Goal: Task Accomplishment & Management: Manage account settings

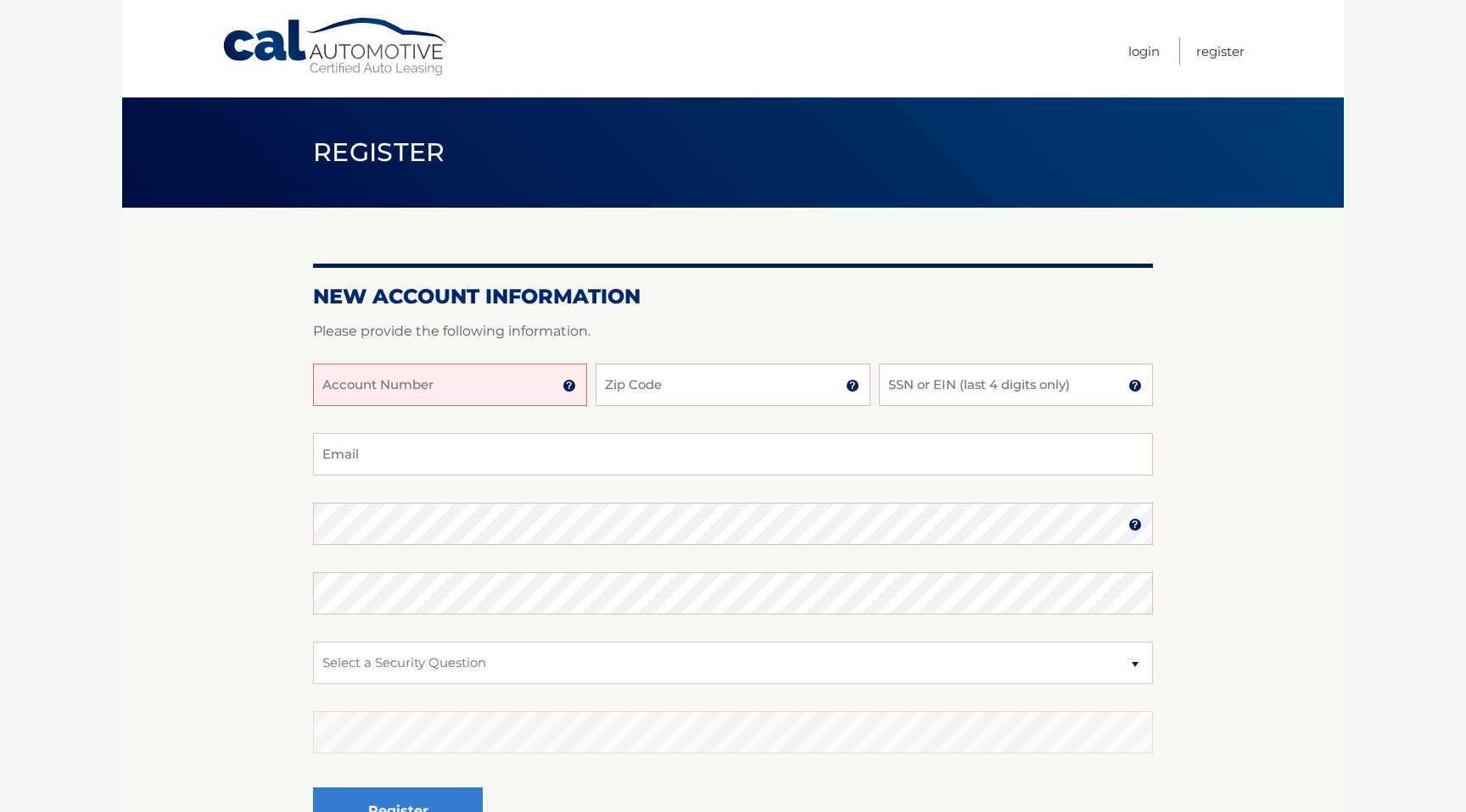
click at [539, 391] on input "Account Number" at bounding box center [450, 384] width 274 height 42
type input "44455978565"
click at [616, 390] on input "Zip Code" at bounding box center [732, 384] width 274 height 42
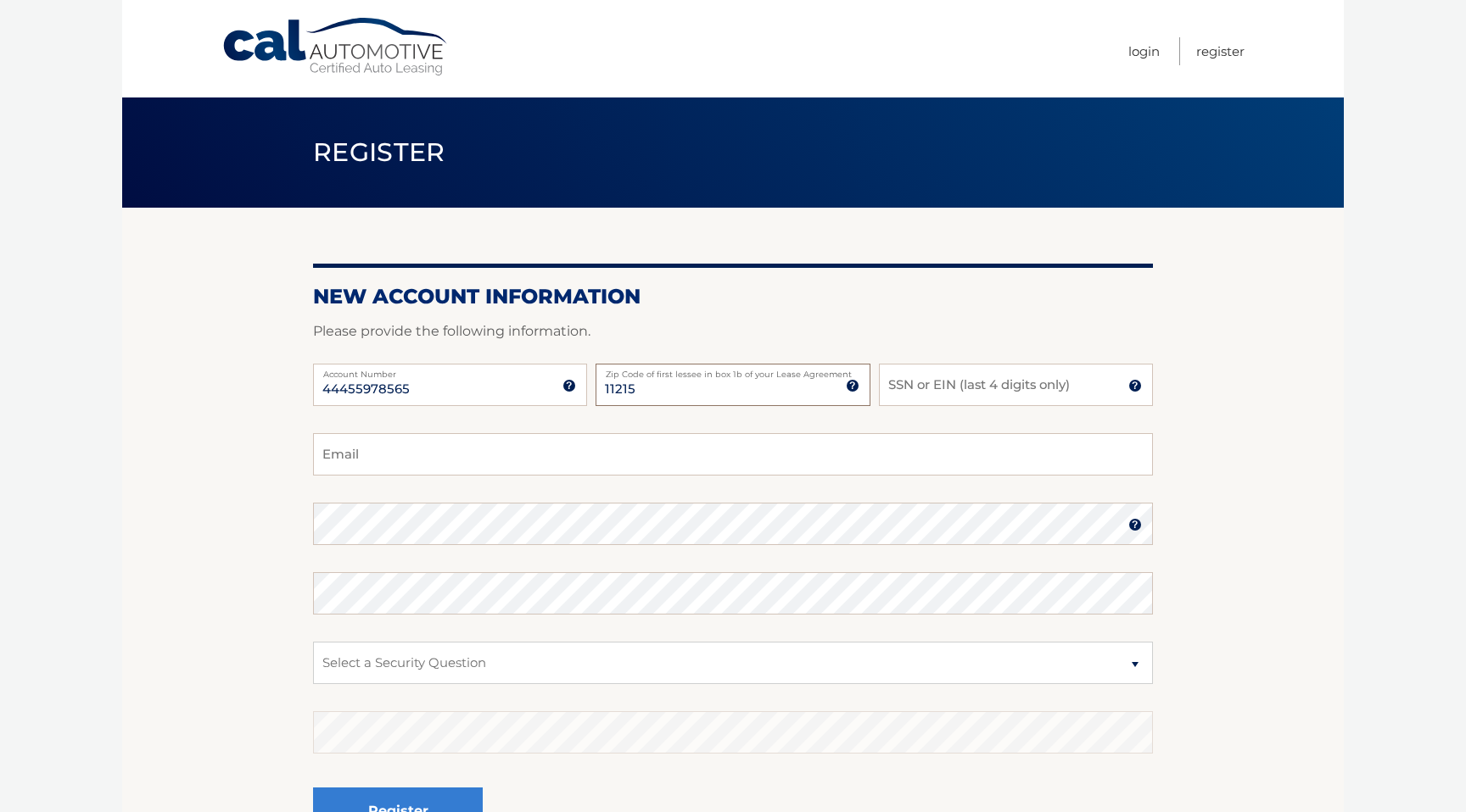
type input "11215"
click at [951, 391] on input "SSN or EIN (last 4 digits only)" at bounding box center [1015, 384] width 274 height 42
type input "0277"
click at [1335, 415] on section "New Account Information Please provide the following information. 44455978565 A…" at bounding box center [733, 538] width 1222 height 662
click at [387, 467] on input "Email" at bounding box center [733, 454] width 839 height 42
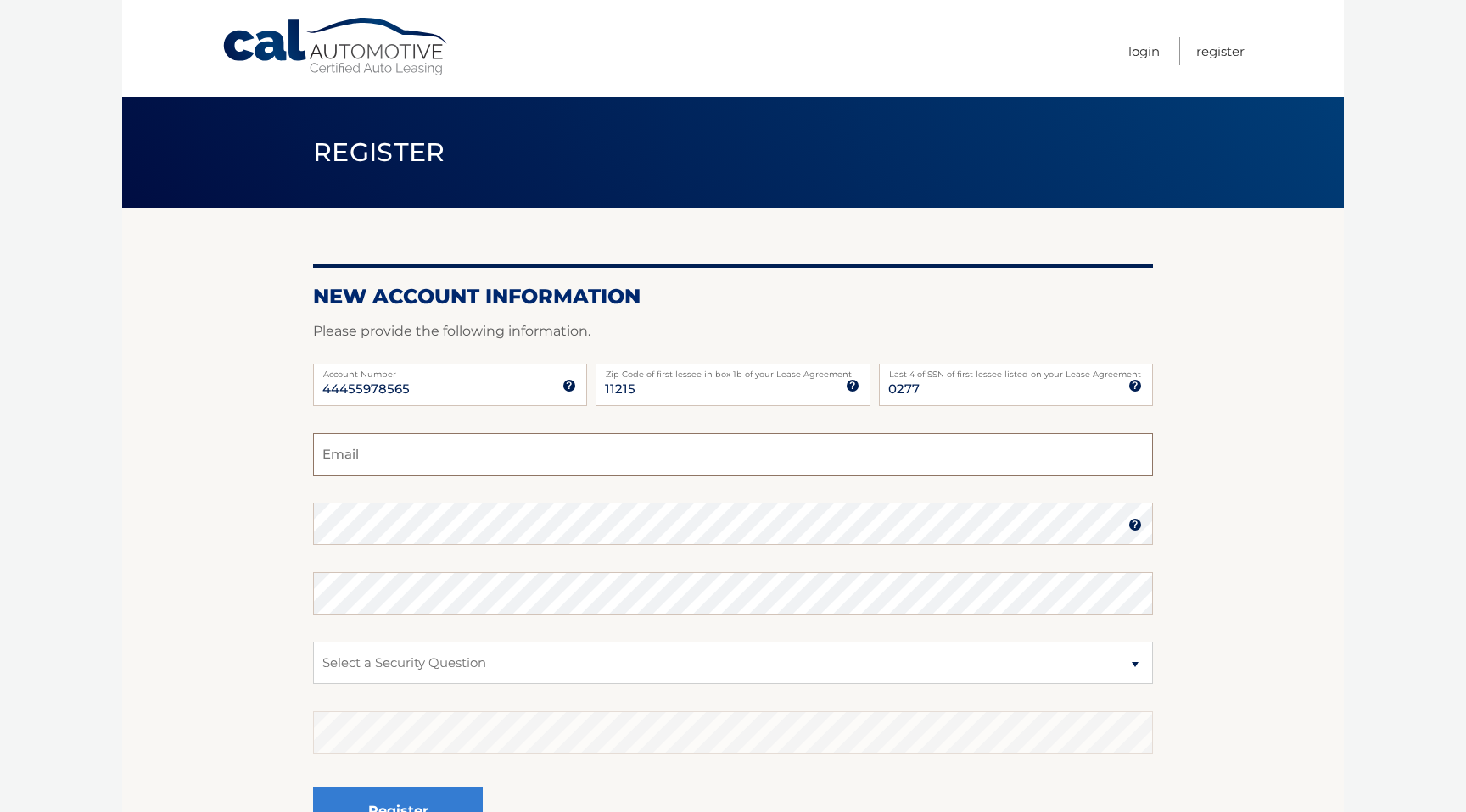
type input "chutai9@gmail.com"
click at [565, 663] on select "Select a Security Question What was the name of your elementary school? What is…" at bounding box center [733, 662] width 839 height 42
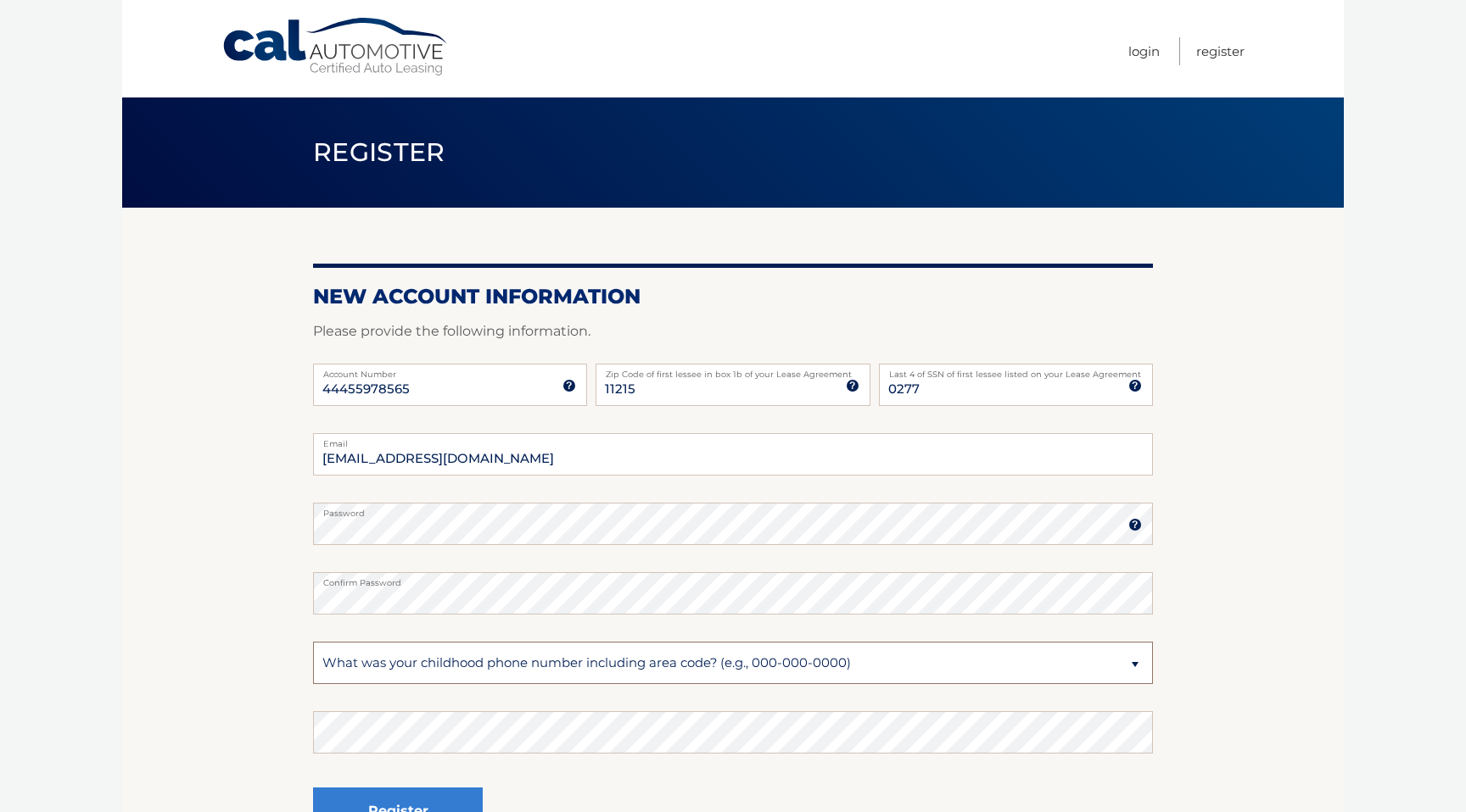
click at [806, 666] on select "Select a Security Question What was the name of your elementary school? What is…" at bounding box center [733, 662] width 839 height 42
click at [549, 667] on select "Select a Security Question What was the name of your elementary school? What is…" at bounding box center [733, 662] width 839 height 42
select select "5"
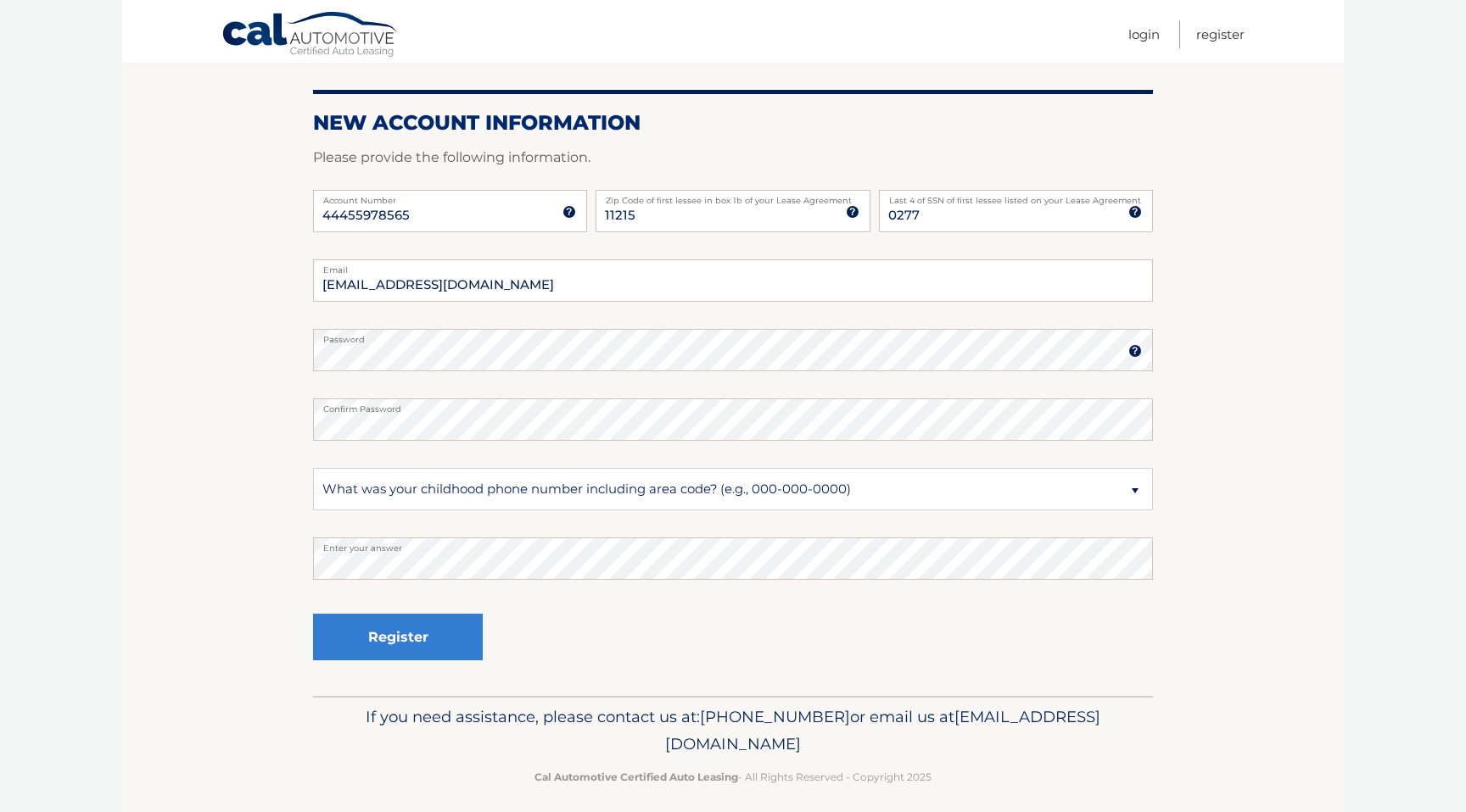
scroll to position [187, 0]
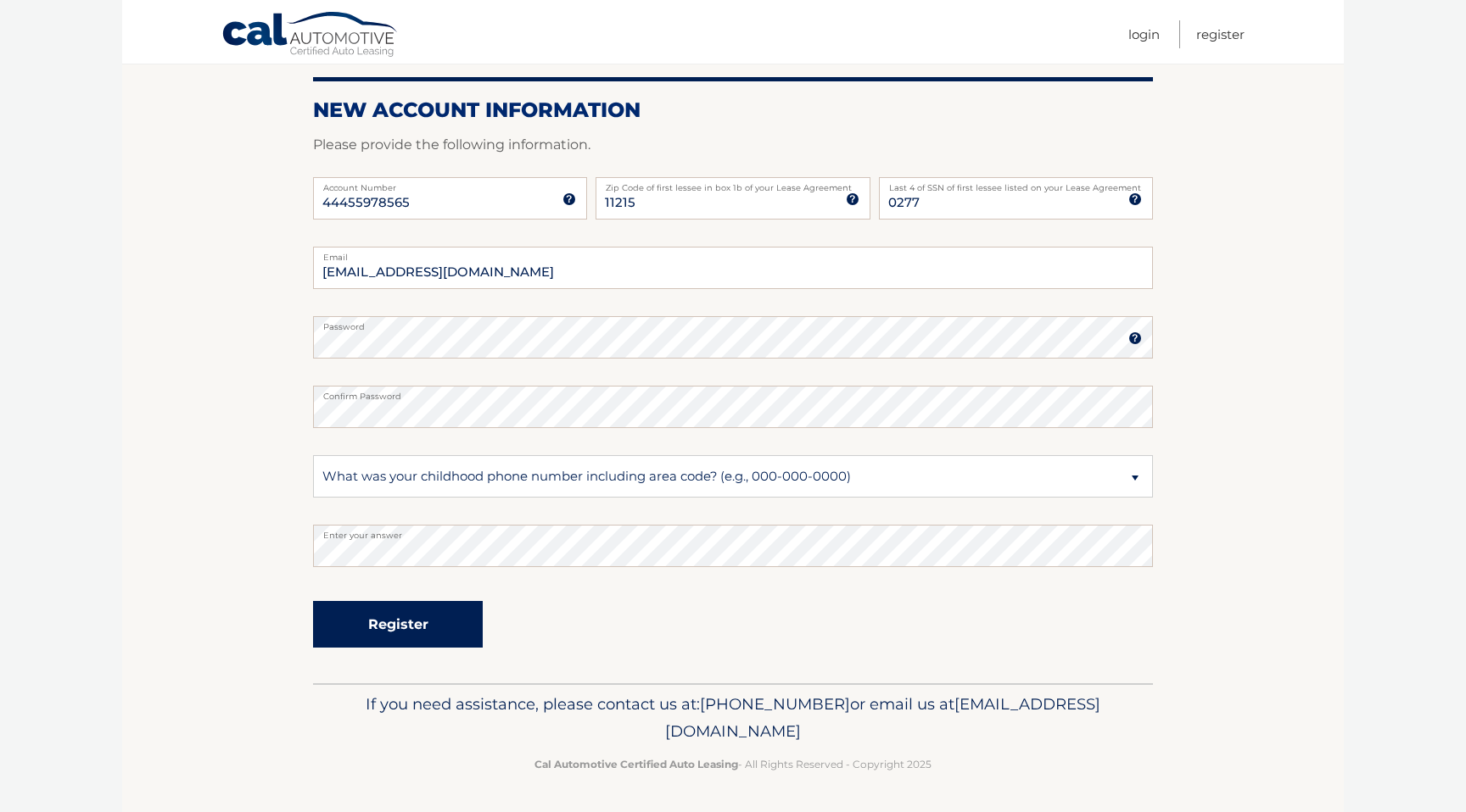
click at [405, 626] on button "Register" at bounding box center [398, 624] width 170 height 47
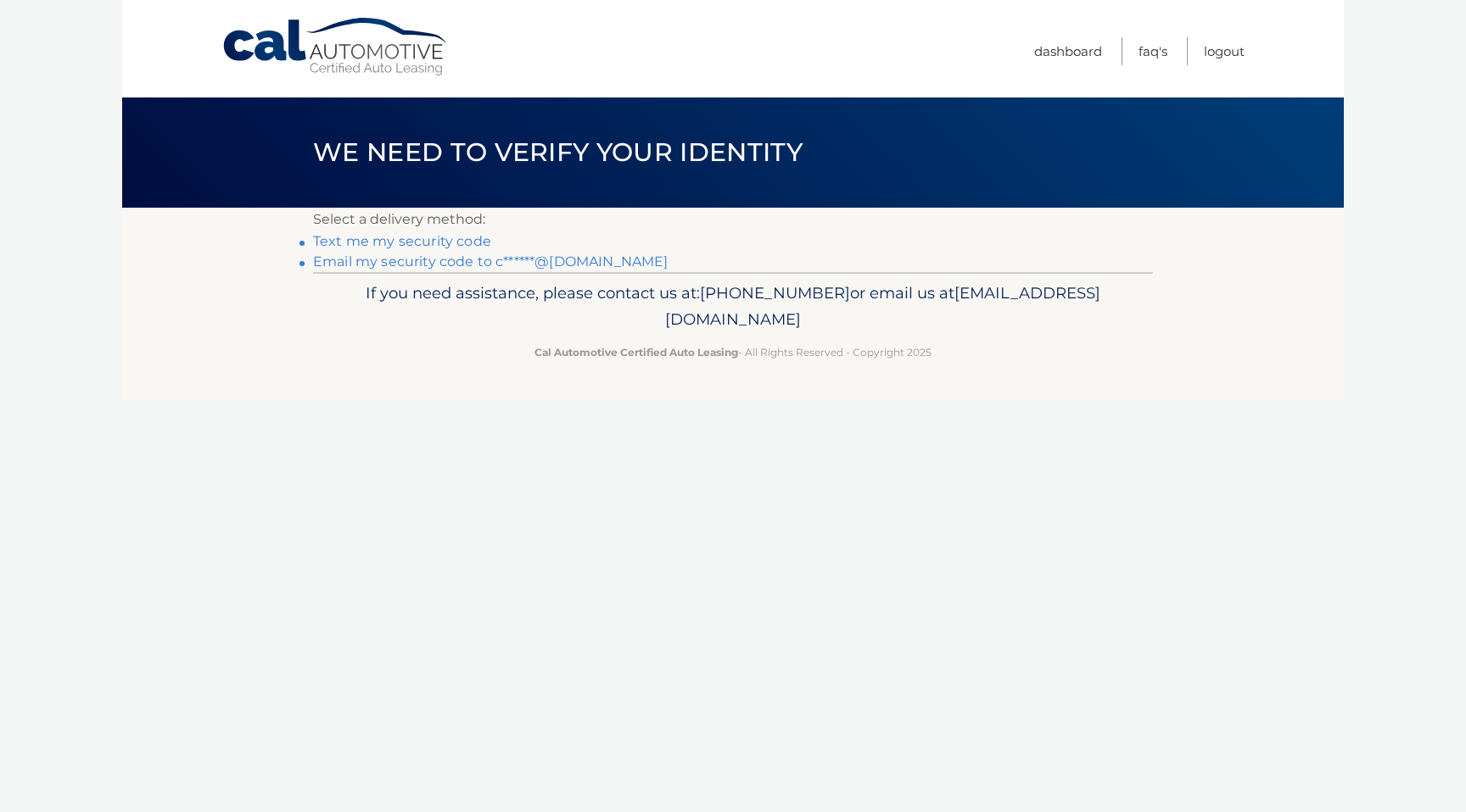
click at [398, 242] on link "Text me my security code" at bounding box center [402, 241] width 178 height 16
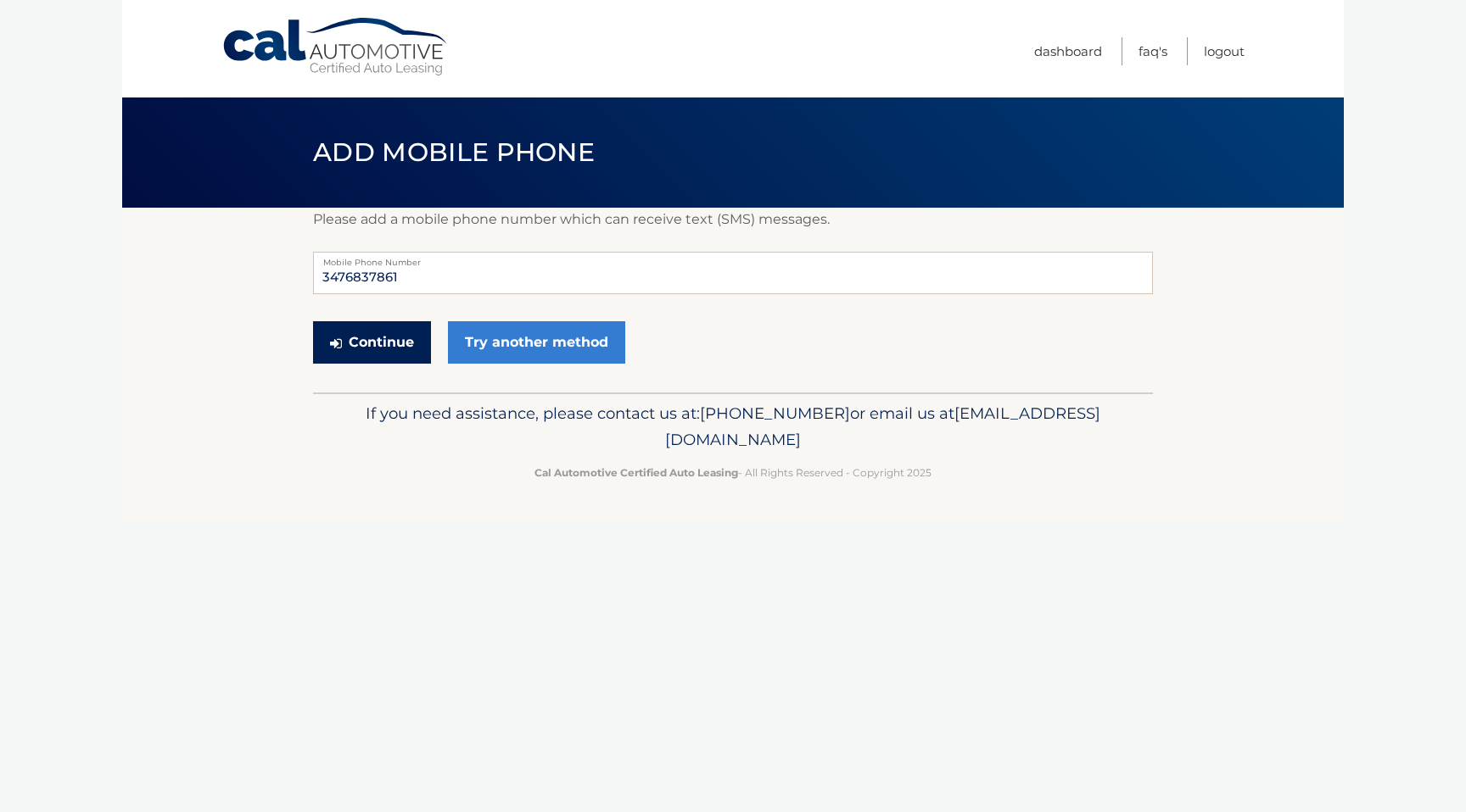
click at [363, 338] on button "Continue" at bounding box center [372, 342] width 118 height 42
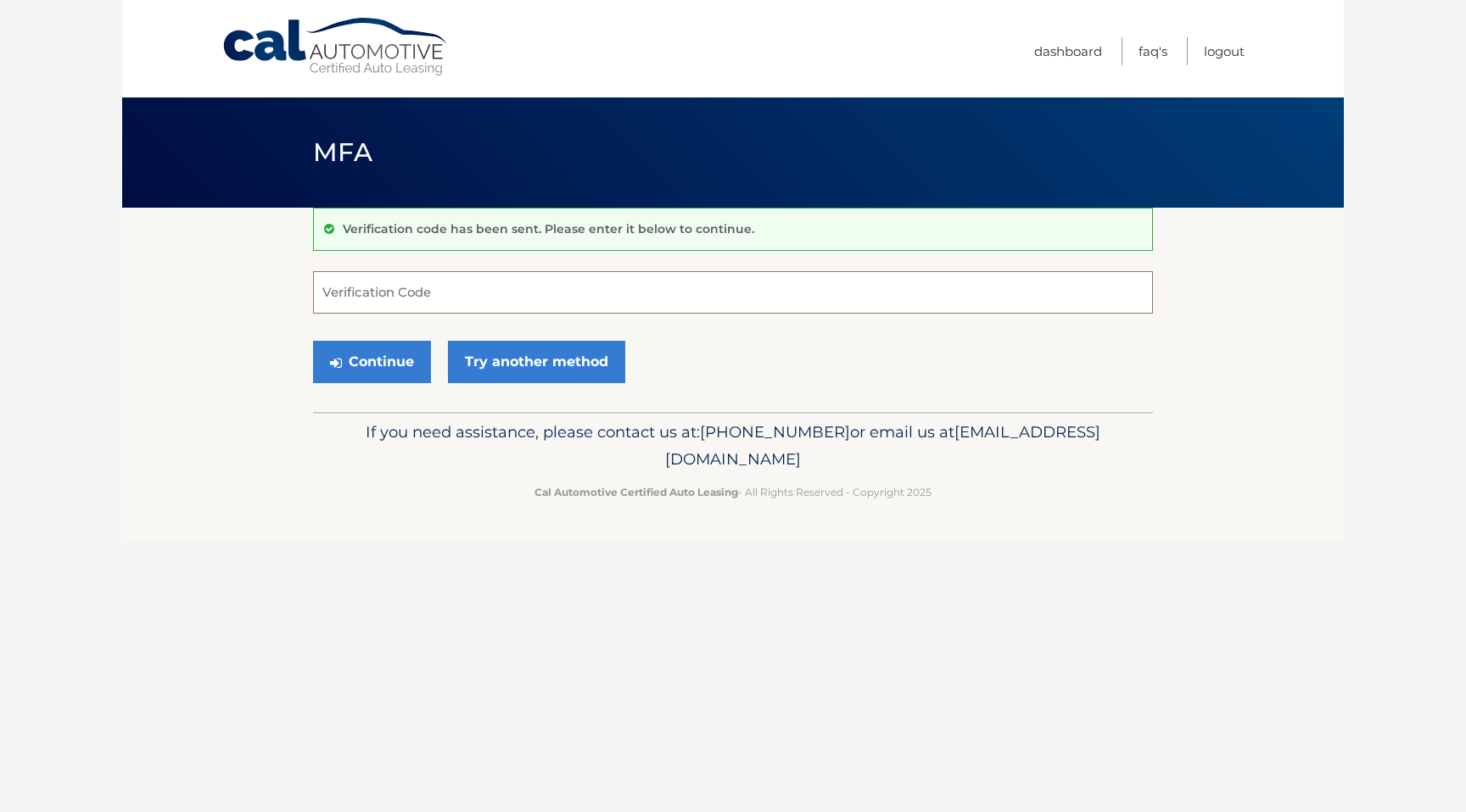
click at [394, 300] on input "Verification Code" at bounding box center [733, 292] width 839 height 42
type input "447646"
click at [748, 360] on div "Continue Try another method" at bounding box center [733, 362] width 839 height 57
click at [378, 365] on button "Continue" at bounding box center [372, 362] width 118 height 42
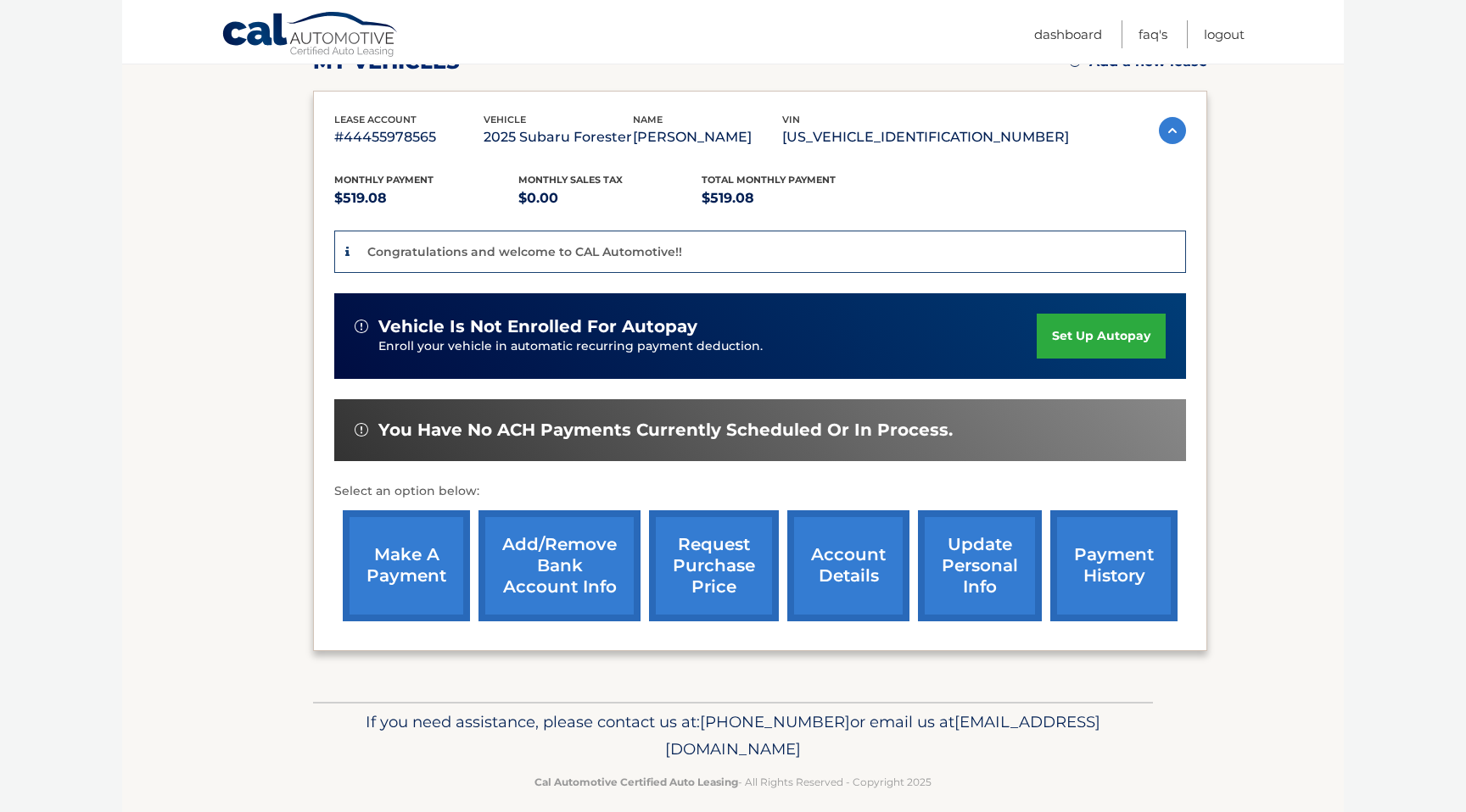
scroll to position [271, 0]
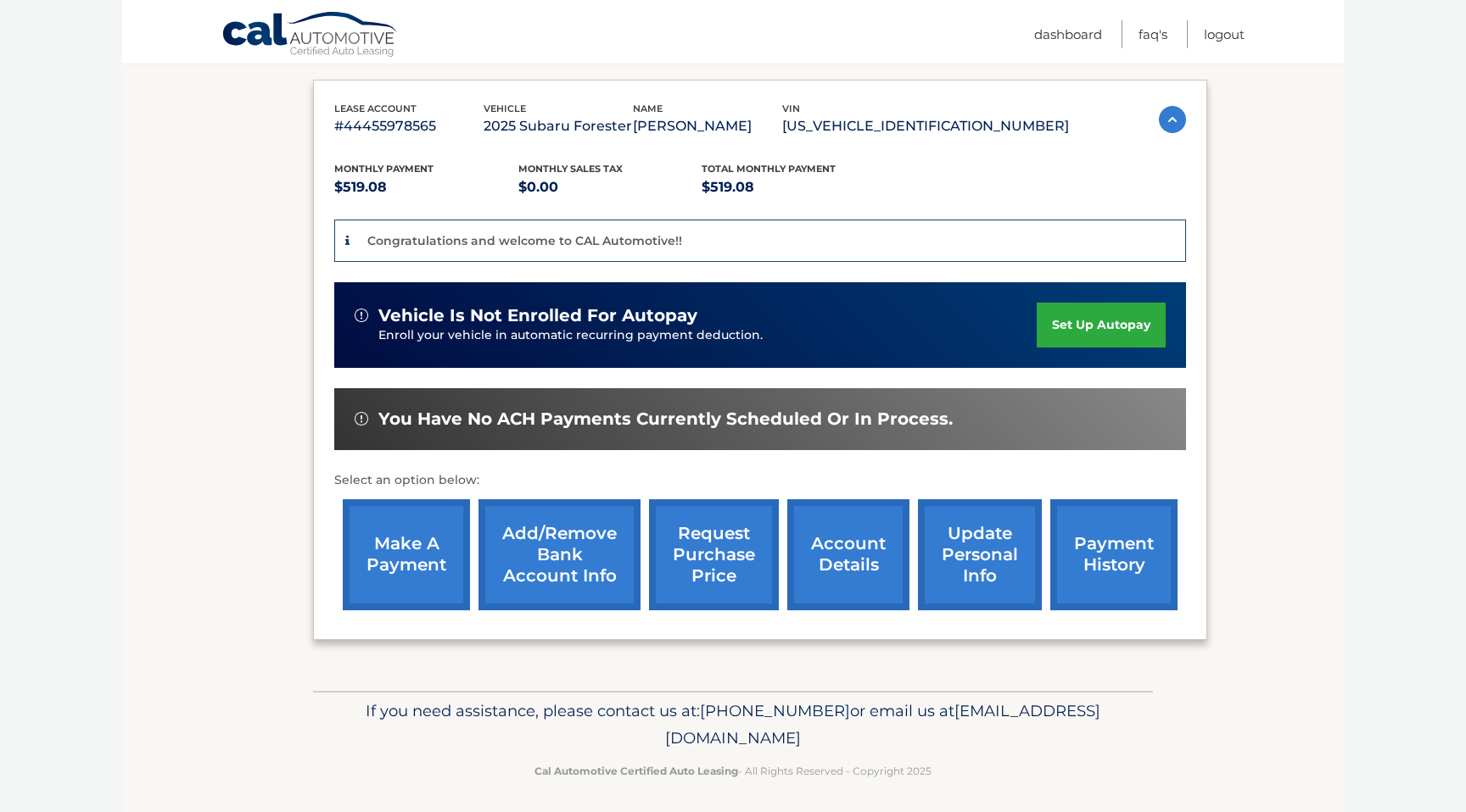
click at [816, 562] on link "account details" at bounding box center [848, 554] width 122 height 111
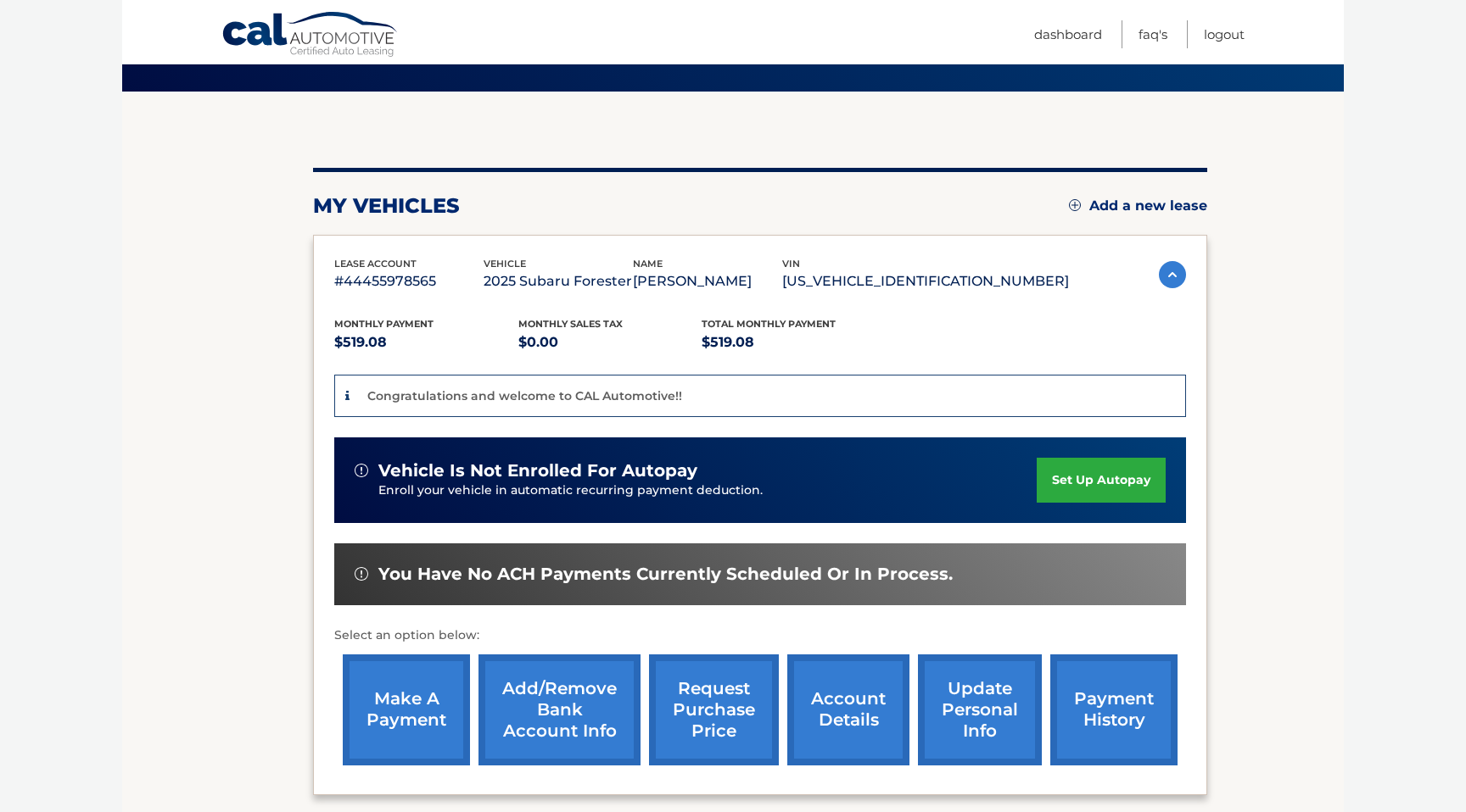
scroll to position [107, 0]
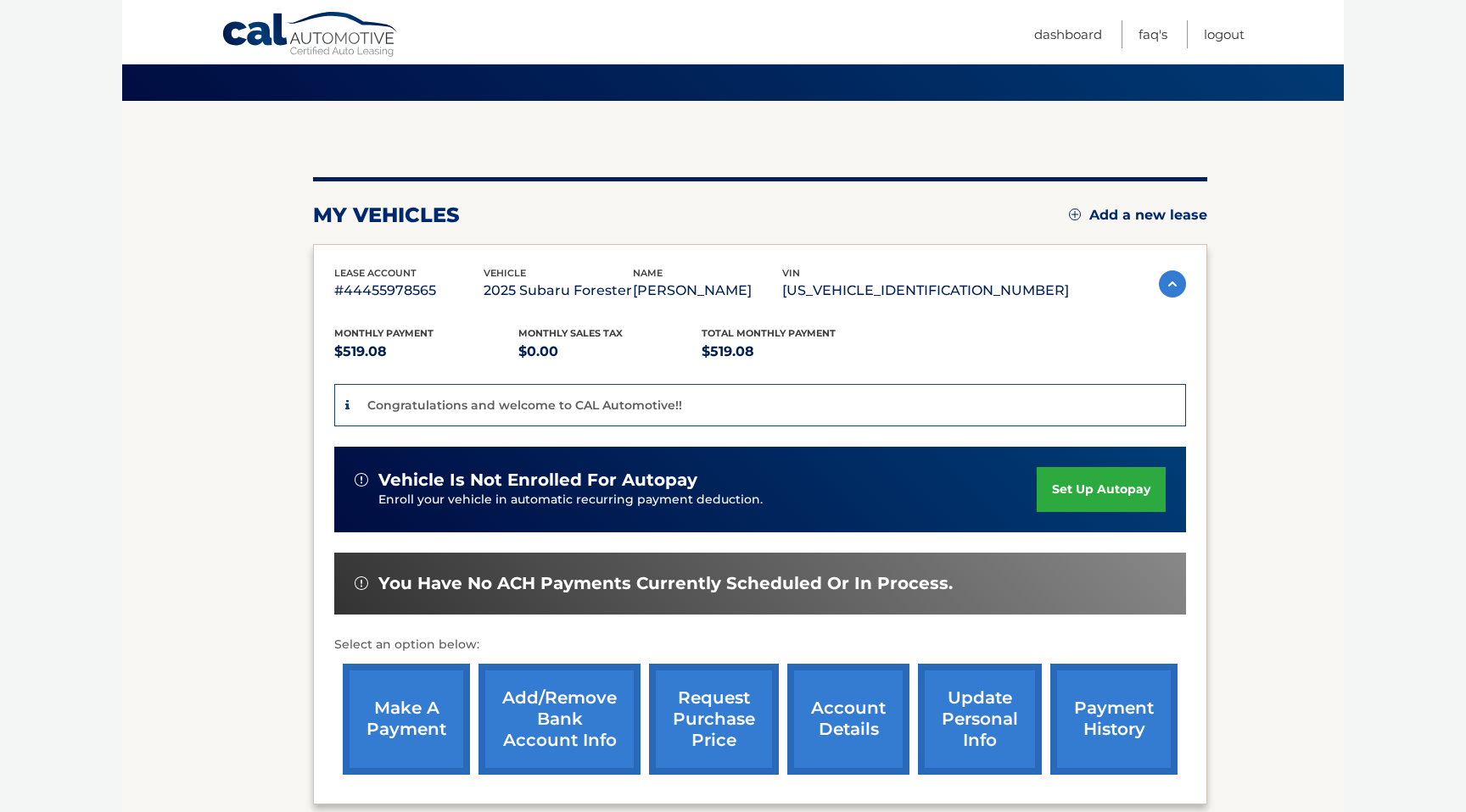
click at [1102, 484] on link "set up autopay" at bounding box center [1102, 490] width 129 height 45
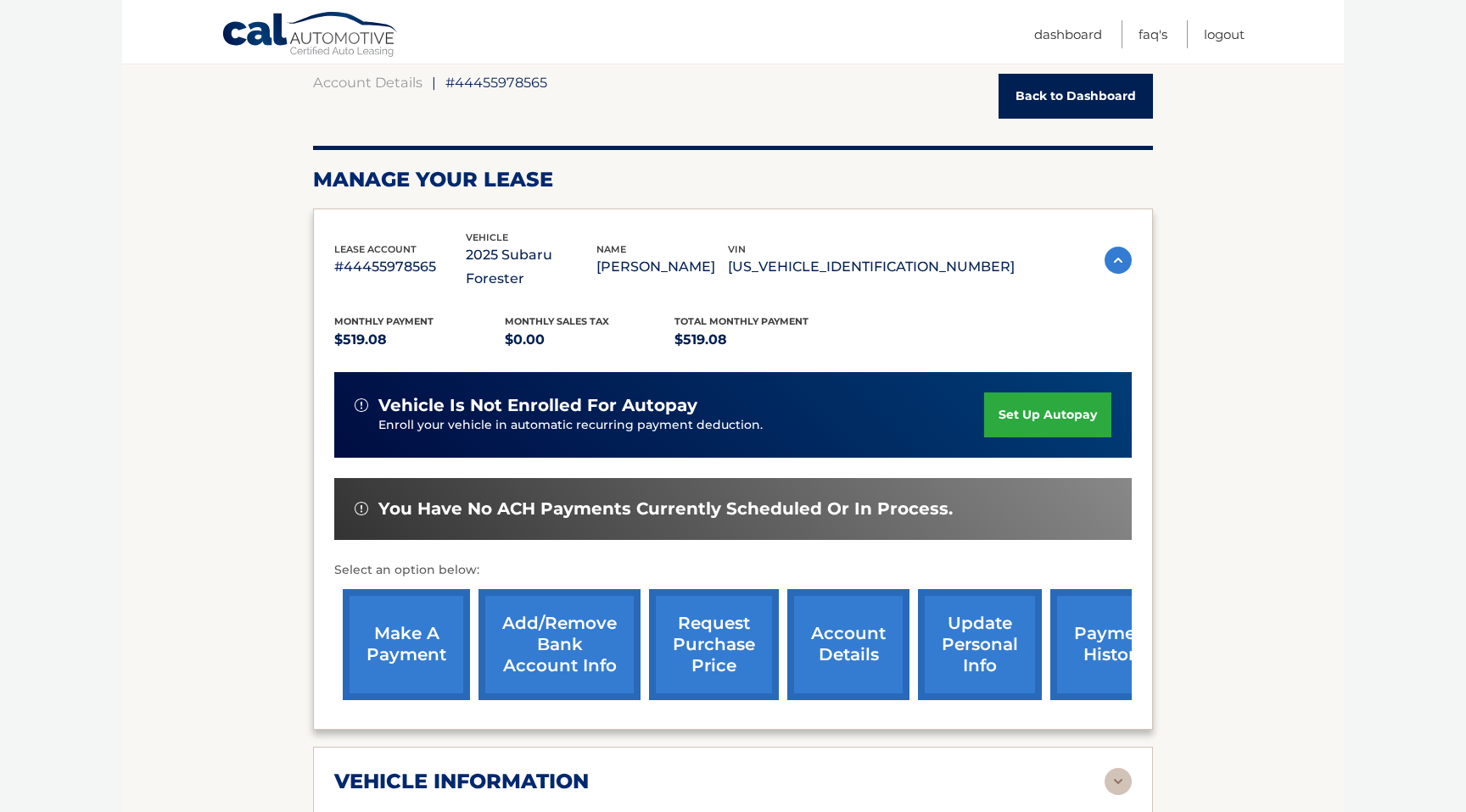
scroll to position [164, 0]
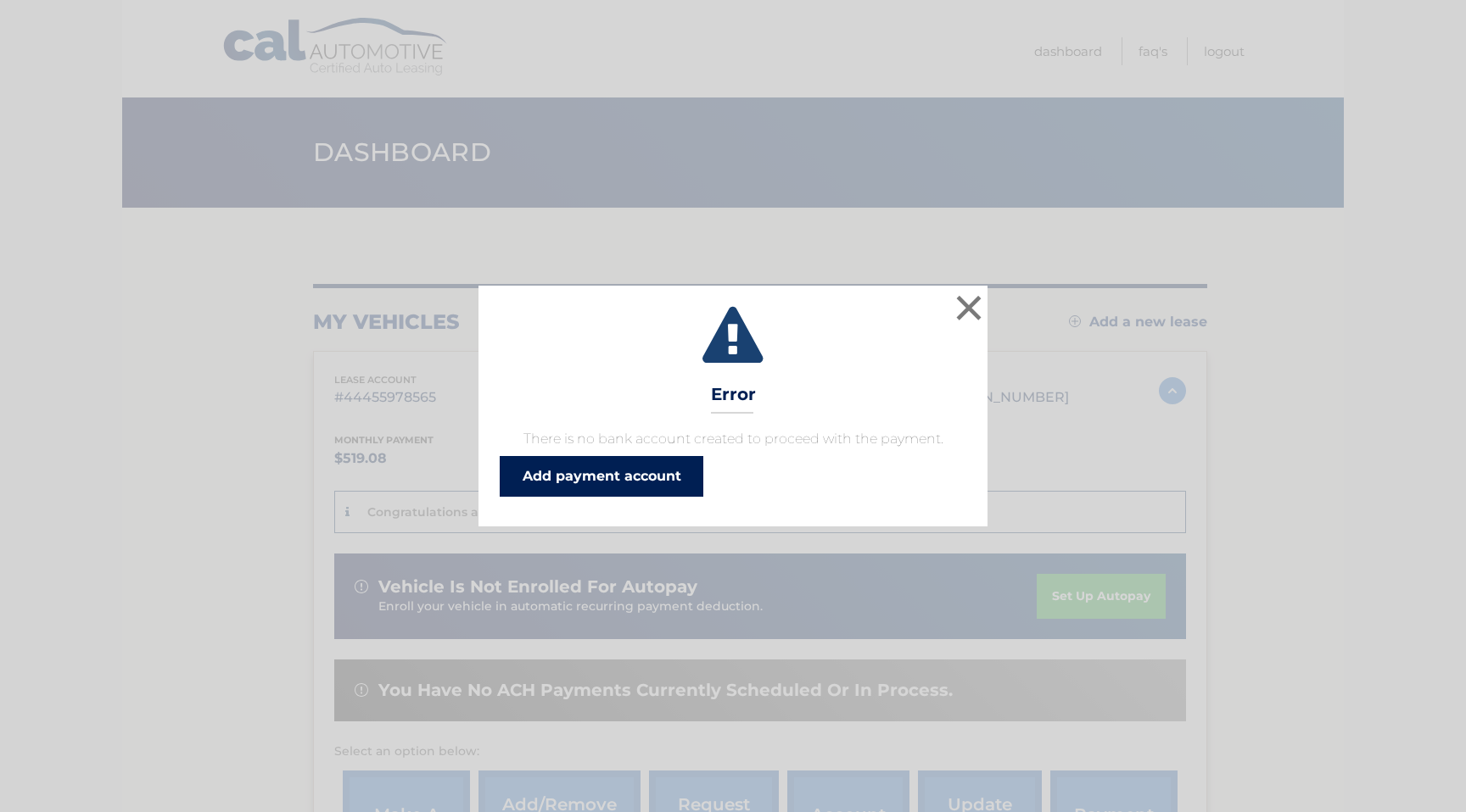
click at [637, 480] on link "Add payment account" at bounding box center [601, 476] width 204 height 40
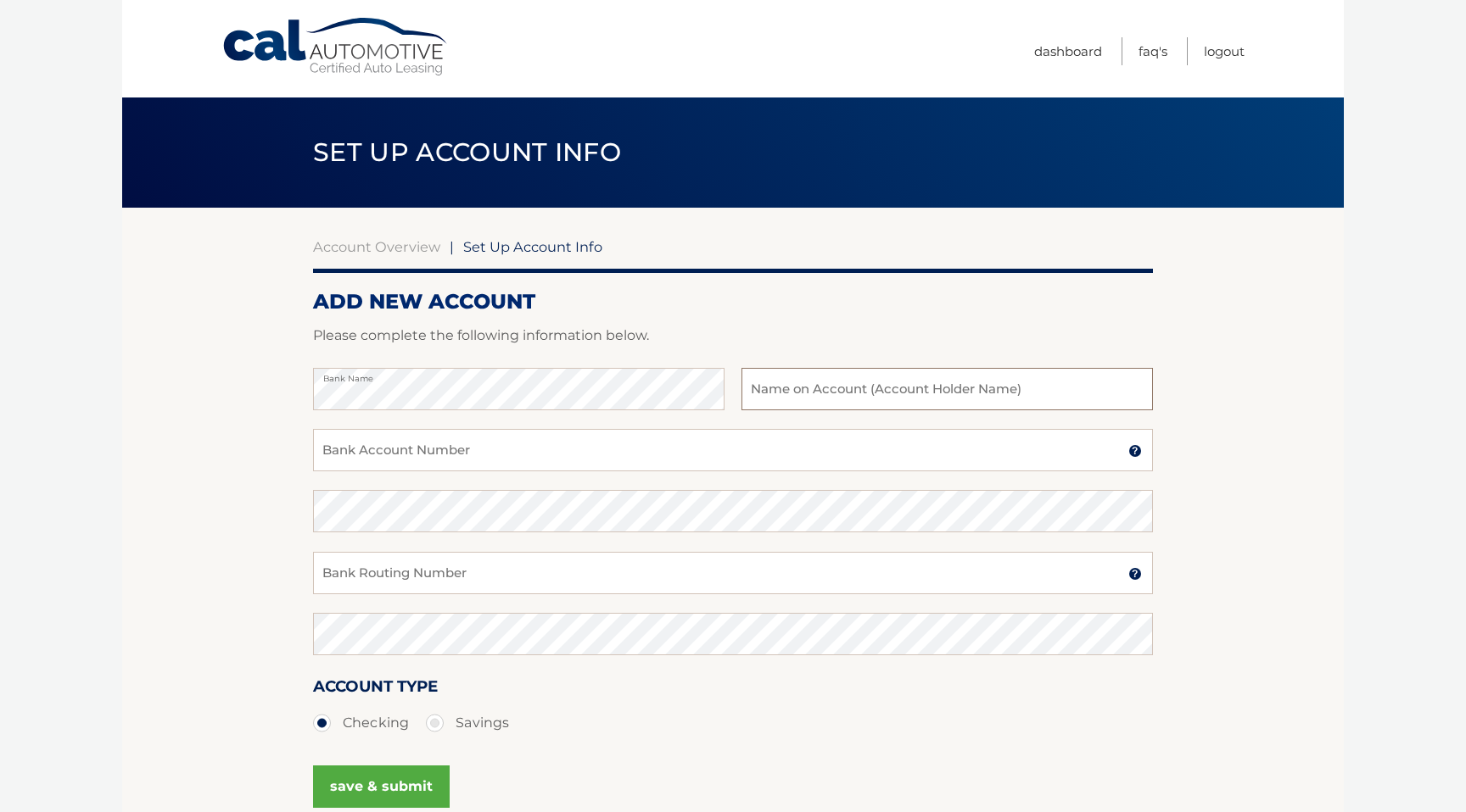
click at [873, 389] on input "text" at bounding box center [947, 389] width 411 height 42
type input "[PERSON_NAME] [PERSON_NAME]"
click at [661, 450] on input "Bank Account Number" at bounding box center [733, 450] width 839 height 42
click at [1291, 393] on section "Account Overview | Set Up Account Info ADD NEW ACCOUNT Please complete the foll…" at bounding box center [733, 530] width 1222 height 647
click at [934, 392] on input "CHU TAI LAI" at bounding box center [947, 389] width 411 height 42
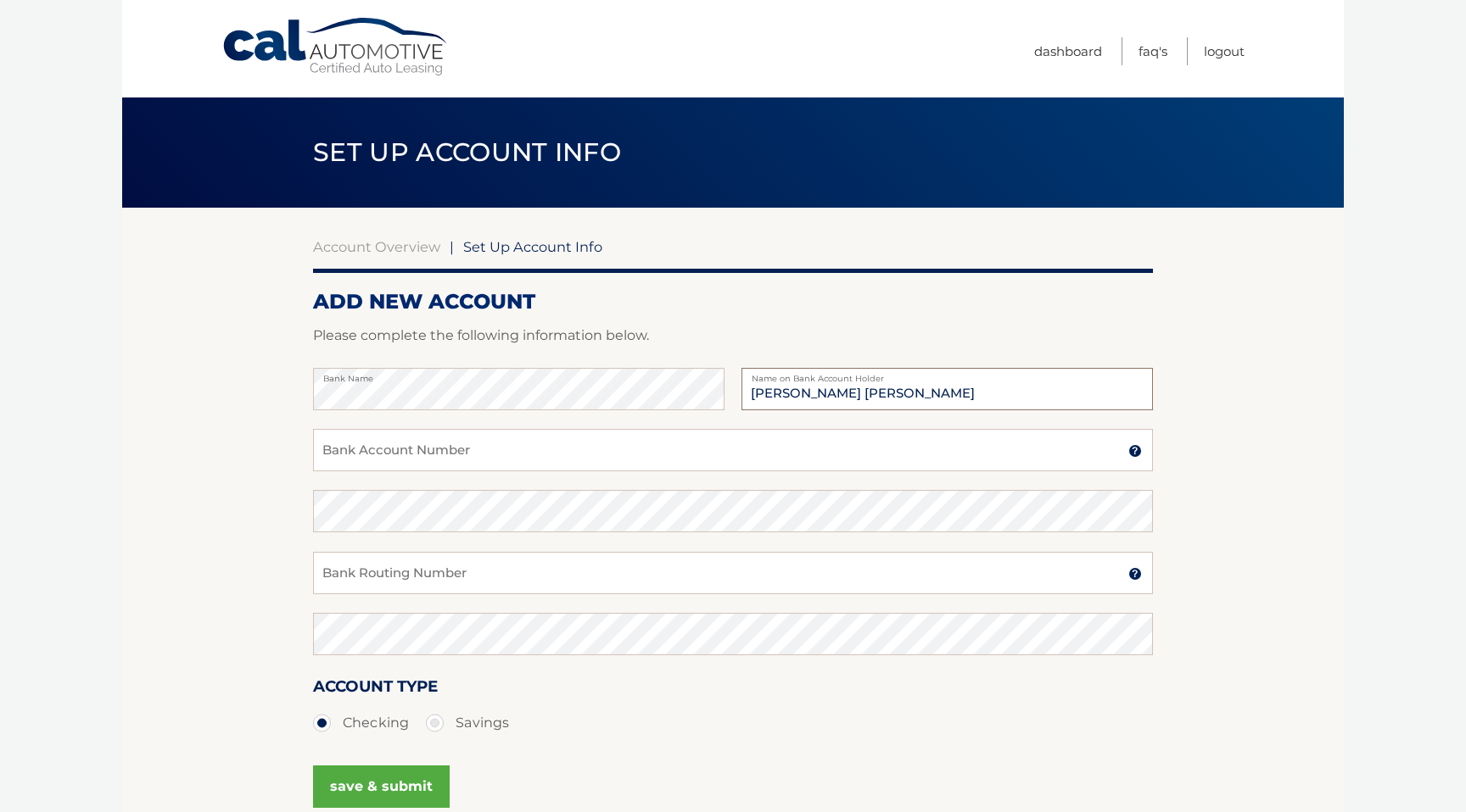
click at [934, 392] on input "CHU TAI LAI" at bounding box center [947, 389] width 411 height 42
click at [934, 392] on input "[PERSON_NAME] [PERSON_NAME]" at bounding box center [947, 389] width 411 height 42
click at [499, 458] on input "Bank Account Number" at bounding box center [733, 450] width 839 height 42
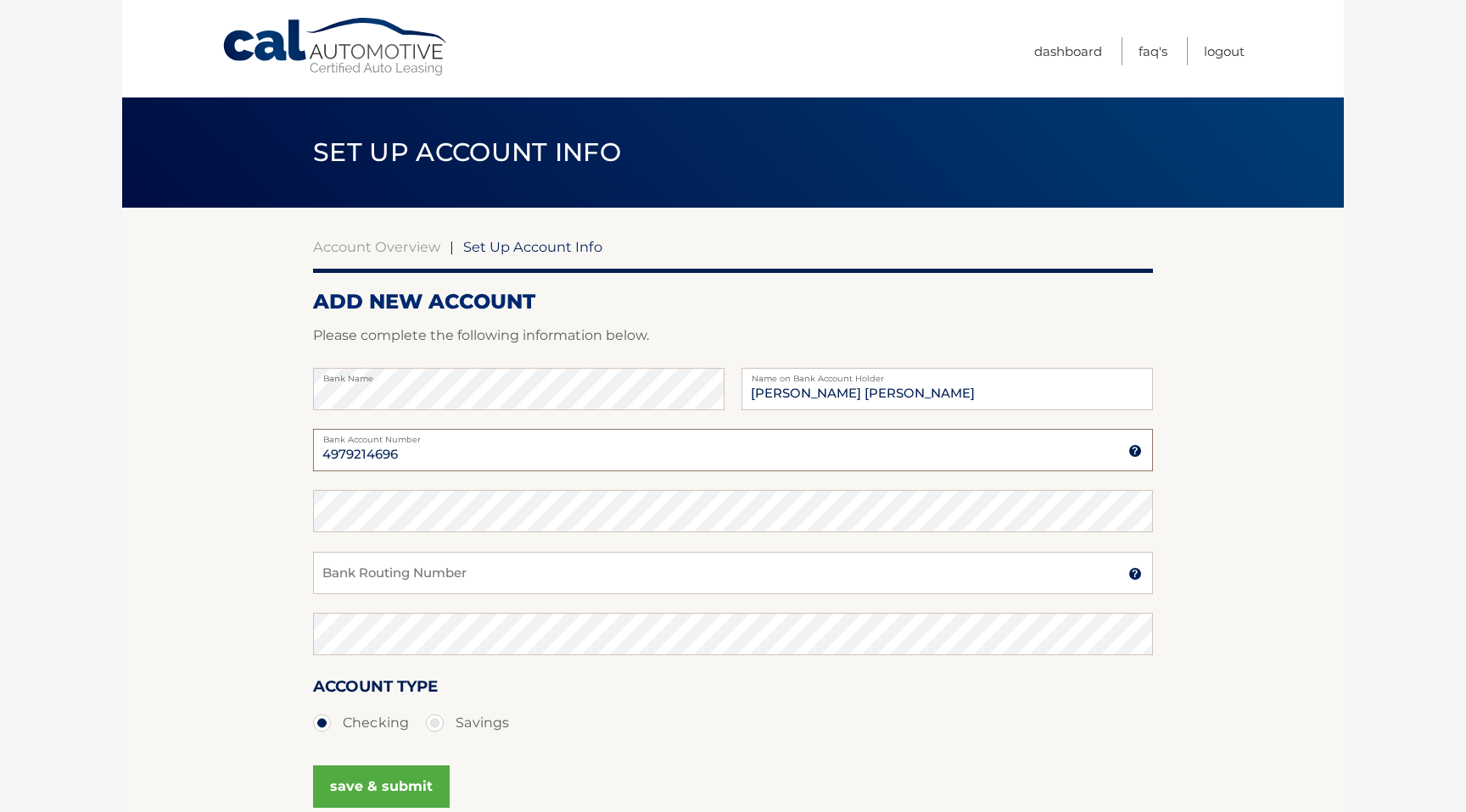
type input "4979214696"
click at [733, 566] on input "Bank Routing Number" at bounding box center [733, 572] width 839 height 42
type input "021000089"
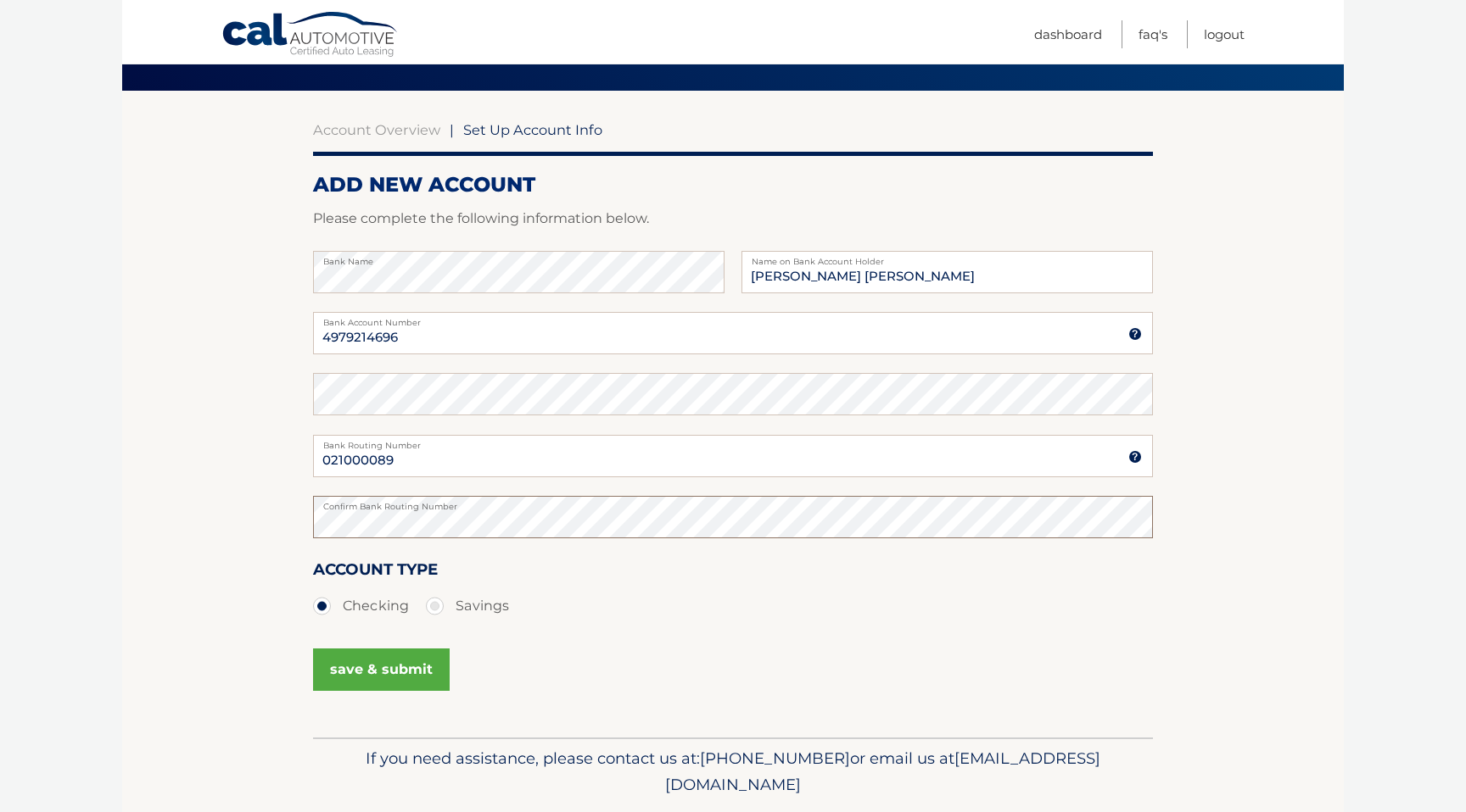
scroll to position [118, 0]
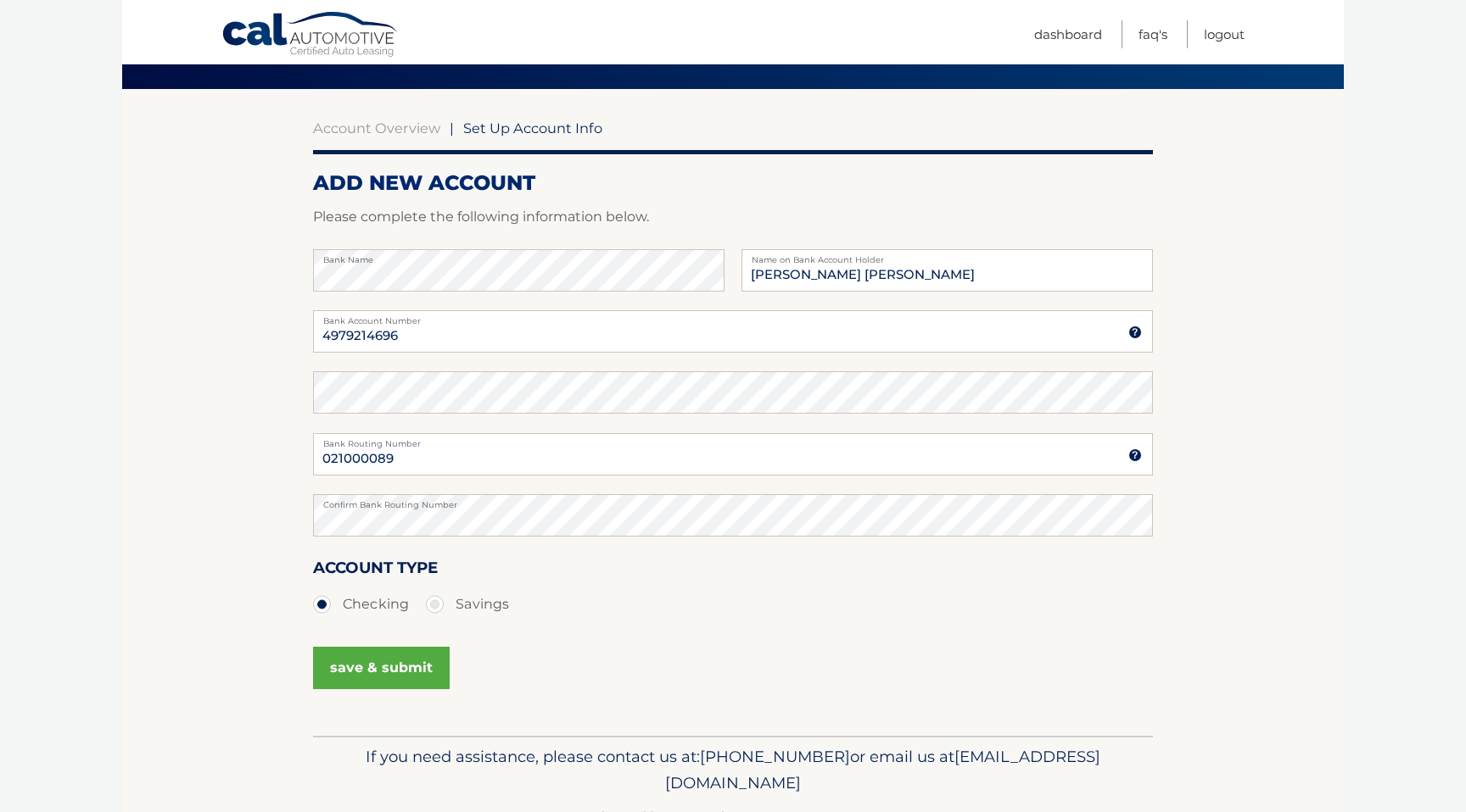
click at [1356, 443] on body "Cal Automotive Menu Dashboard FAQ's Logout |" at bounding box center [733, 287] width 1466 height 812
click at [374, 669] on button "save & submit" at bounding box center [382, 668] width 136 height 42
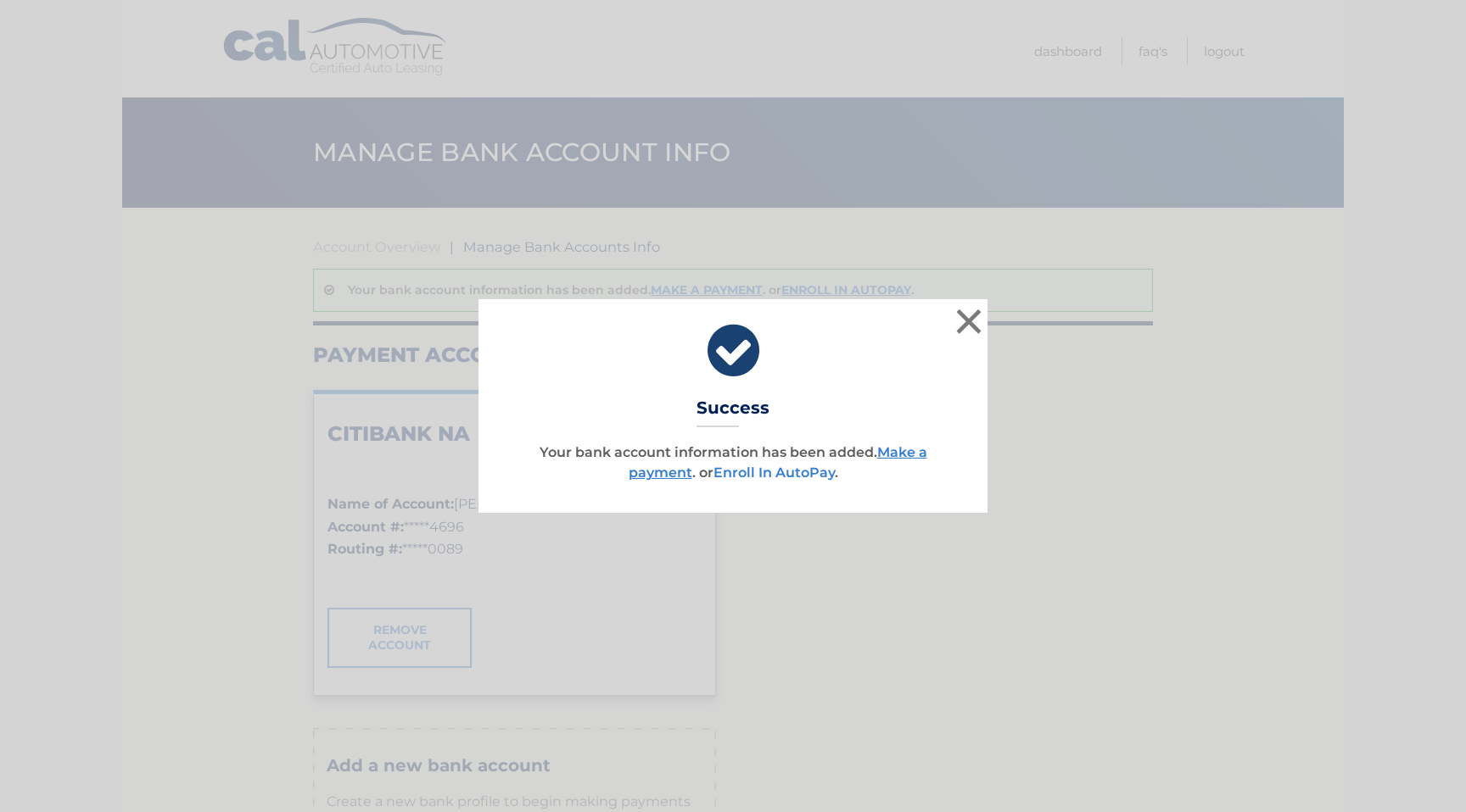
click at [790, 473] on link "Enroll In AutoPay" at bounding box center [774, 473] width 121 height 16
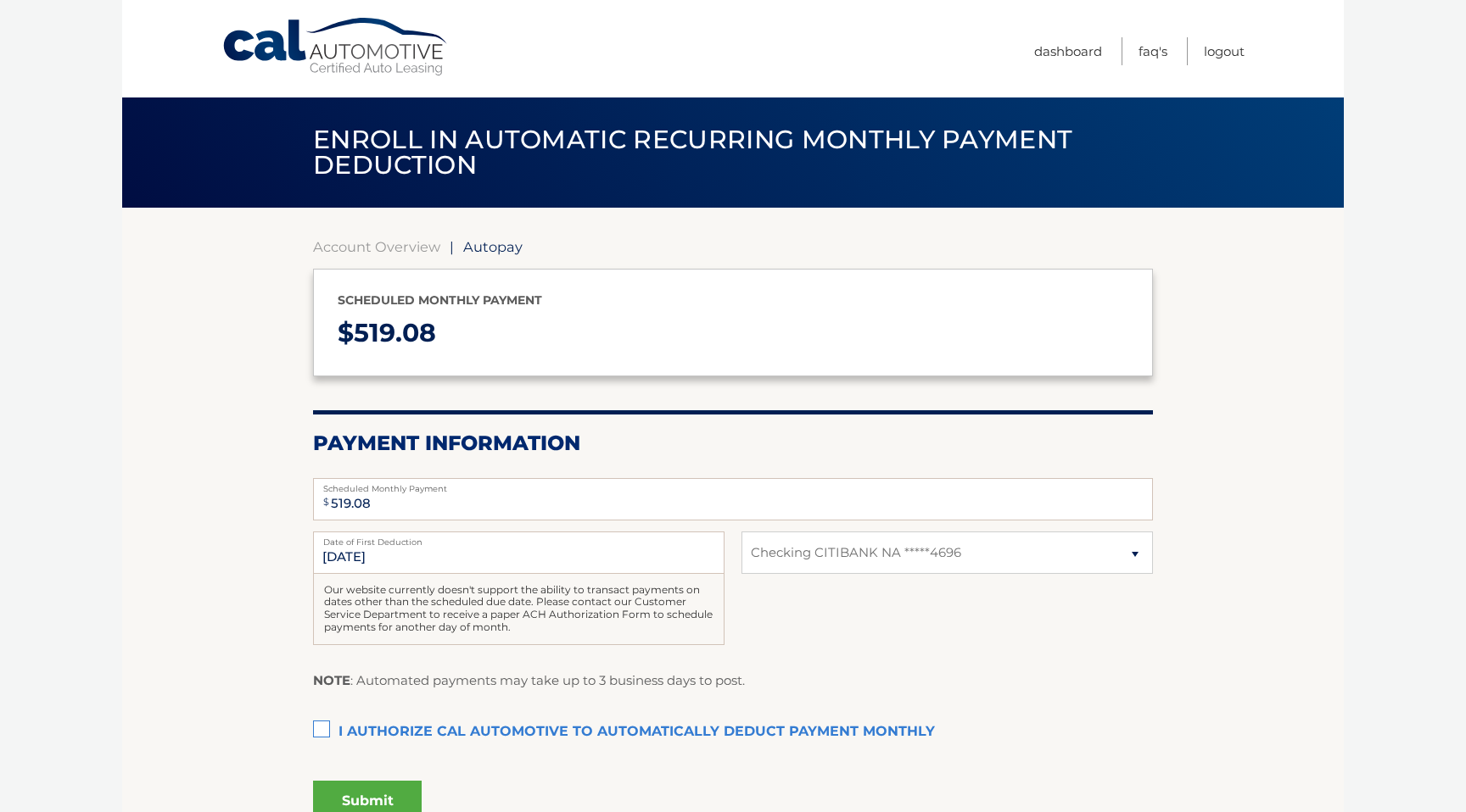
select select "Nzc3NWM5MzYtYjFlOC00NzMyLThjMzYtNGU4NmYxMjEyZjI4"
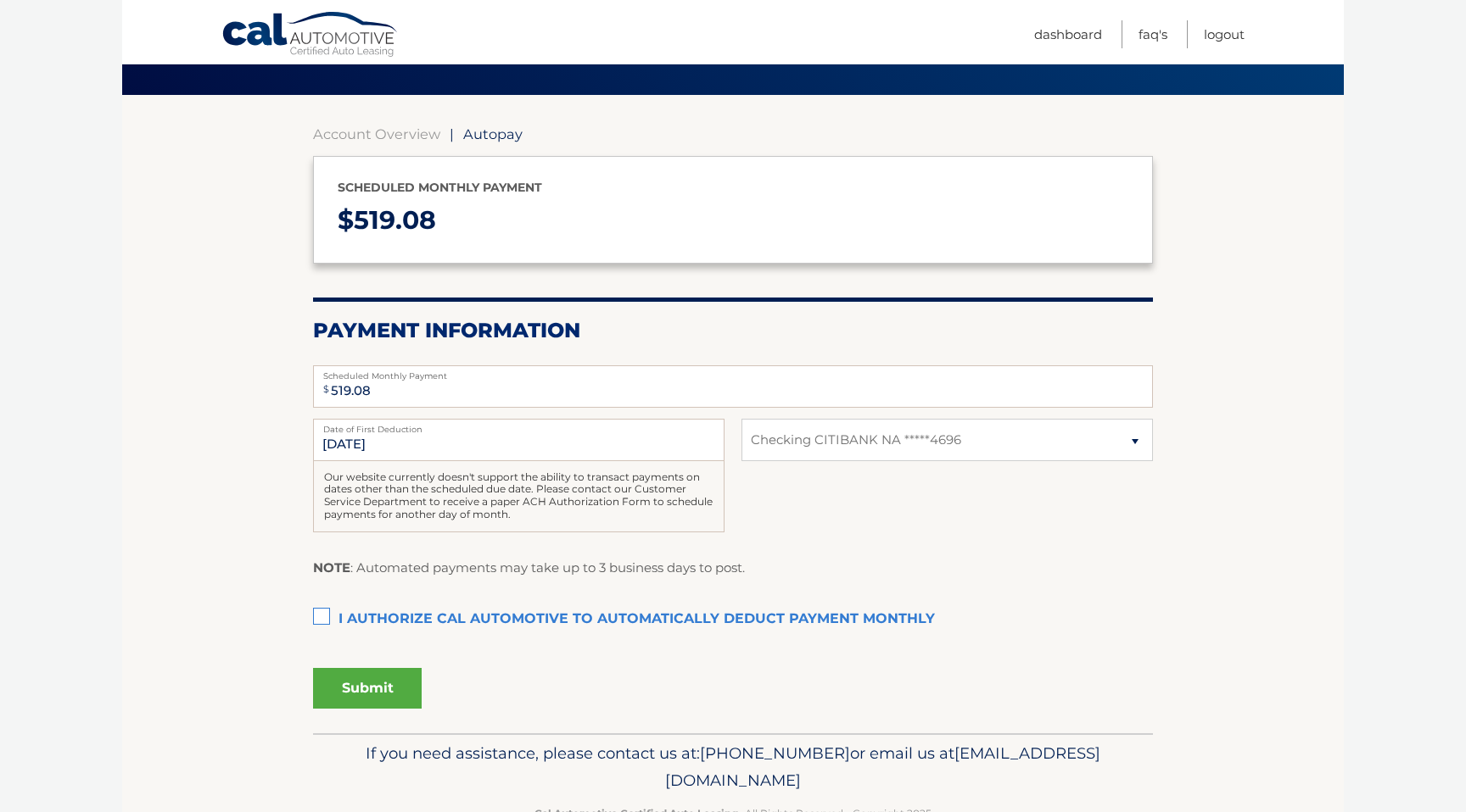
scroll to position [114, 0]
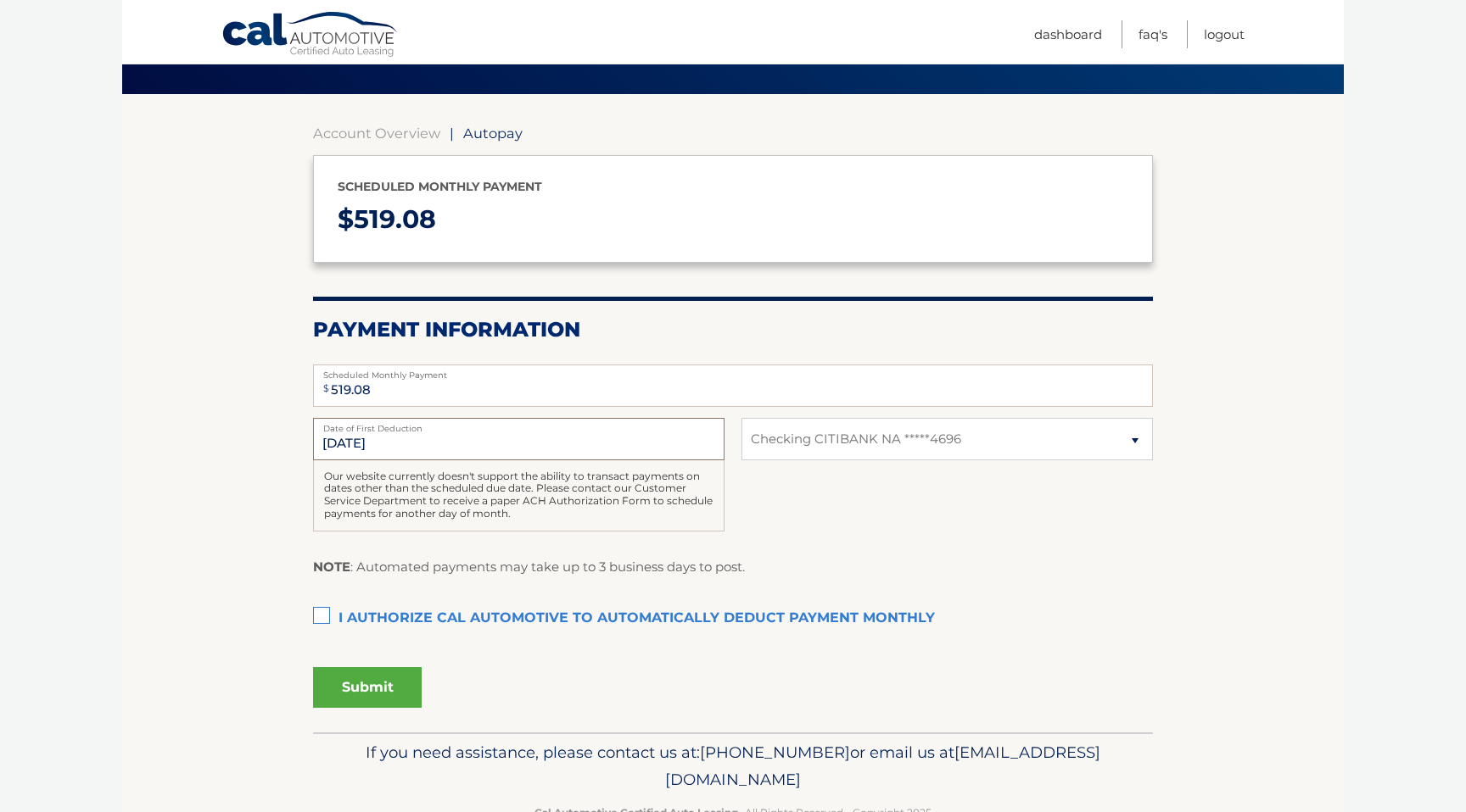
click at [426, 448] on input "8/26/2025" at bounding box center [519, 439] width 411 height 42
click at [355, 429] on label "Date of First Deduction" at bounding box center [519, 424] width 411 height 13
click at [355, 429] on input "8/26/2025" at bounding box center [519, 439] width 411 height 42
click at [353, 441] on input "8/26/2025" at bounding box center [519, 439] width 411 height 42
click at [379, 135] on link "Account Overview" at bounding box center [377, 133] width 127 height 17
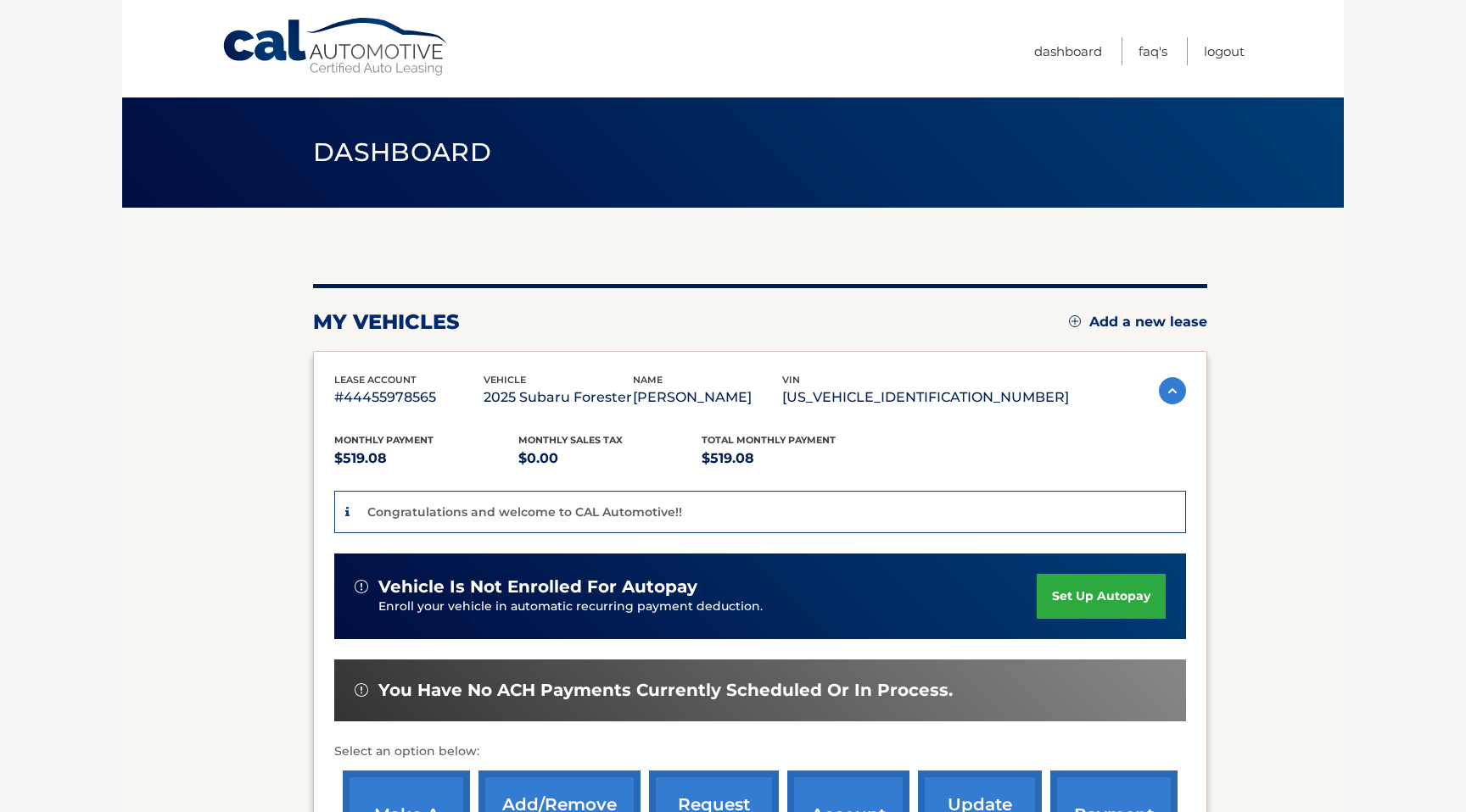
click at [1093, 594] on link "set up autopay" at bounding box center [1102, 597] width 129 height 45
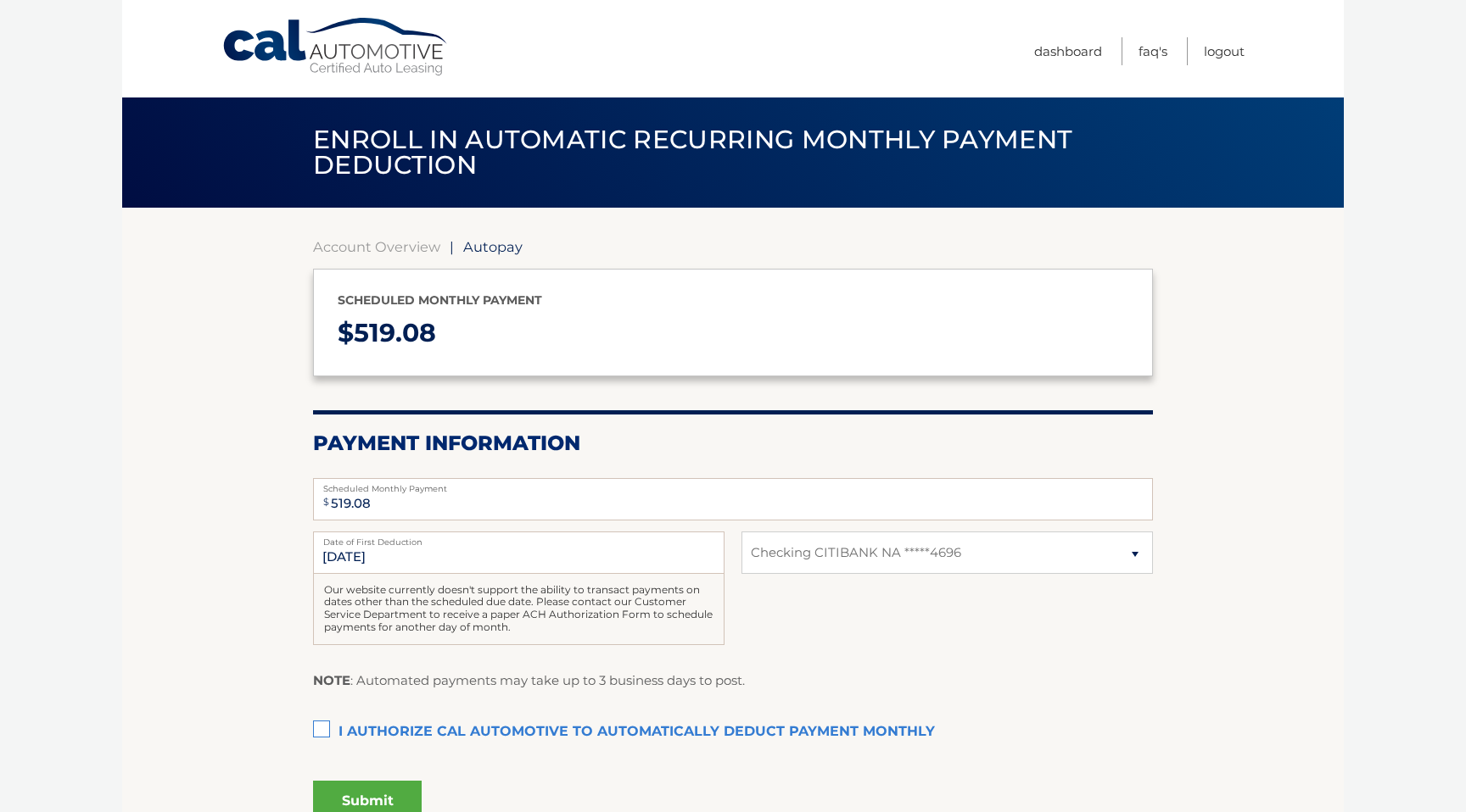
select select "Nzc3NWM5MzYtYjFlOC00NzMyLThjMzYtNGU4NmYxMjEyZjI4"
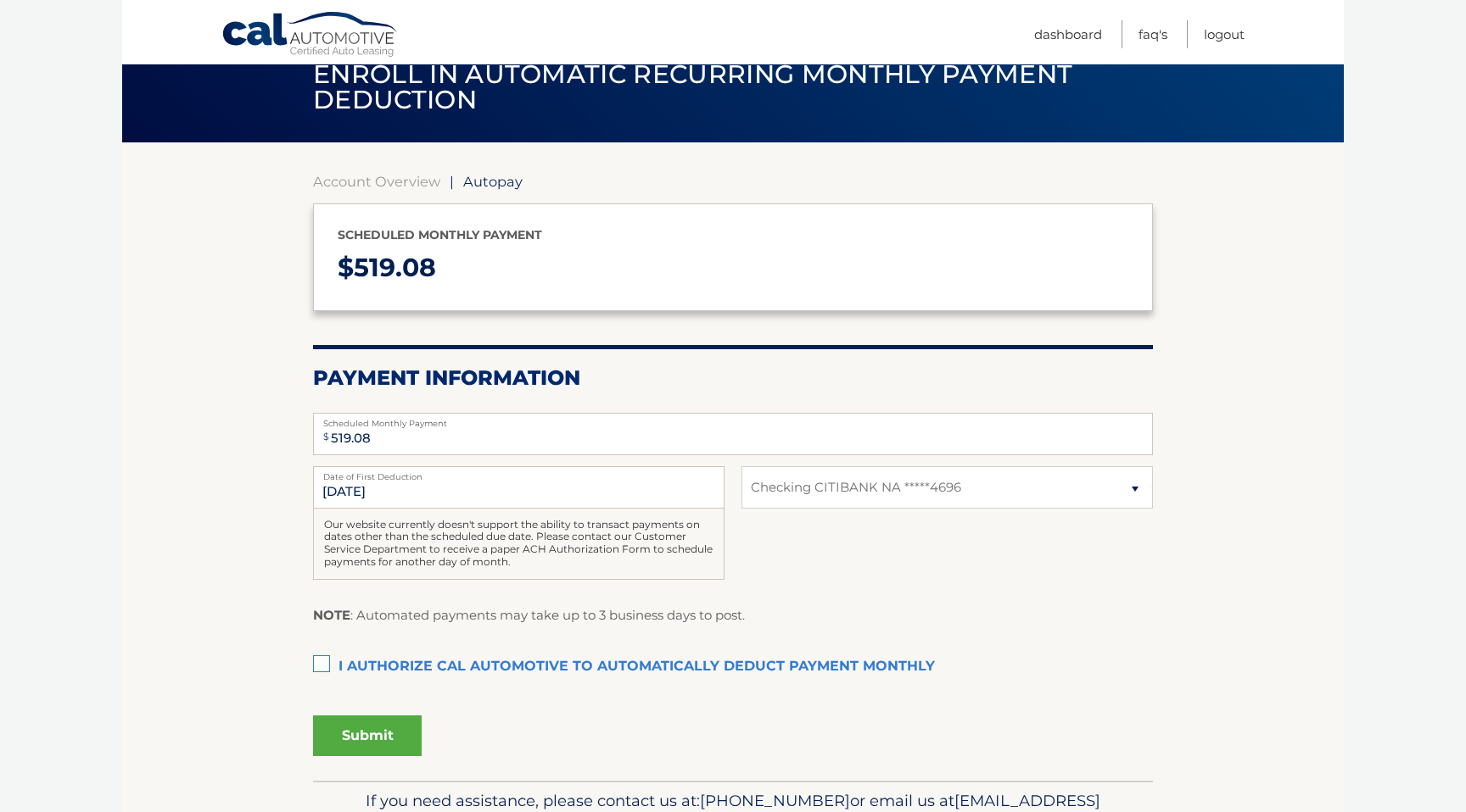
scroll to position [87, 0]
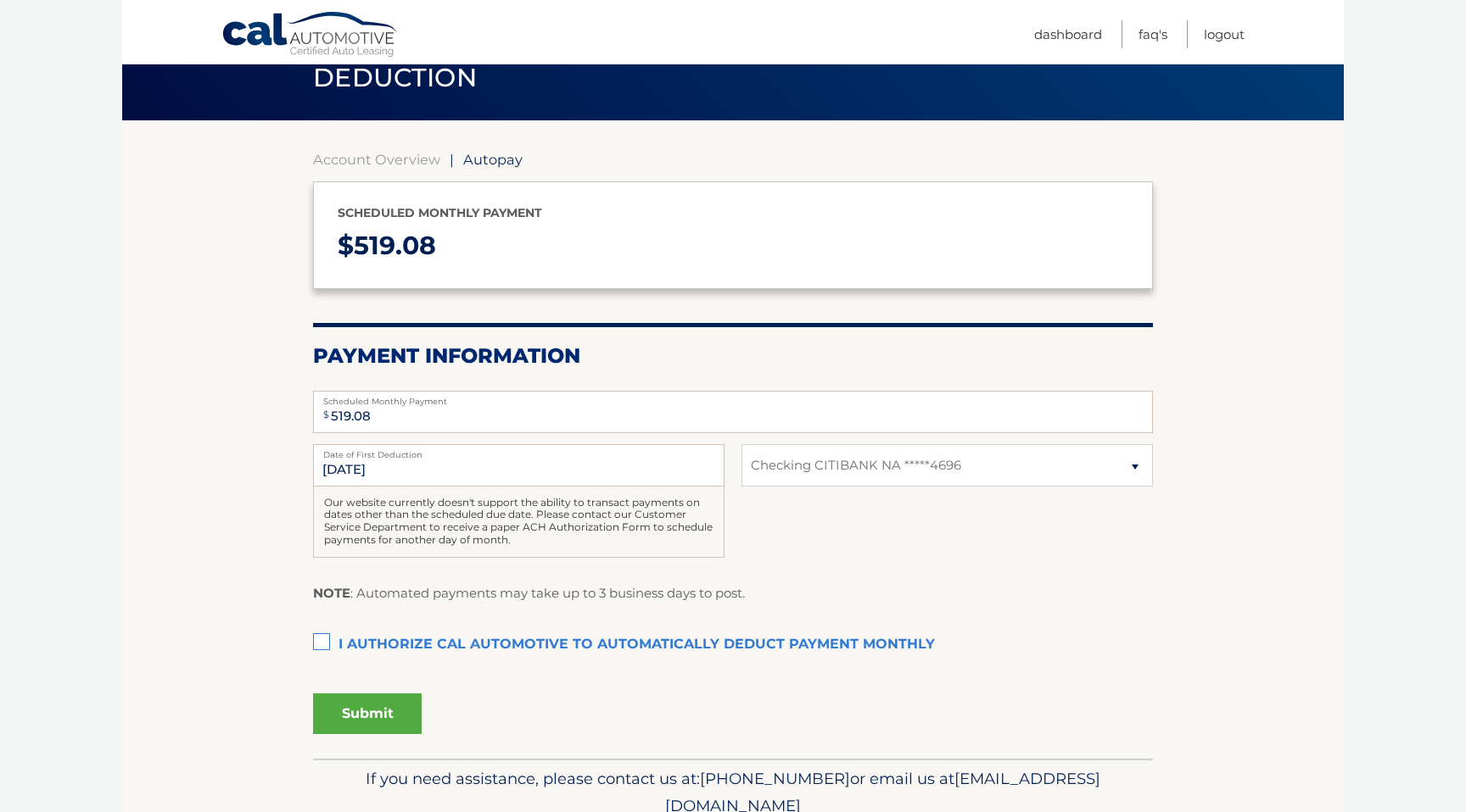
click at [322, 642] on label "I authorize cal automotive to automatically deduct payment monthly This checkbo…" at bounding box center [733, 645] width 839 height 34
click at [0, 0] on input "I authorize cal automotive to automatically deduct payment monthly This checkbo…" at bounding box center [0, 0] width 0 height 0
click at [1128, 467] on select "Select Bank Account Checking CITIBANK NA *****4696" at bounding box center [947, 465] width 411 height 42
click at [364, 718] on button "Submit" at bounding box center [367, 713] width 109 height 40
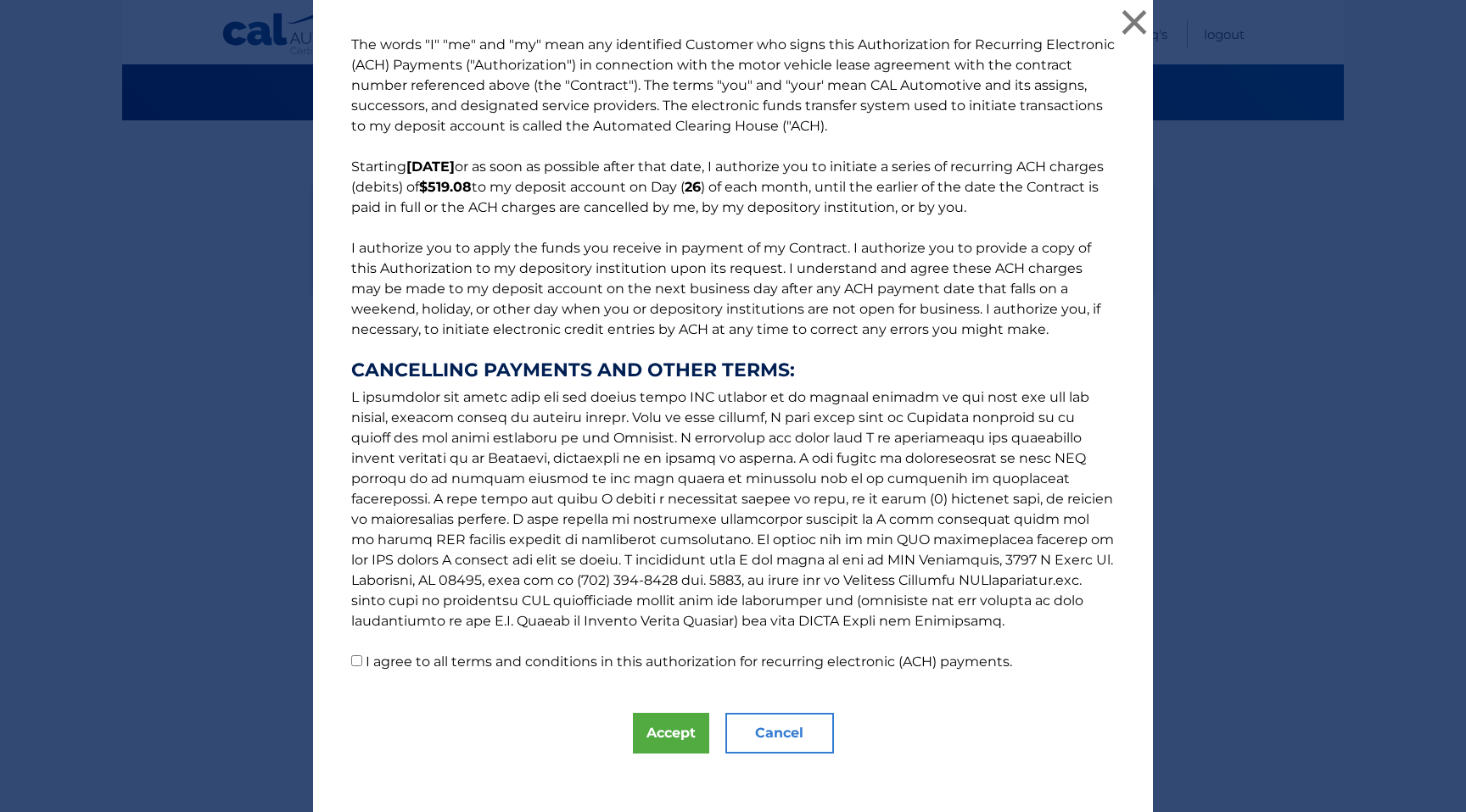
click at [358, 668] on p "The words "I" "me" and "my" mean any identified Customer who signs this Authori…" at bounding box center [733, 354] width 797 height 638
click at [356, 660] on input "I agree to all terms and conditions in this authorization for recurring electro…" at bounding box center [356, 660] width 11 height 11
checkbox input "true"
click at [677, 728] on button "Accept" at bounding box center [671, 733] width 76 height 40
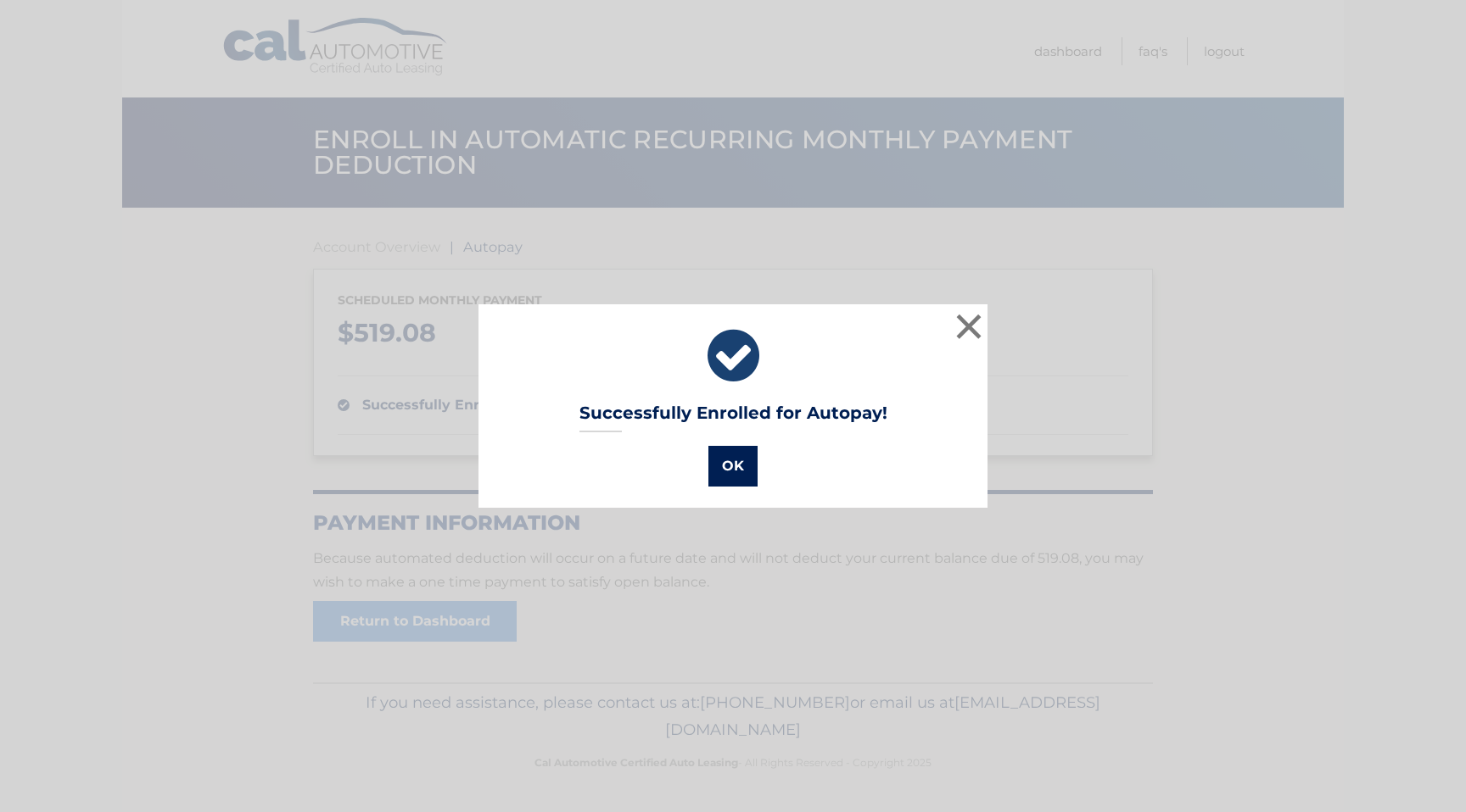
click at [735, 461] on button "OK" at bounding box center [733, 466] width 49 height 40
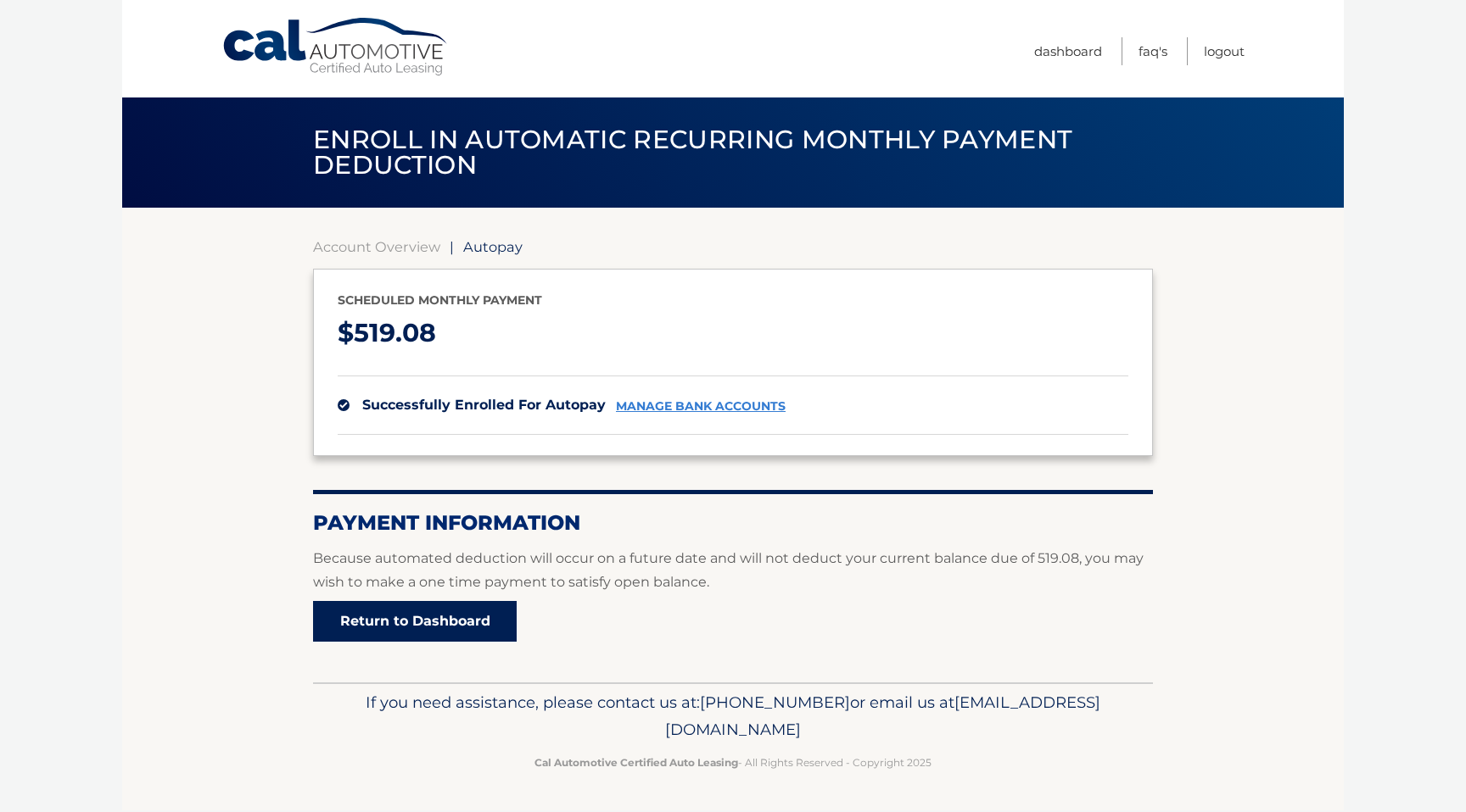
click at [408, 620] on link "Return to Dashboard" at bounding box center [415, 621] width 204 height 40
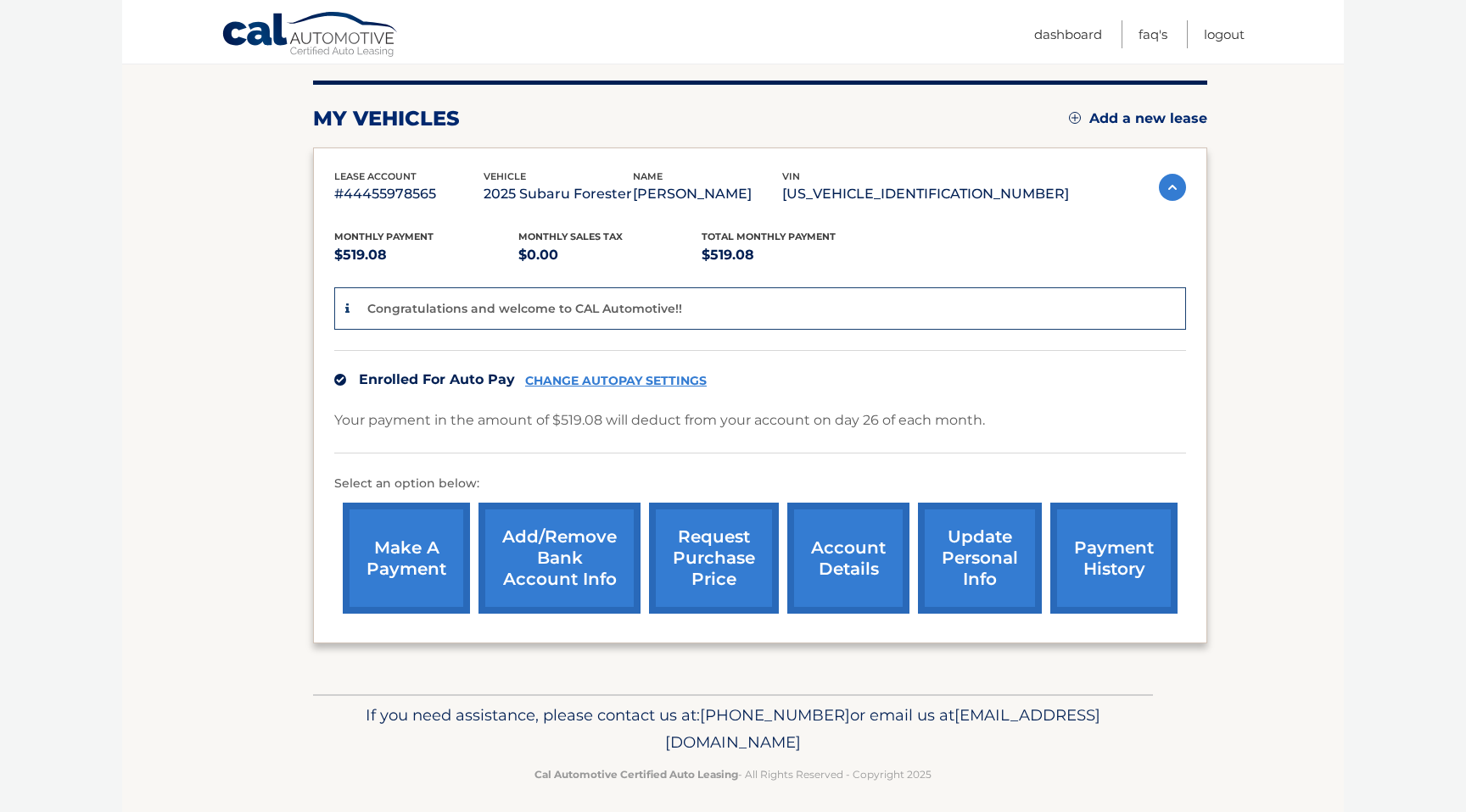
scroll to position [214, 0]
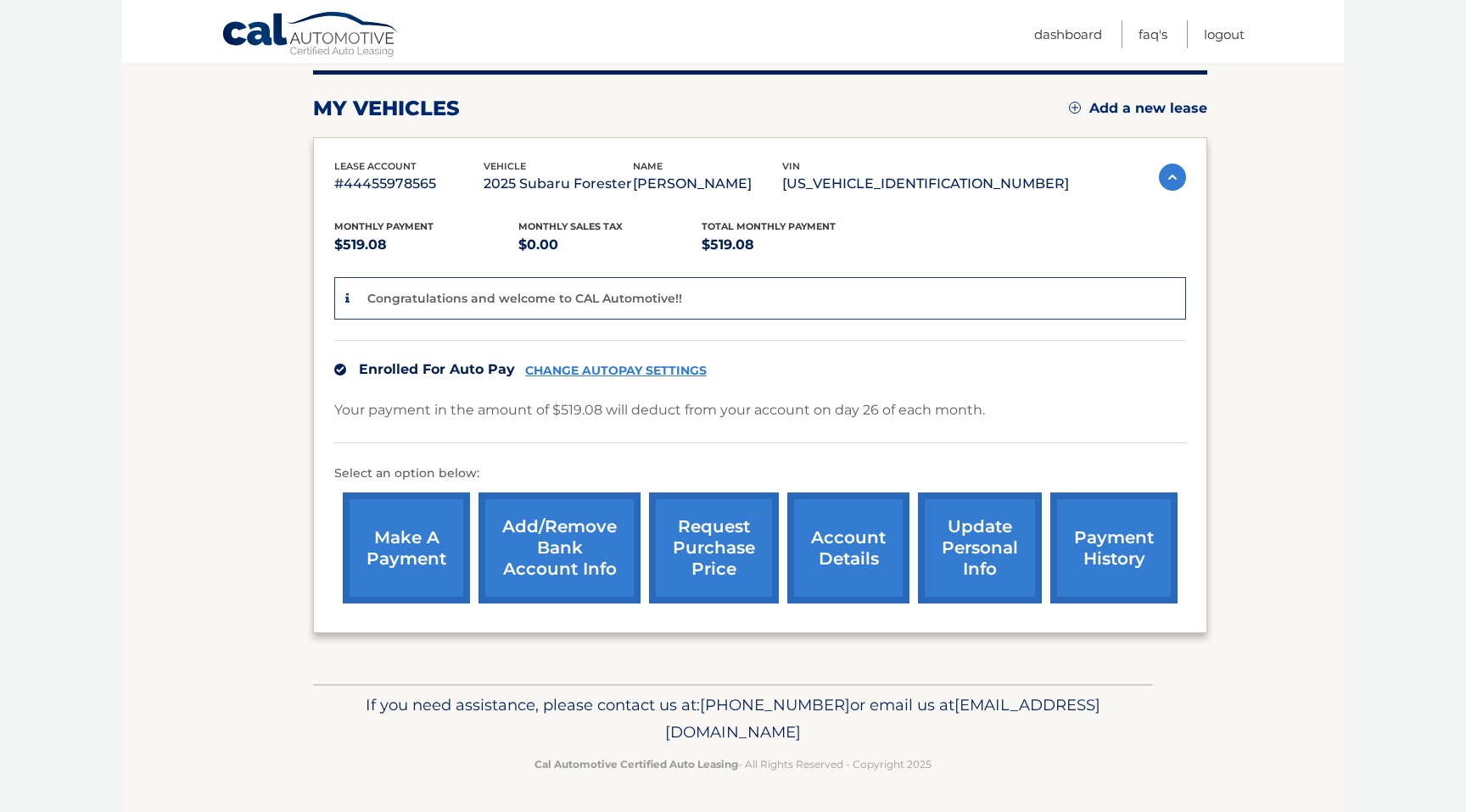
click at [992, 554] on link "update personal info" at bounding box center [979, 548] width 124 height 111
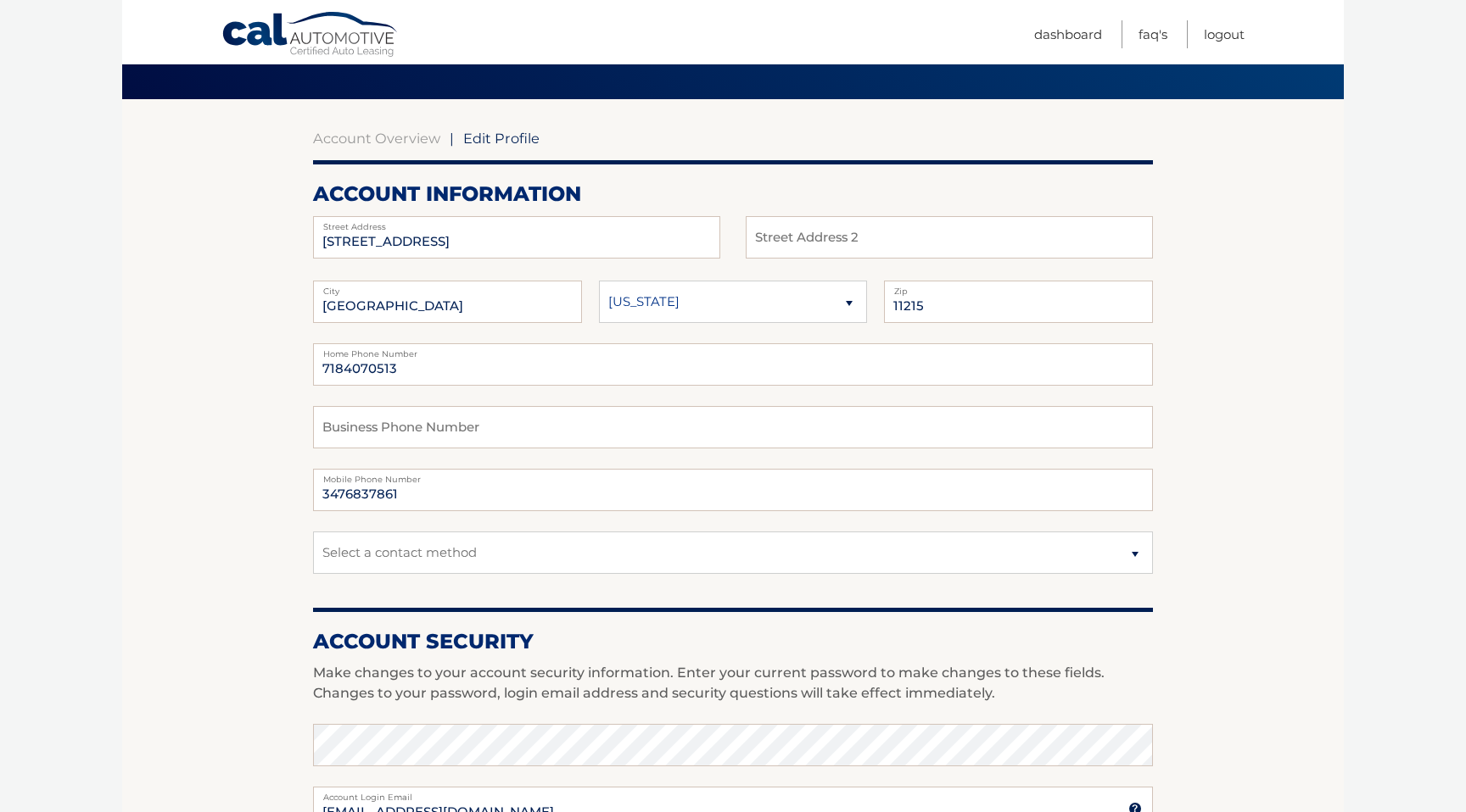
scroll to position [112, 0]
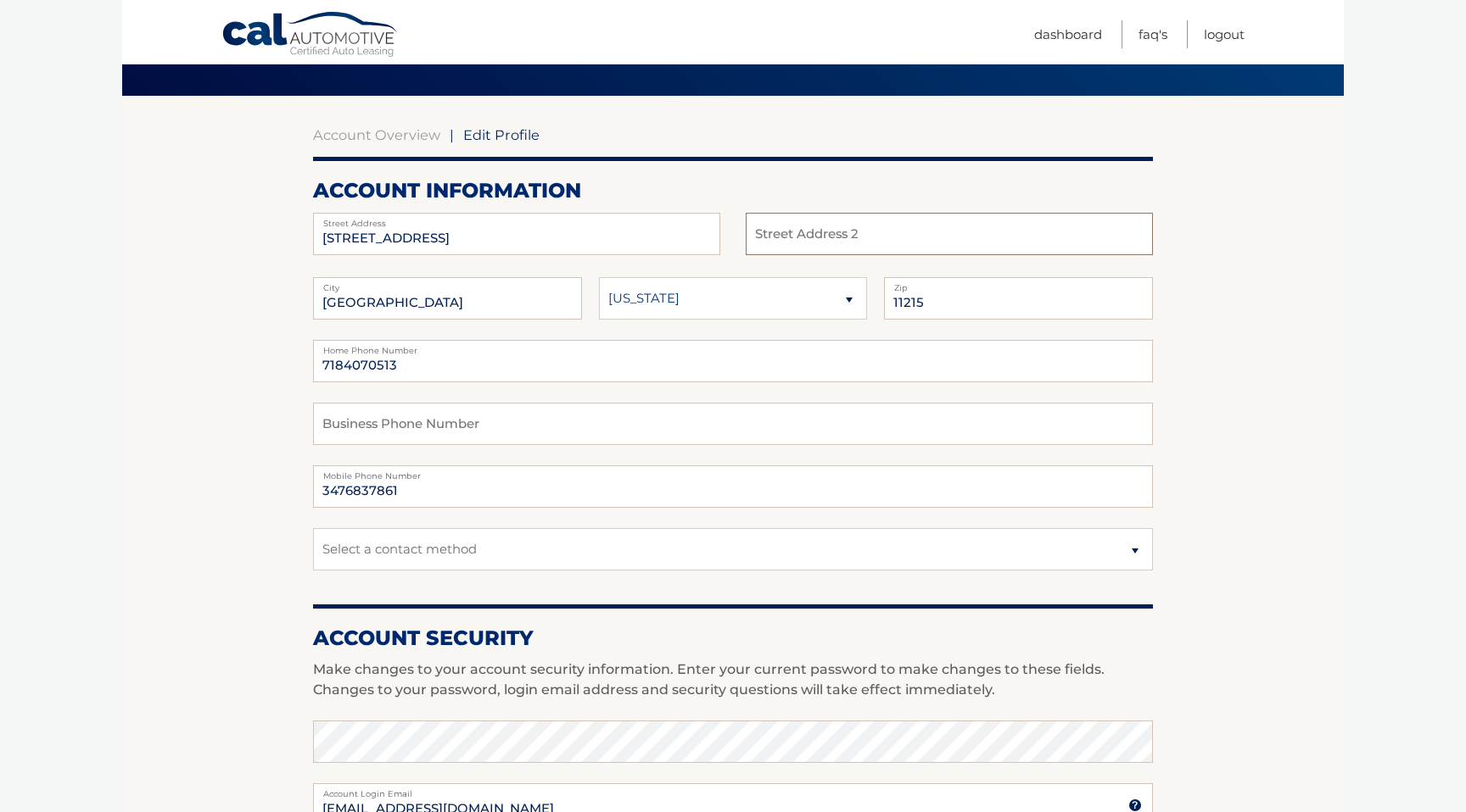
click at [936, 236] on input "text" at bounding box center [949, 233] width 408 height 42
click at [1271, 265] on section "Account Overview | Edit Profile account information 178 13TH ST Street Address …" at bounding box center [733, 713] width 1222 height 1235
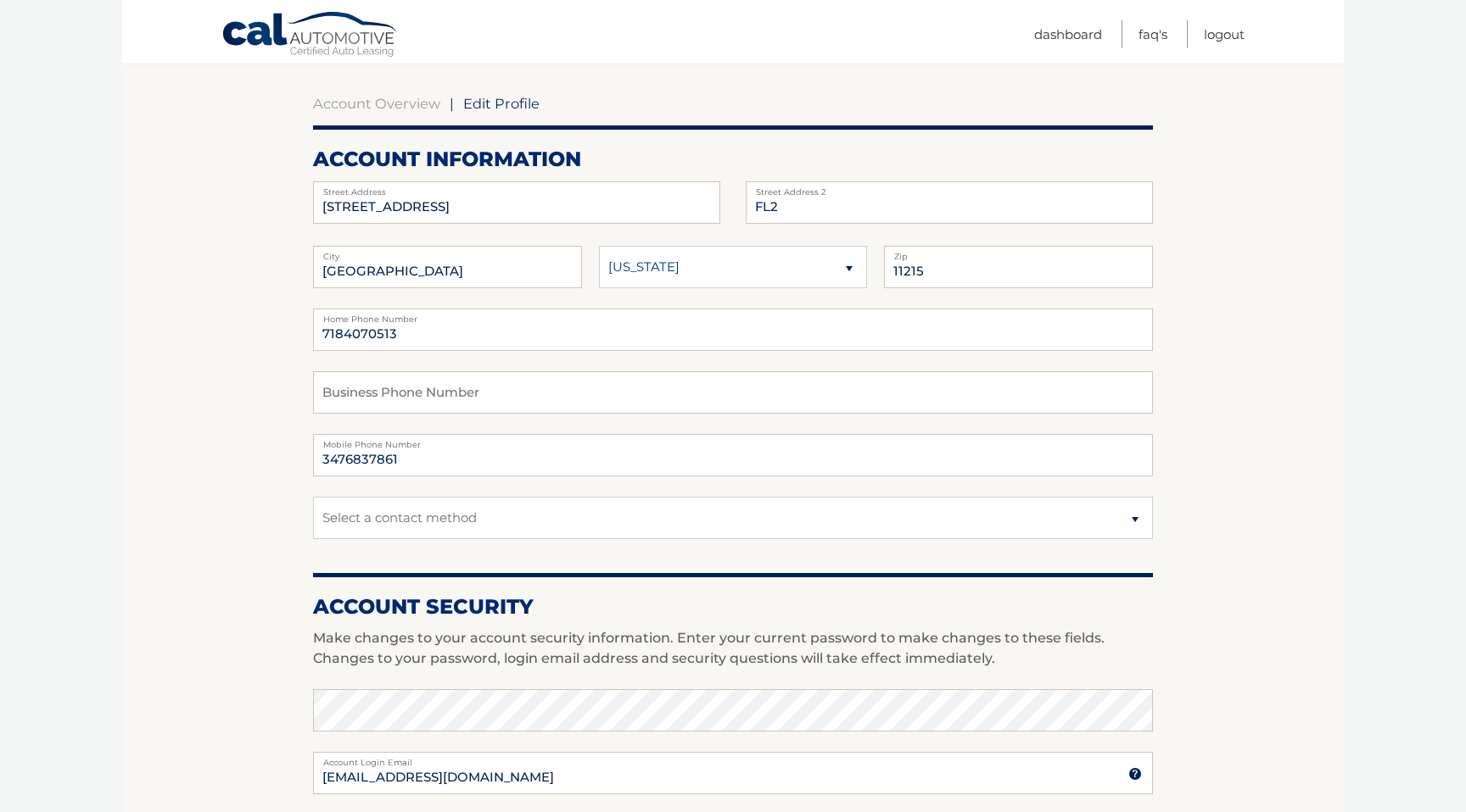
scroll to position [158, 0]
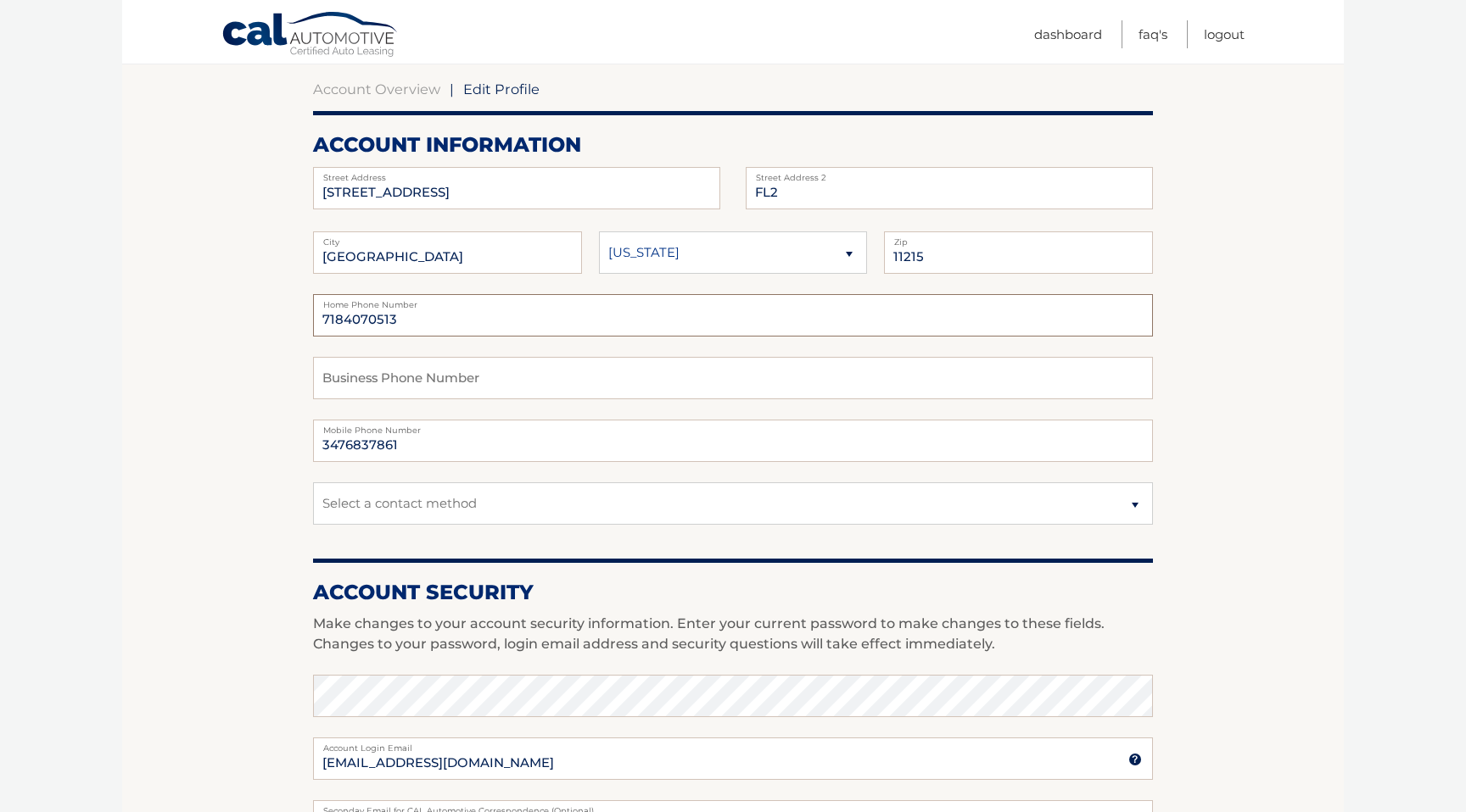
click at [434, 321] on input "7184070513" at bounding box center [733, 315] width 839 height 42
click at [269, 341] on section "Account Overview | Edit Profile account information 178 13TH ST Street Address …" at bounding box center [733, 668] width 1222 height 1235
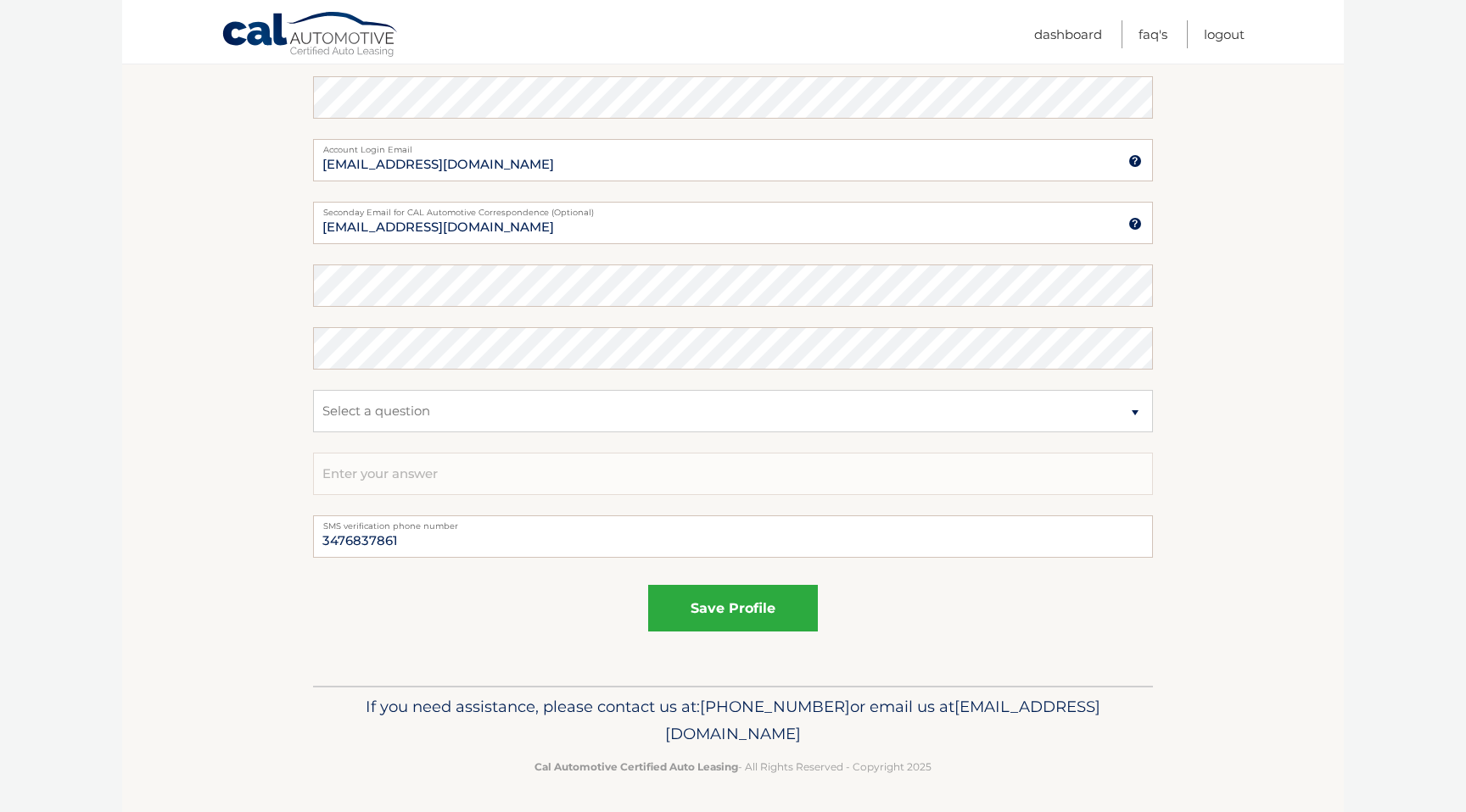
scroll to position [759, 0]
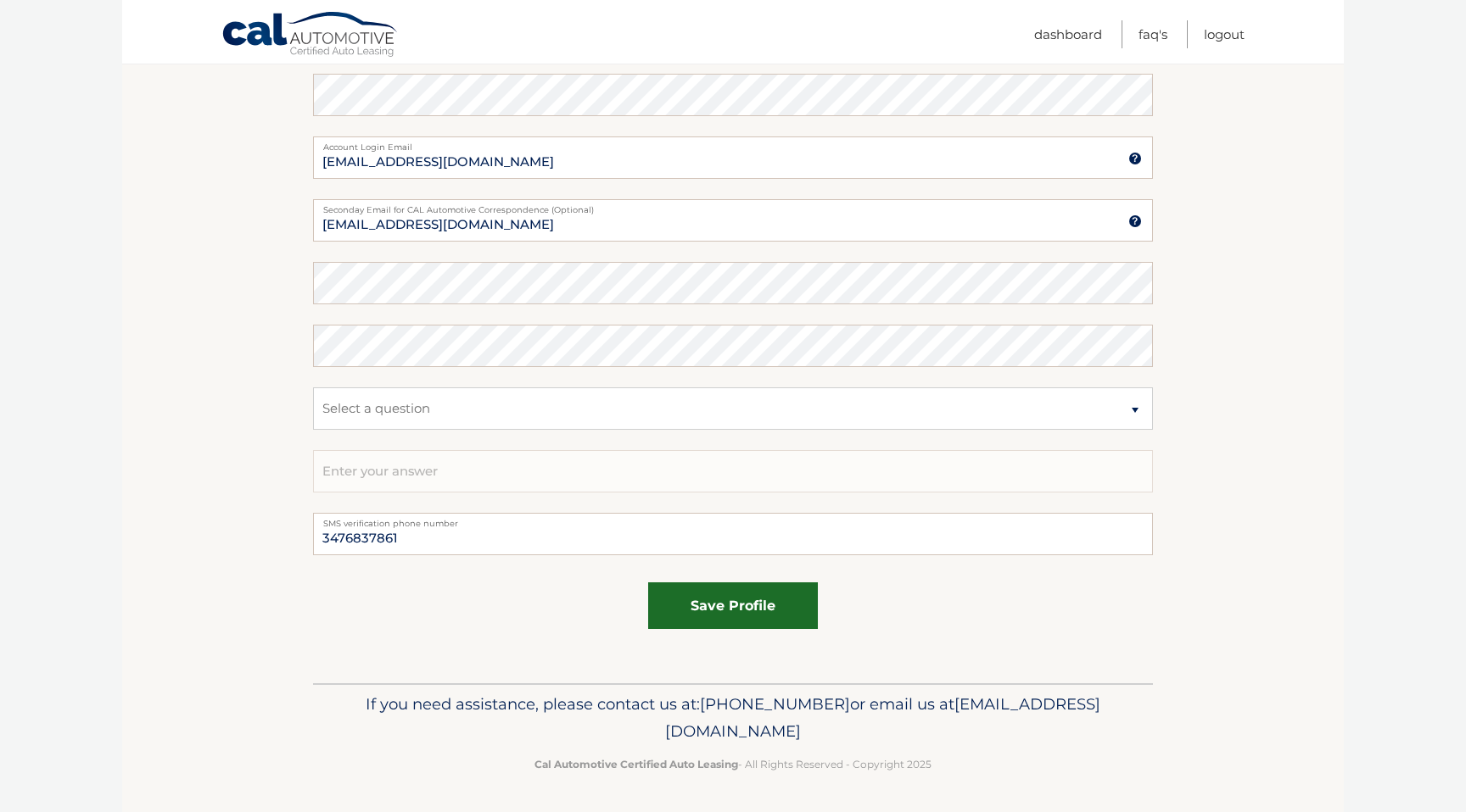
click at [757, 605] on button "save profile" at bounding box center [733, 606] width 170 height 47
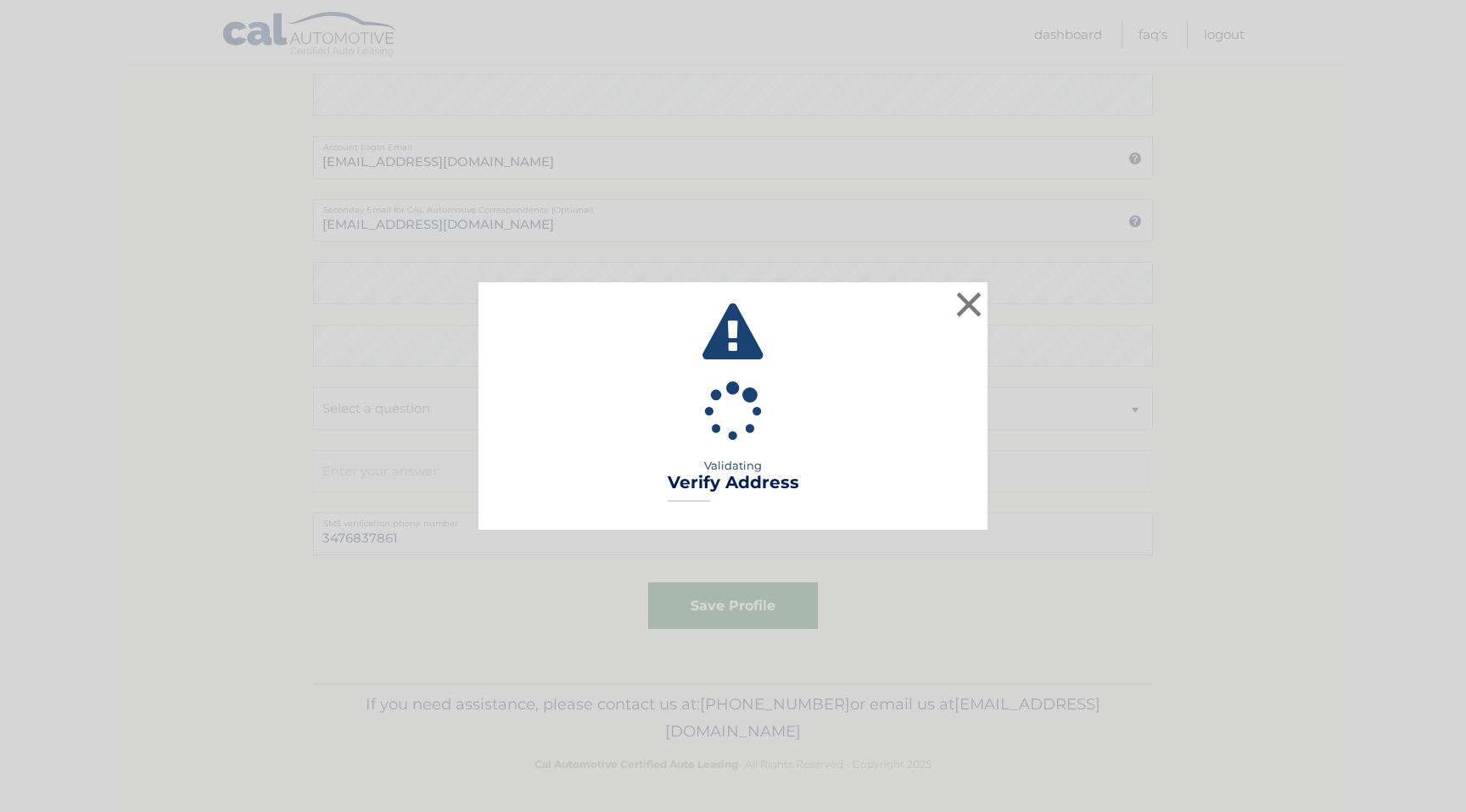
type input "FL 2"
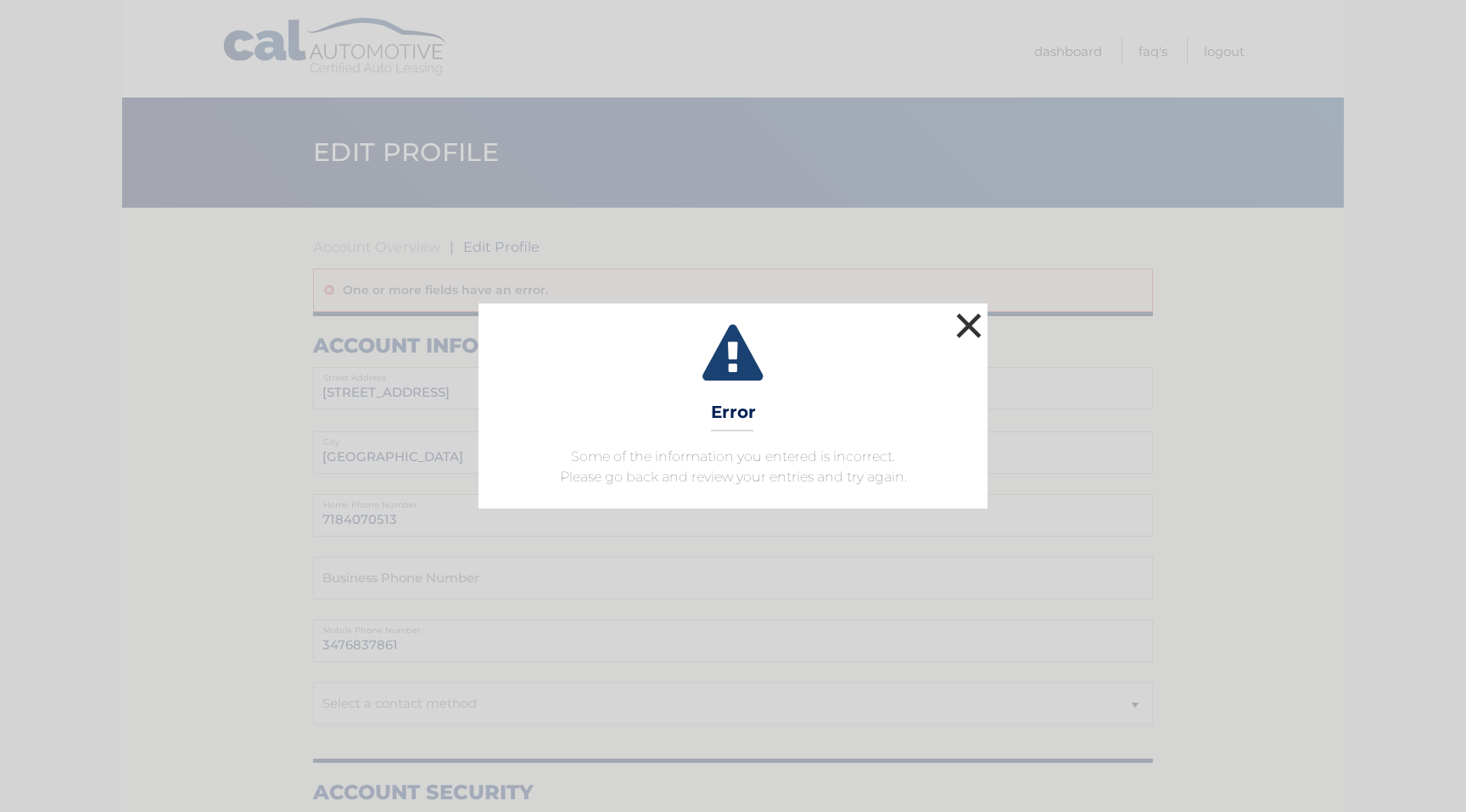
click at [967, 331] on button "×" at bounding box center [969, 326] width 34 height 34
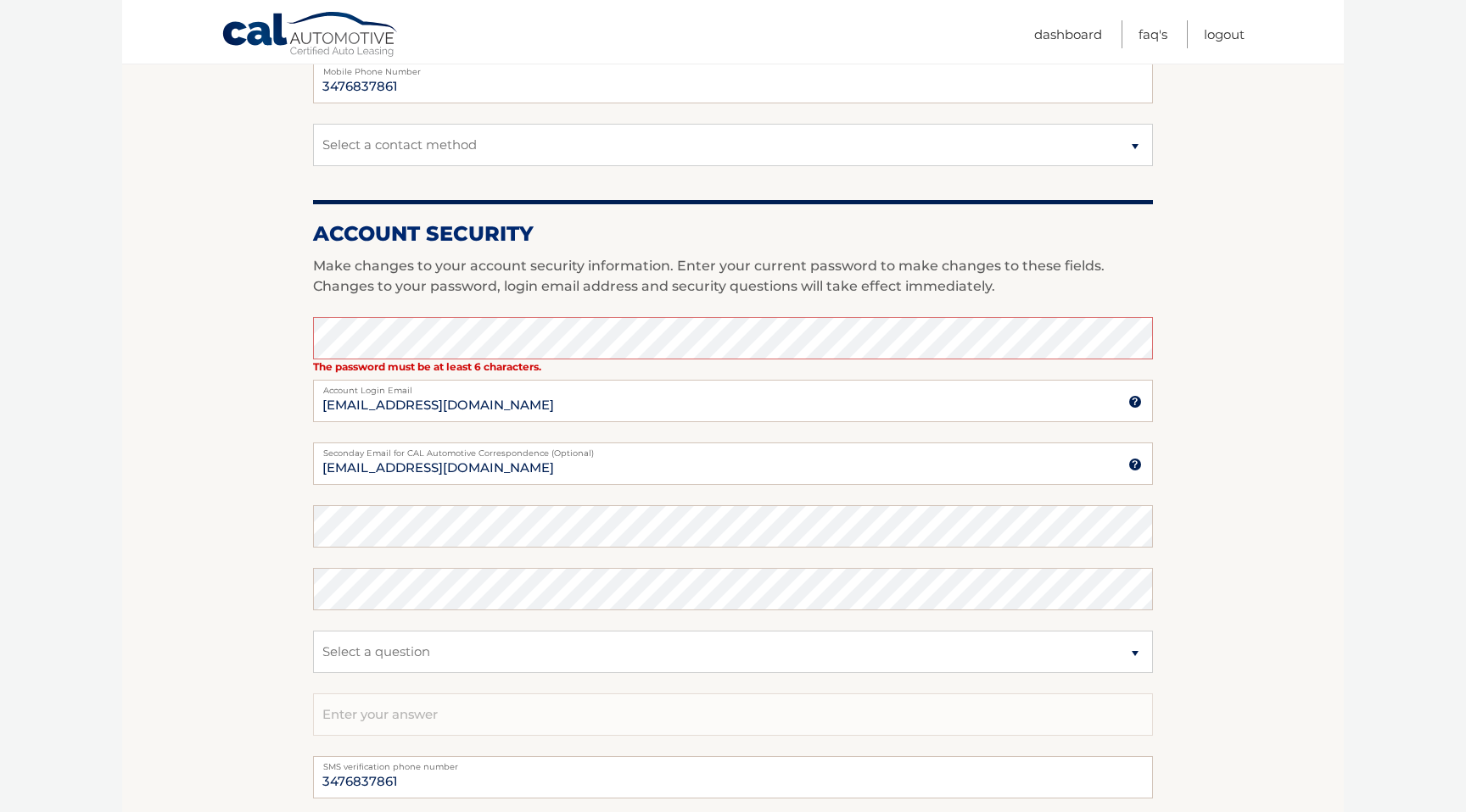
scroll to position [562, 0]
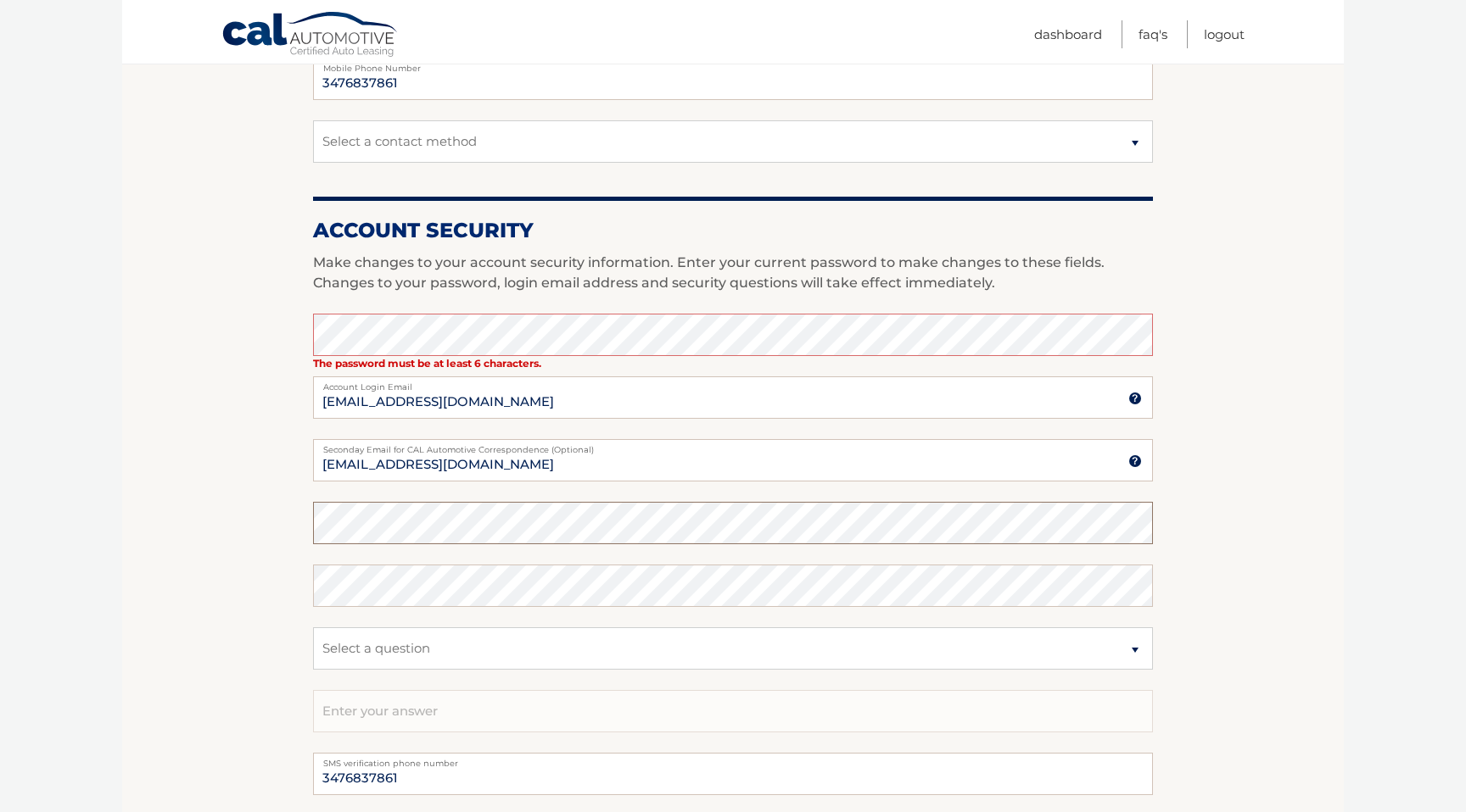
click at [0, 250] on com-1password-button at bounding box center [0, 250] width 0 height 0
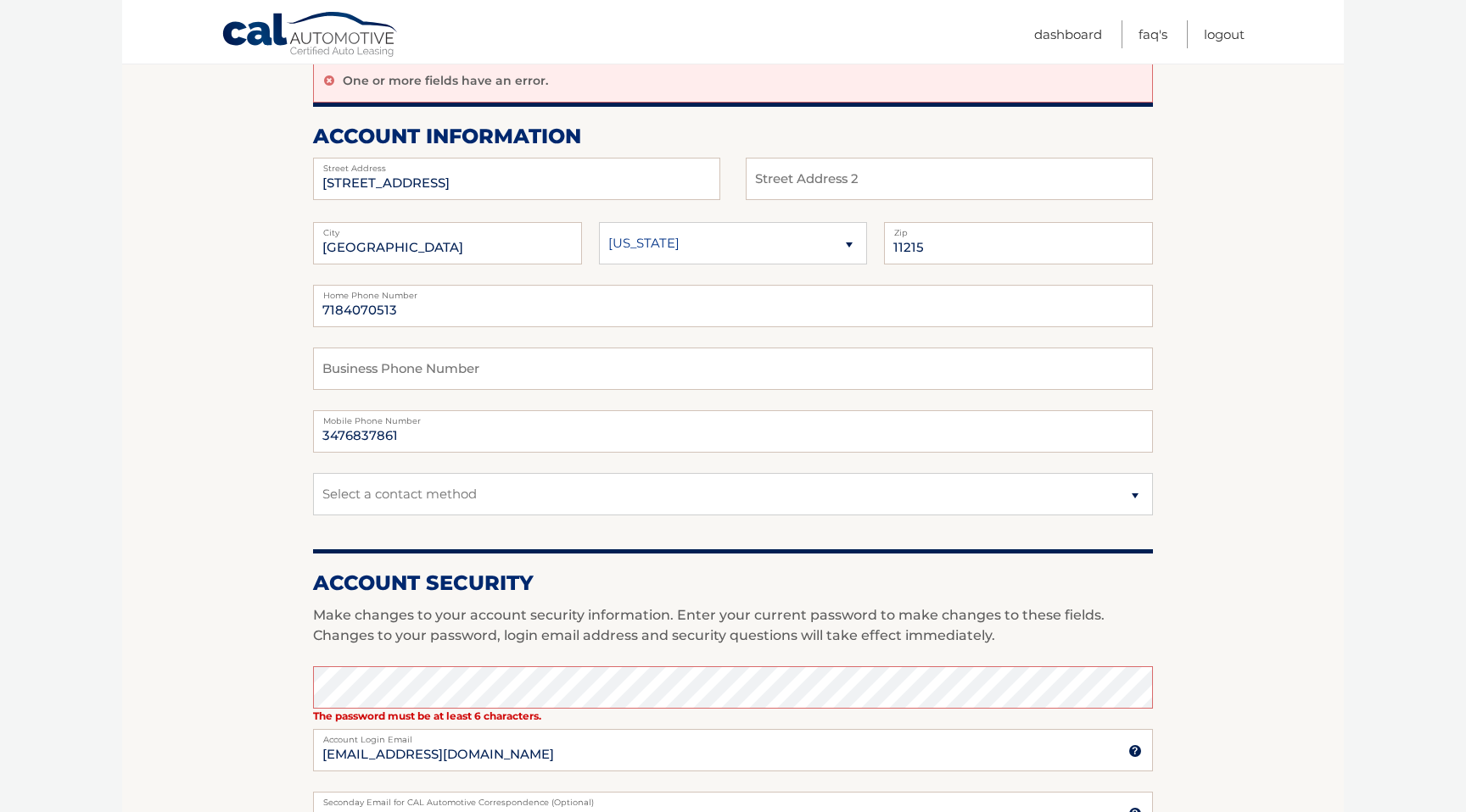
scroll to position [206, 0]
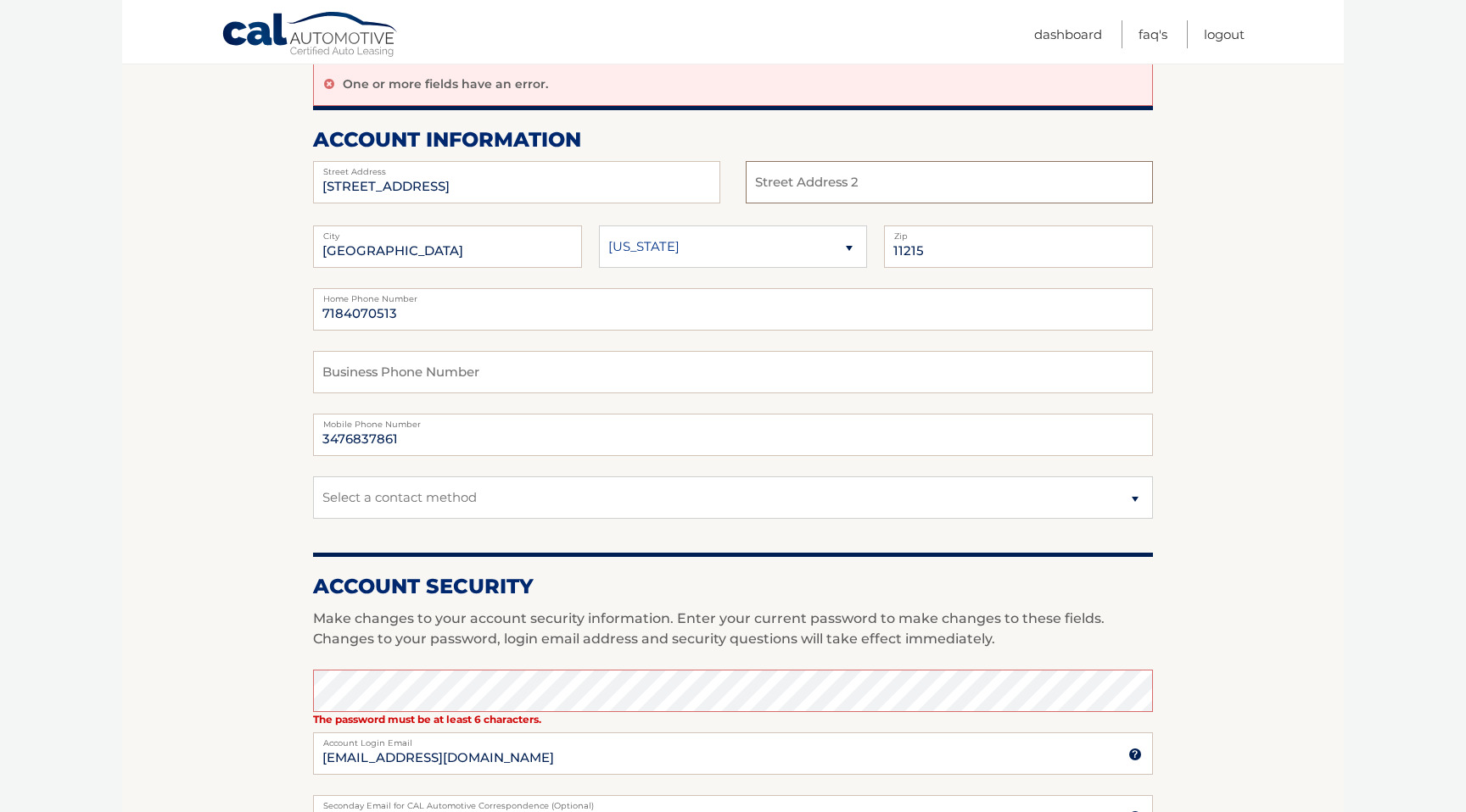
click at [844, 188] on input "text" at bounding box center [949, 182] width 408 height 42
type input "FL2"
click at [1350, 310] on body "Cal Automotive Menu Dashboard FAQ's Logout | FL2" at bounding box center [733, 199] width 1466 height 812
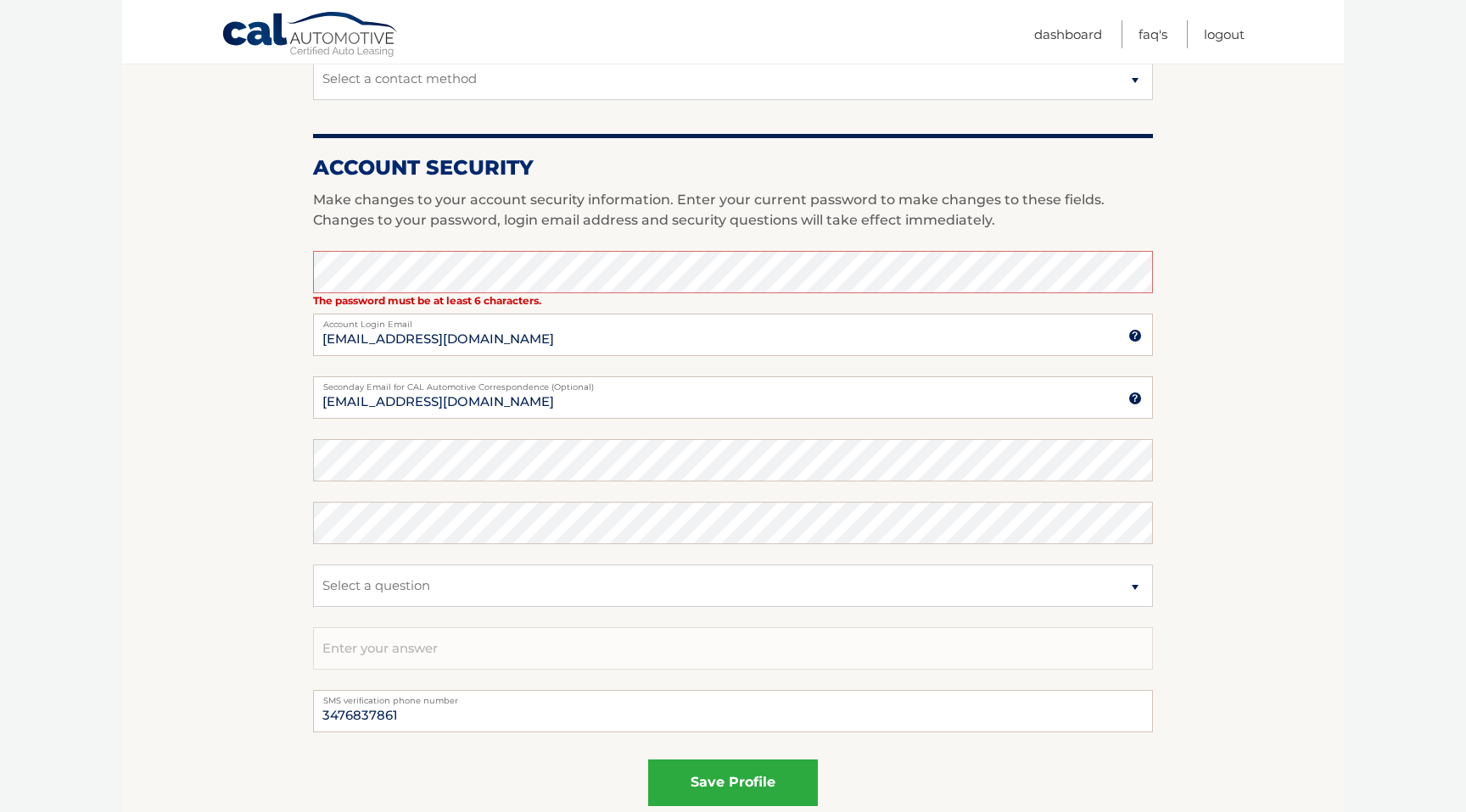
scroll to position [638, 0]
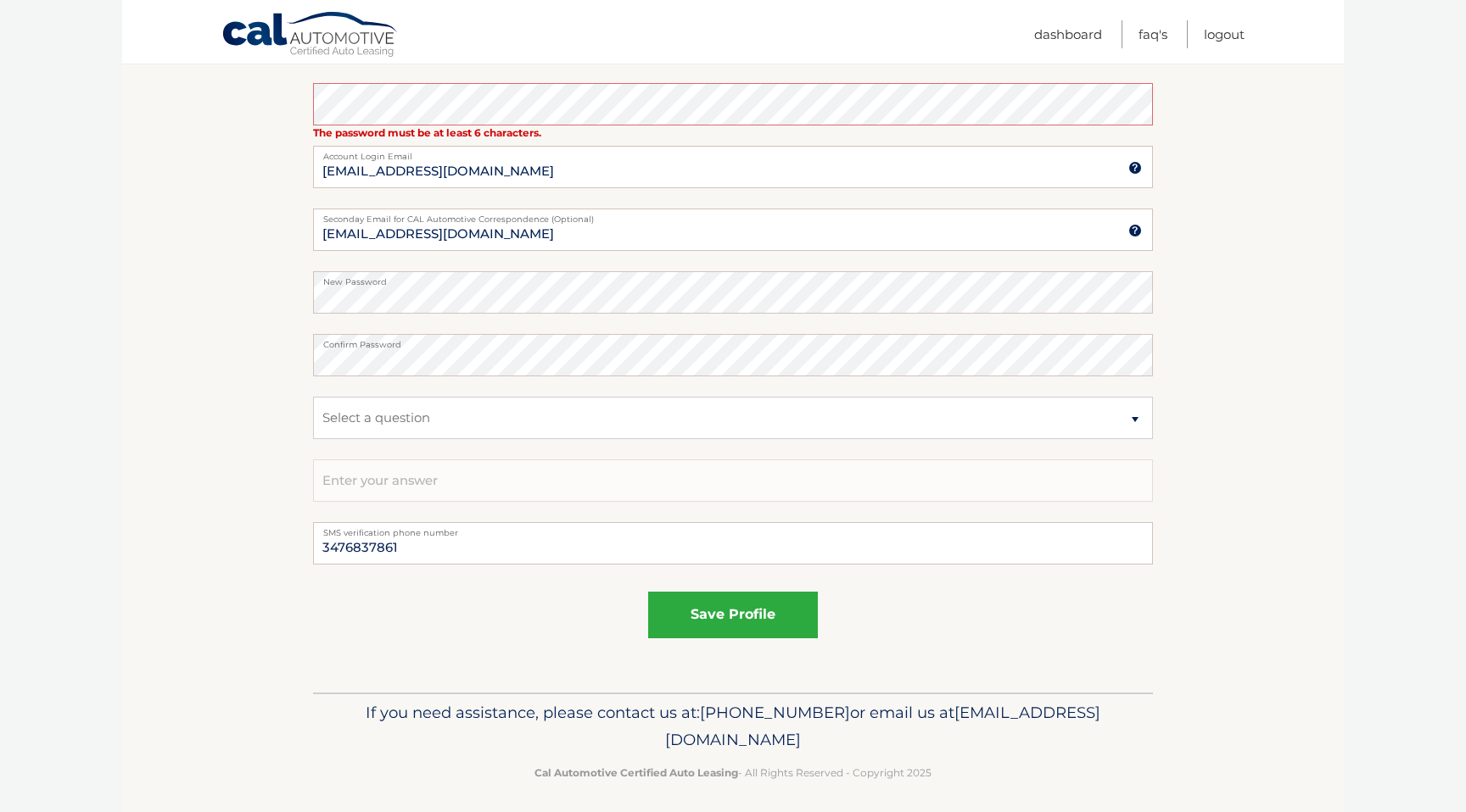
scroll to position [801, 0]
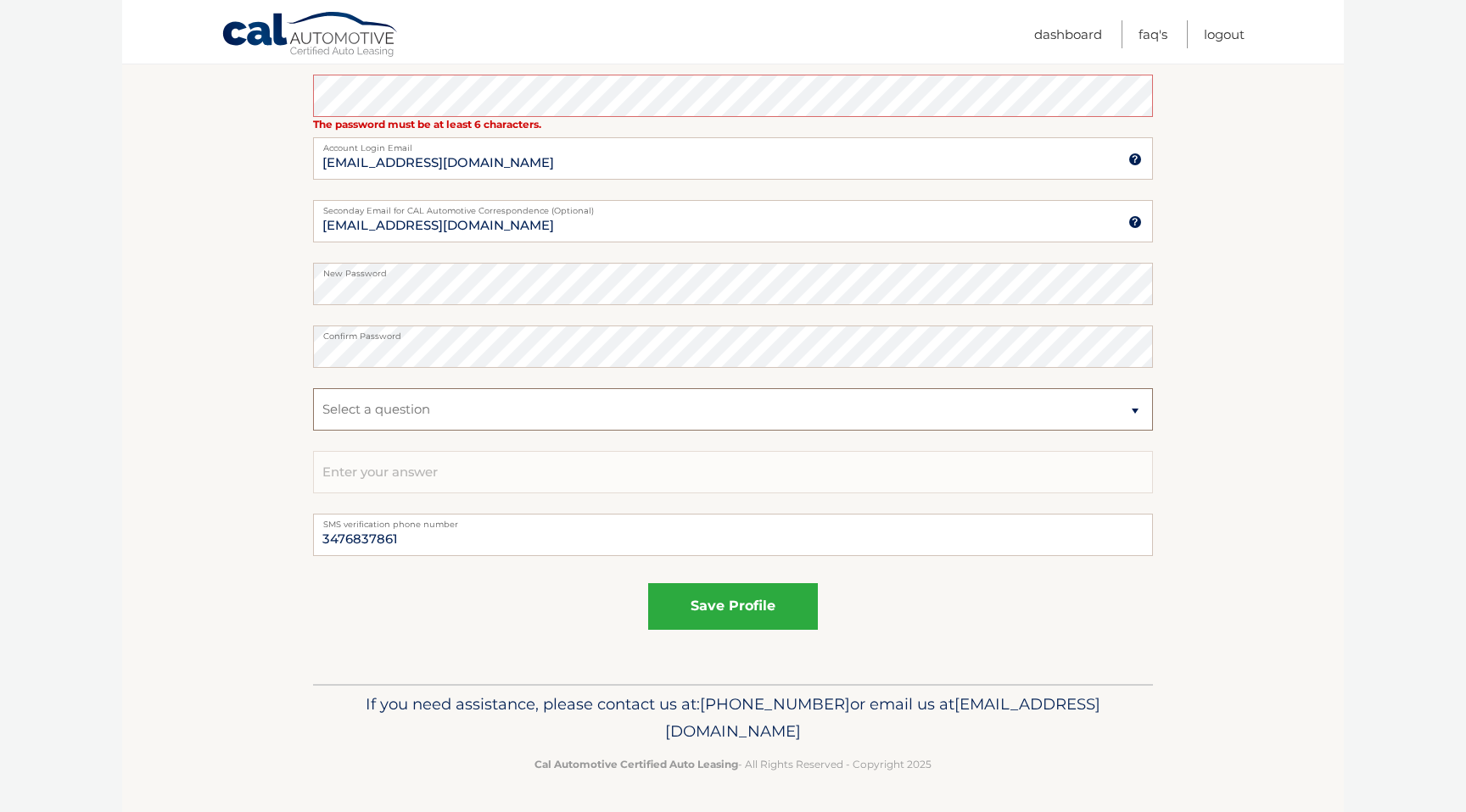
click at [1137, 409] on select "Select a question What was the name of your elementary school? What is your mot…" at bounding box center [733, 409] width 839 height 42
select select "5"
click at [493, 464] on input "text" at bounding box center [733, 472] width 839 height 42
type input "212-964-8463"
click at [1231, 542] on section "Account Overview | Edit Profile One or more fields have an error. account infor…" at bounding box center [733, 46] width 1222 height 1278
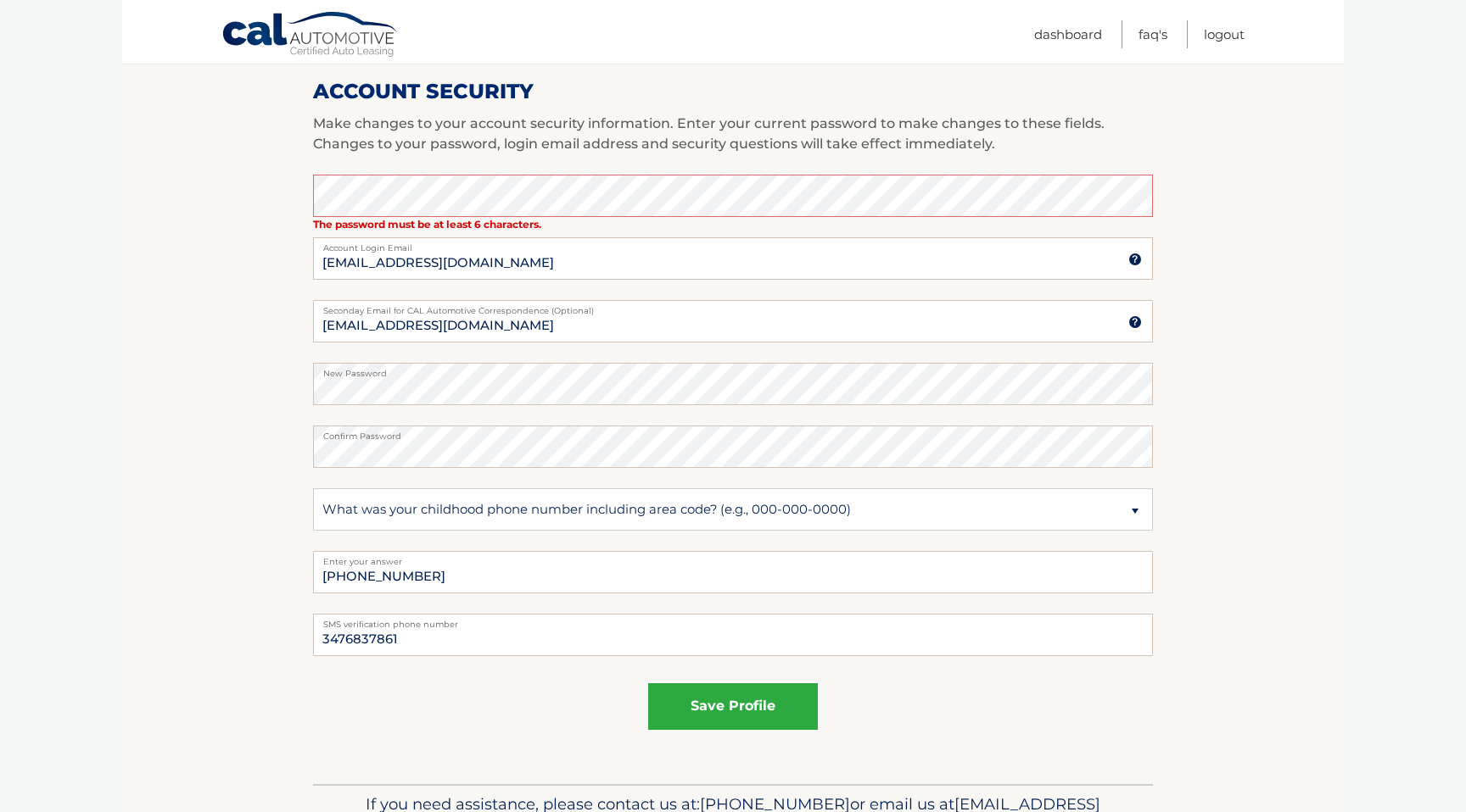
scroll to position [694, 0]
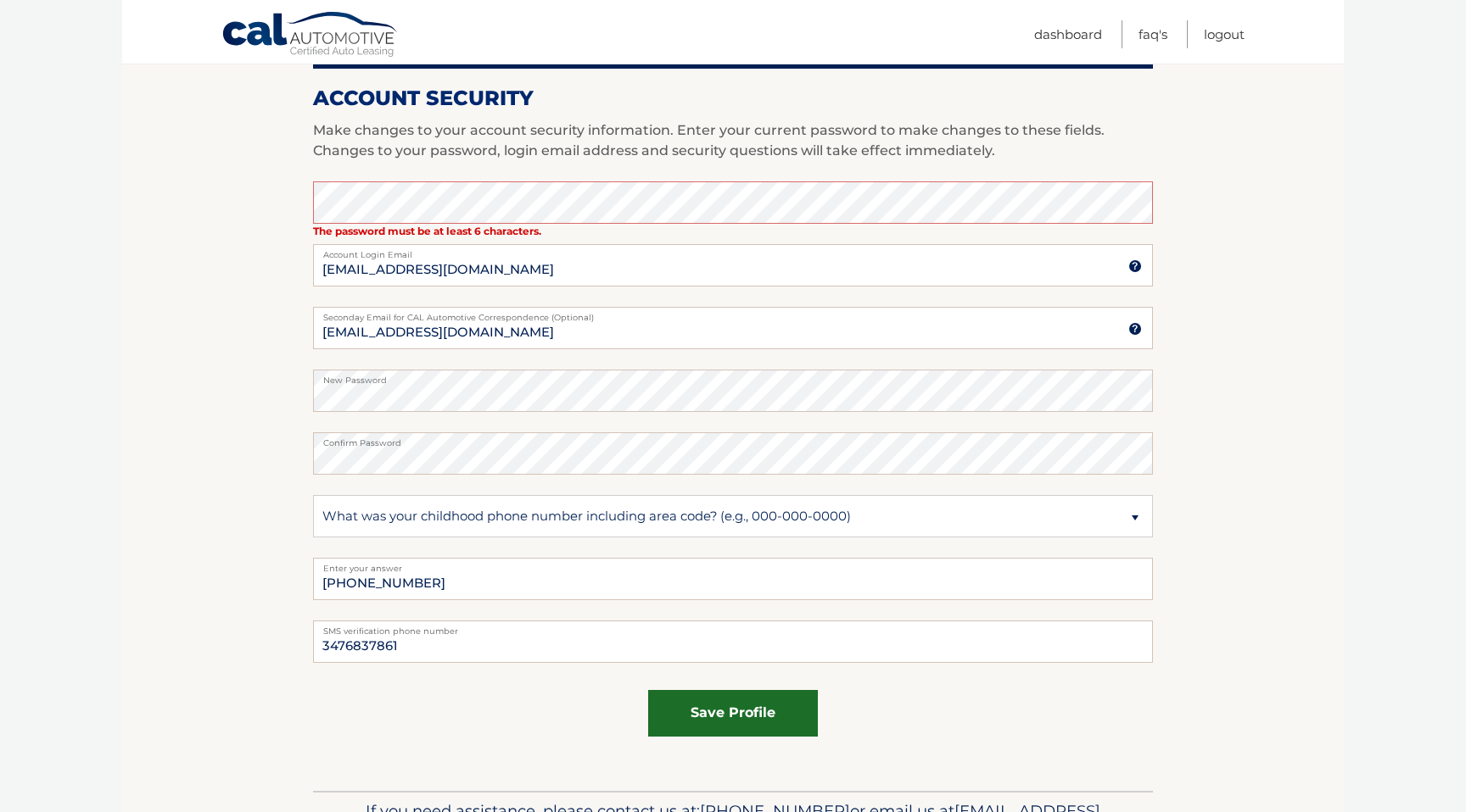
click at [739, 716] on button "save profile" at bounding box center [733, 713] width 170 height 47
type input "FL 2"
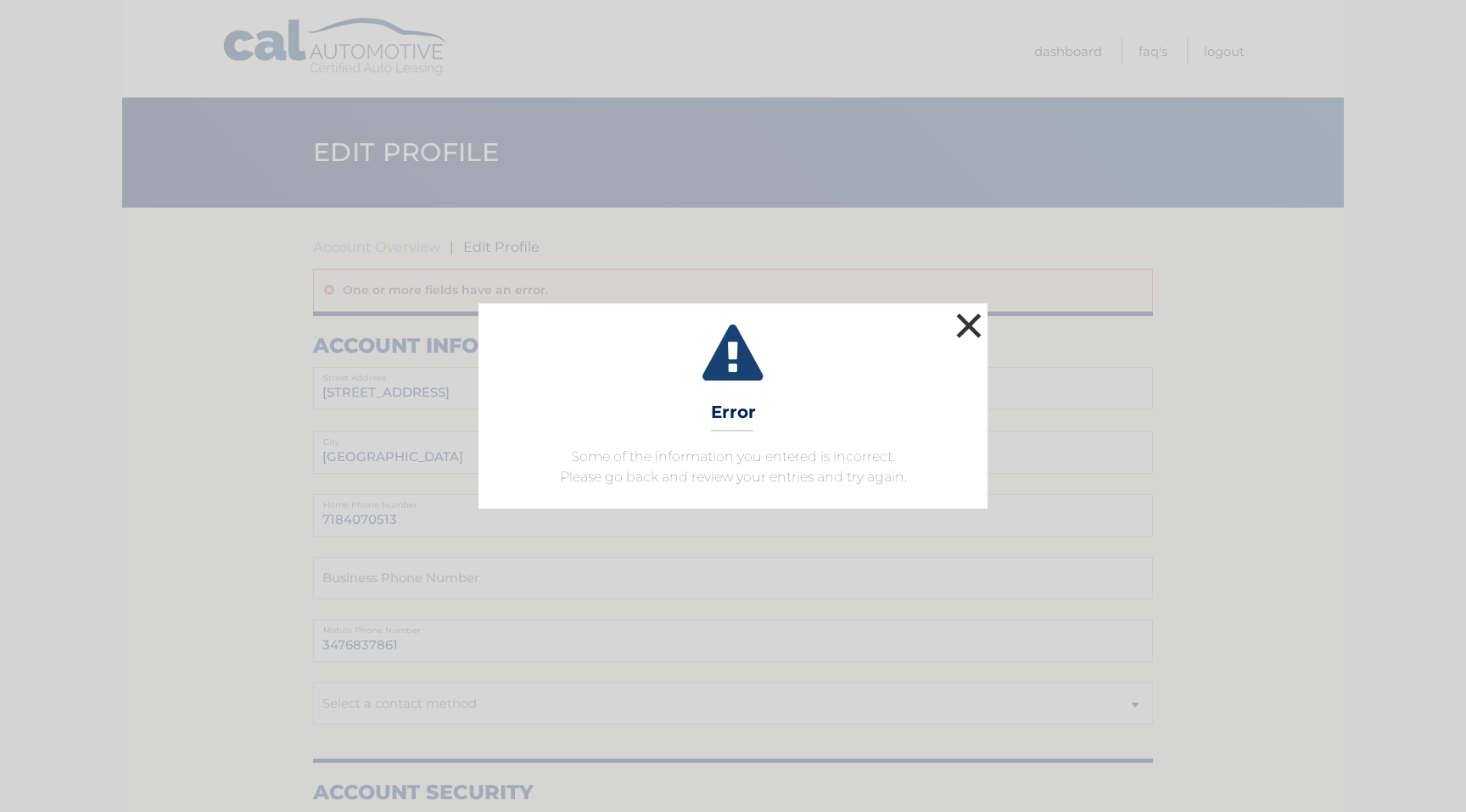
click at [966, 329] on button "×" at bounding box center [969, 326] width 34 height 34
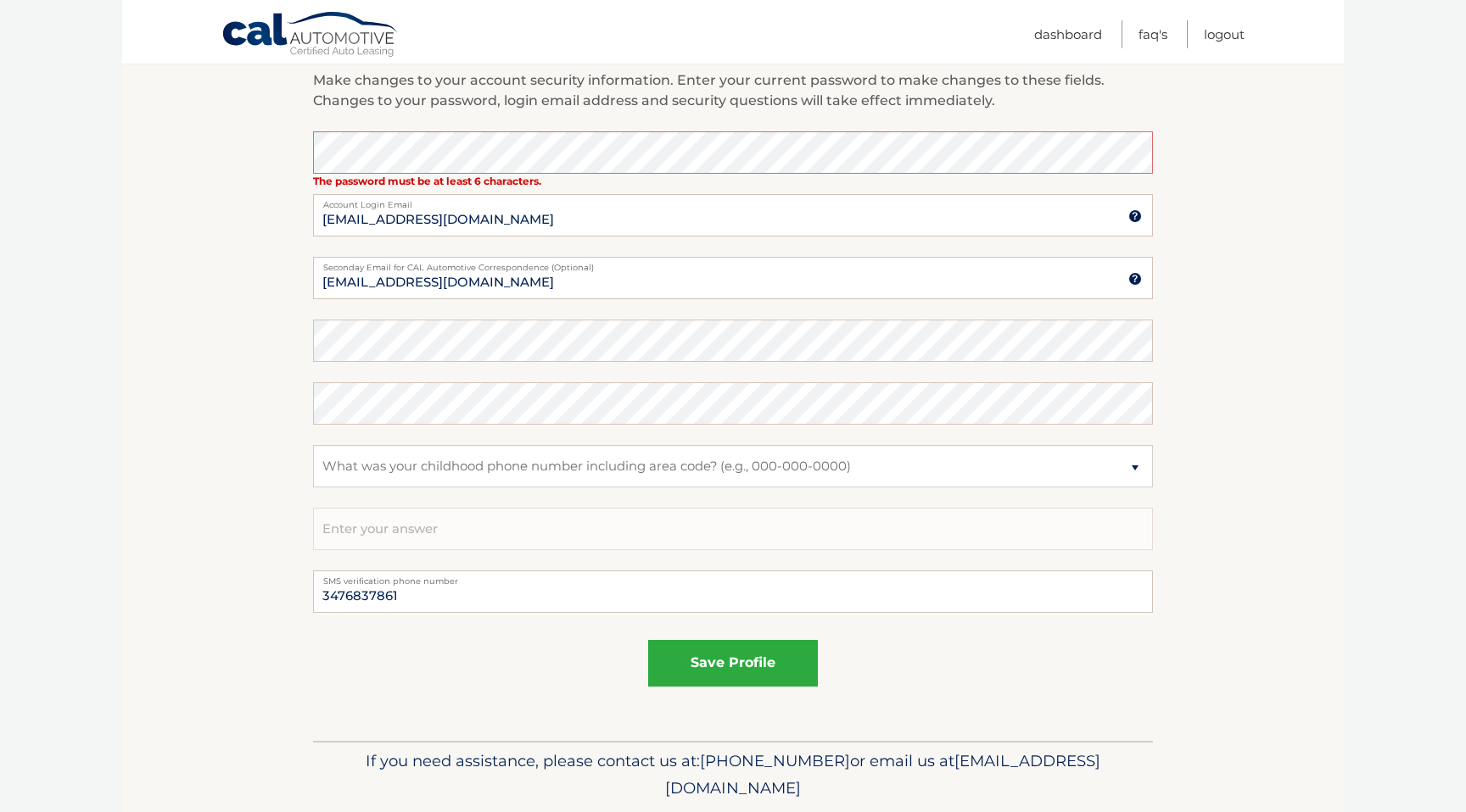
scroll to position [747, 0]
click at [1298, 507] on section "Account Overview | Edit Profile One or more fields have an error. account infor…" at bounding box center [733, 99] width 1222 height 1278
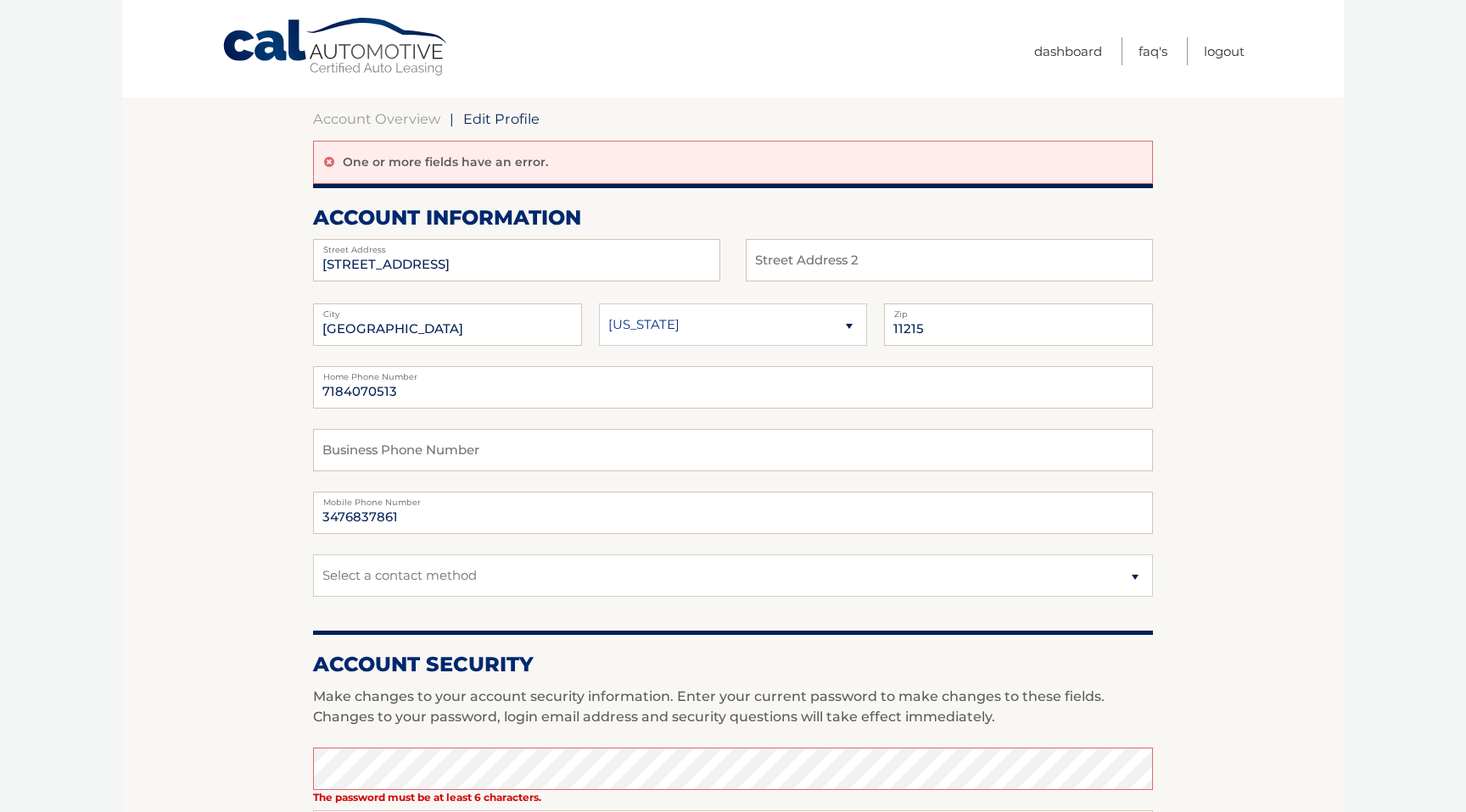
scroll to position [0, 0]
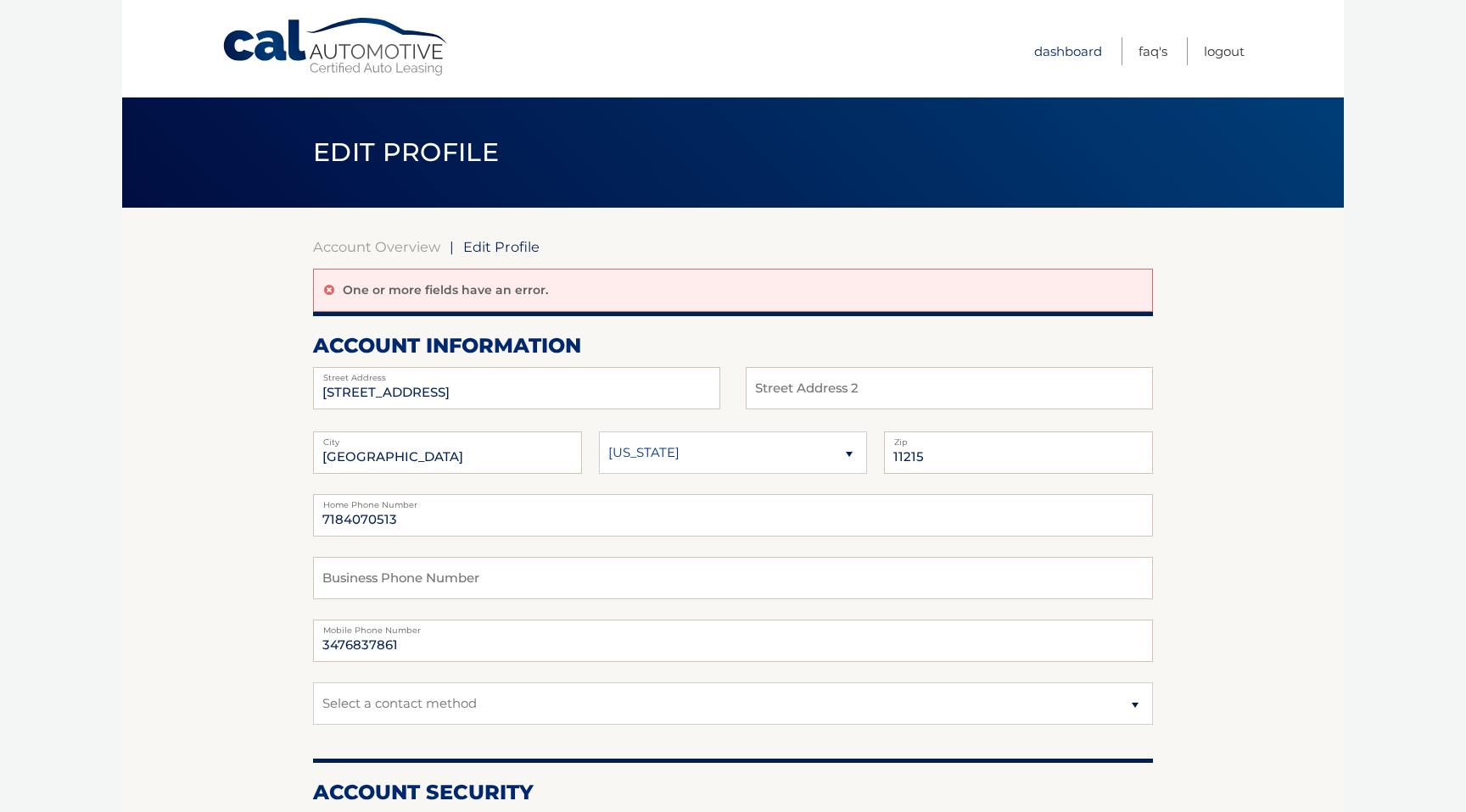
click at [1065, 52] on link "Dashboard" at bounding box center [1068, 51] width 68 height 28
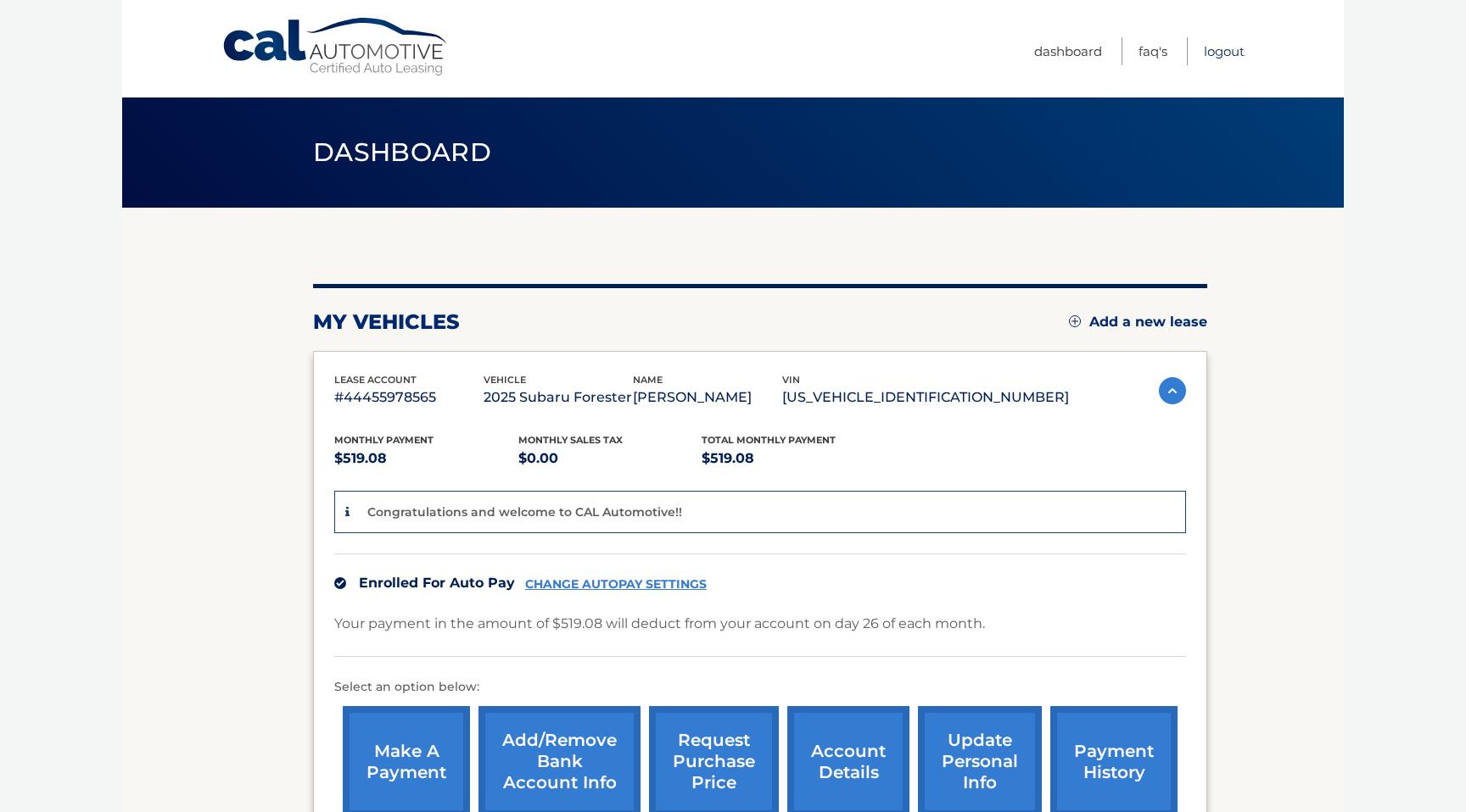
click at [1222, 48] on link "Logout" at bounding box center [1224, 51] width 40 height 28
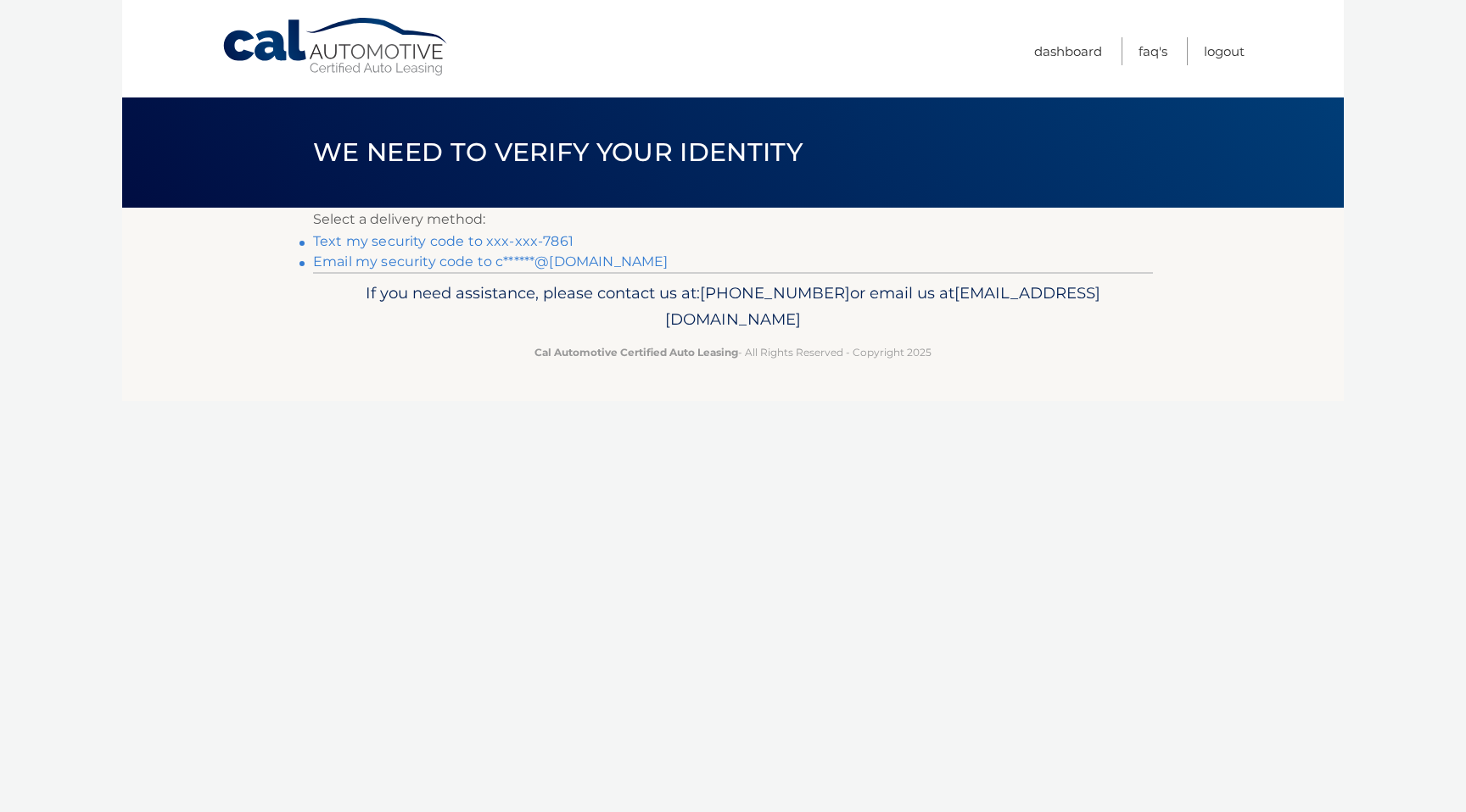
click at [538, 238] on link "Text my security code to xxx-xxx-7861" at bounding box center [443, 241] width 260 height 16
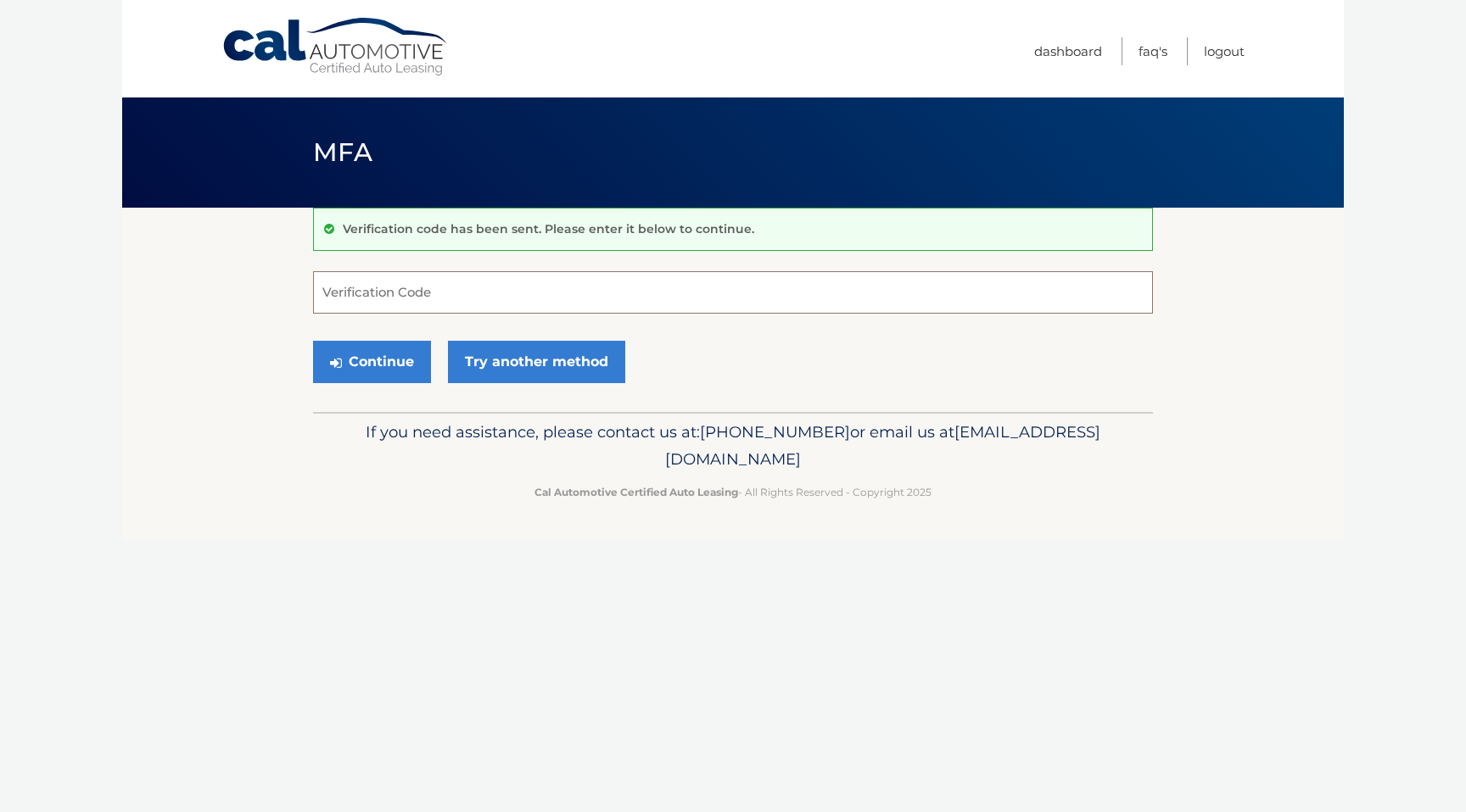
click at [467, 297] on input "Verification Code" at bounding box center [733, 292] width 839 height 42
type input "071793"
click at [768, 343] on div "Continue Try another method" at bounding box center [733, 362] width 839 height 57
click at [382, 353] on button "Continue" at bounding box center [372, 362] width 118 height 42
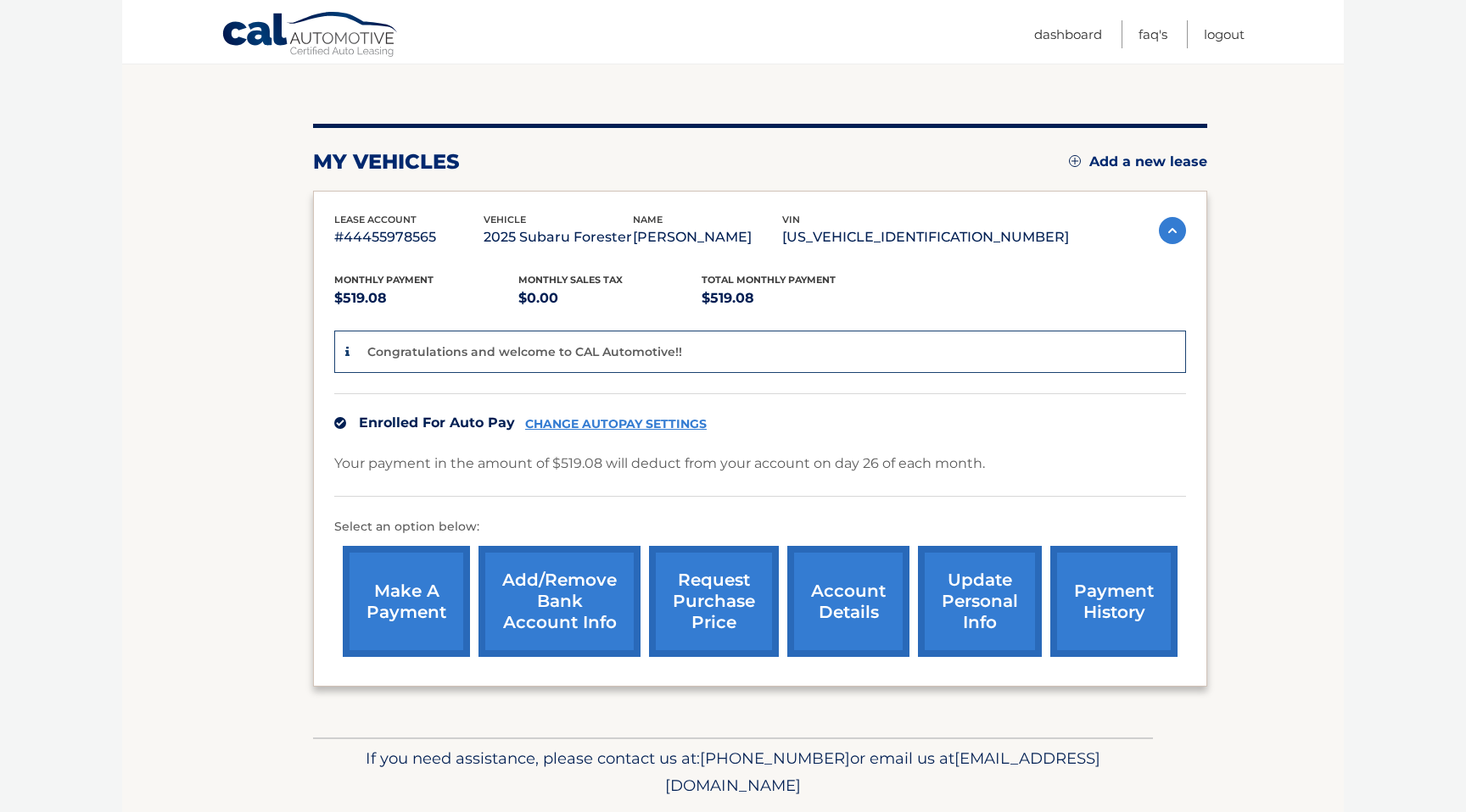
scroll to position [214, 0]
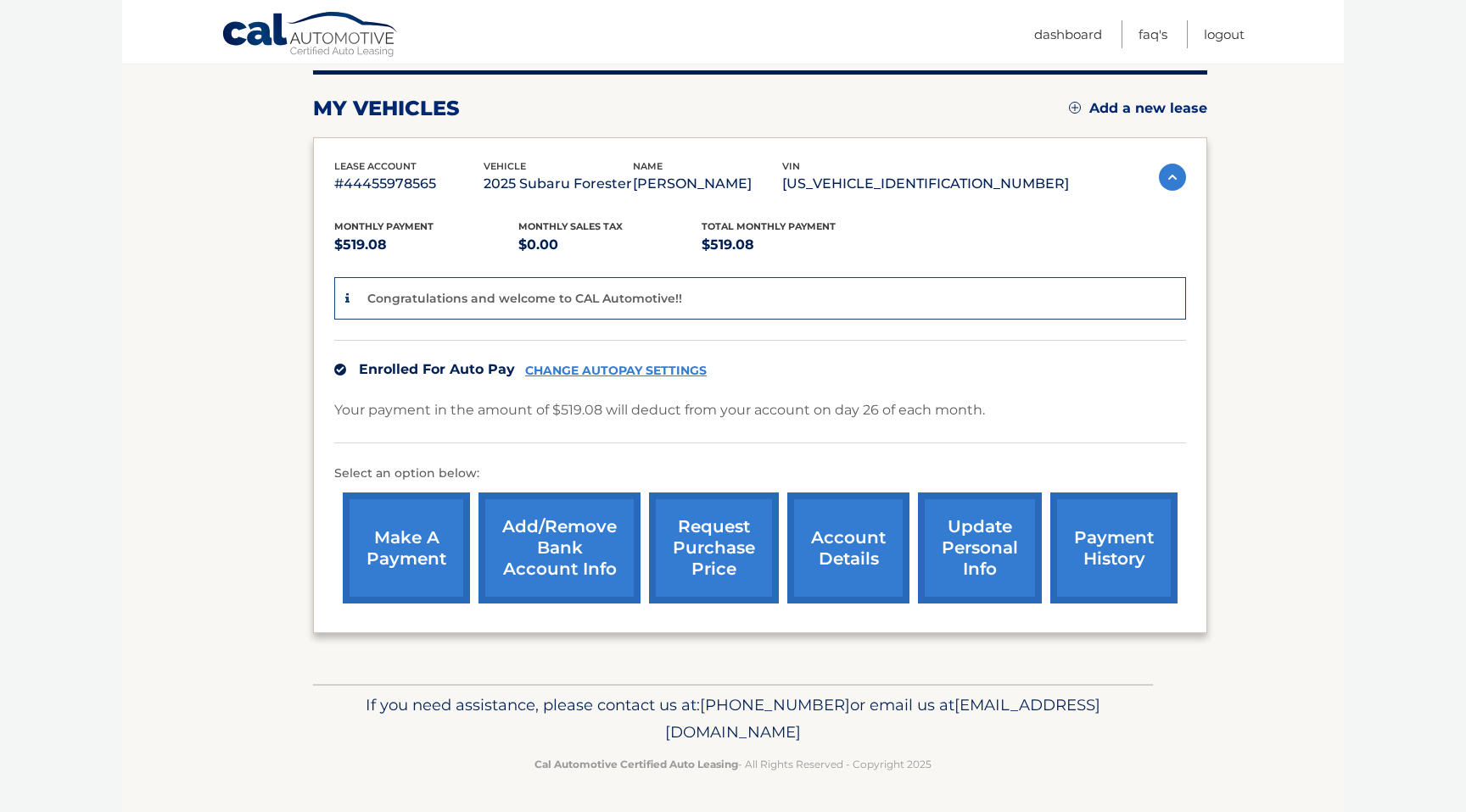
click at [982, 572] on link "update personal info" at bounding box center [979, 548] width 124 height 111
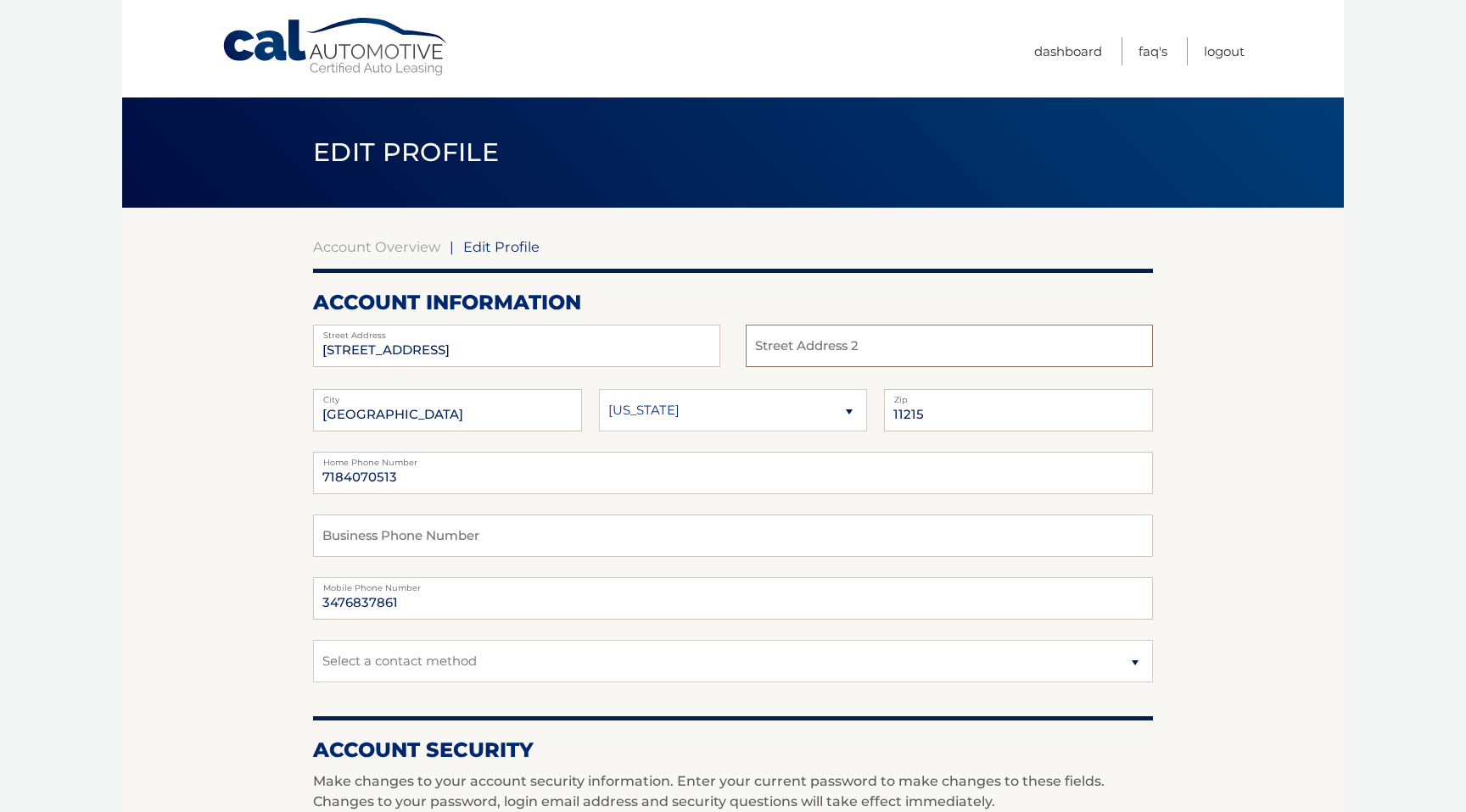
click at [861, 342] on input "text" at bounding box center [949, 345] width 408 height 42
type input "FL2"
click at [1187, 397] on section "Account Overview | Edit Profile account information 178 13TH ST Street Address …" at bounding box center [733, 825] width 1222 height 1235
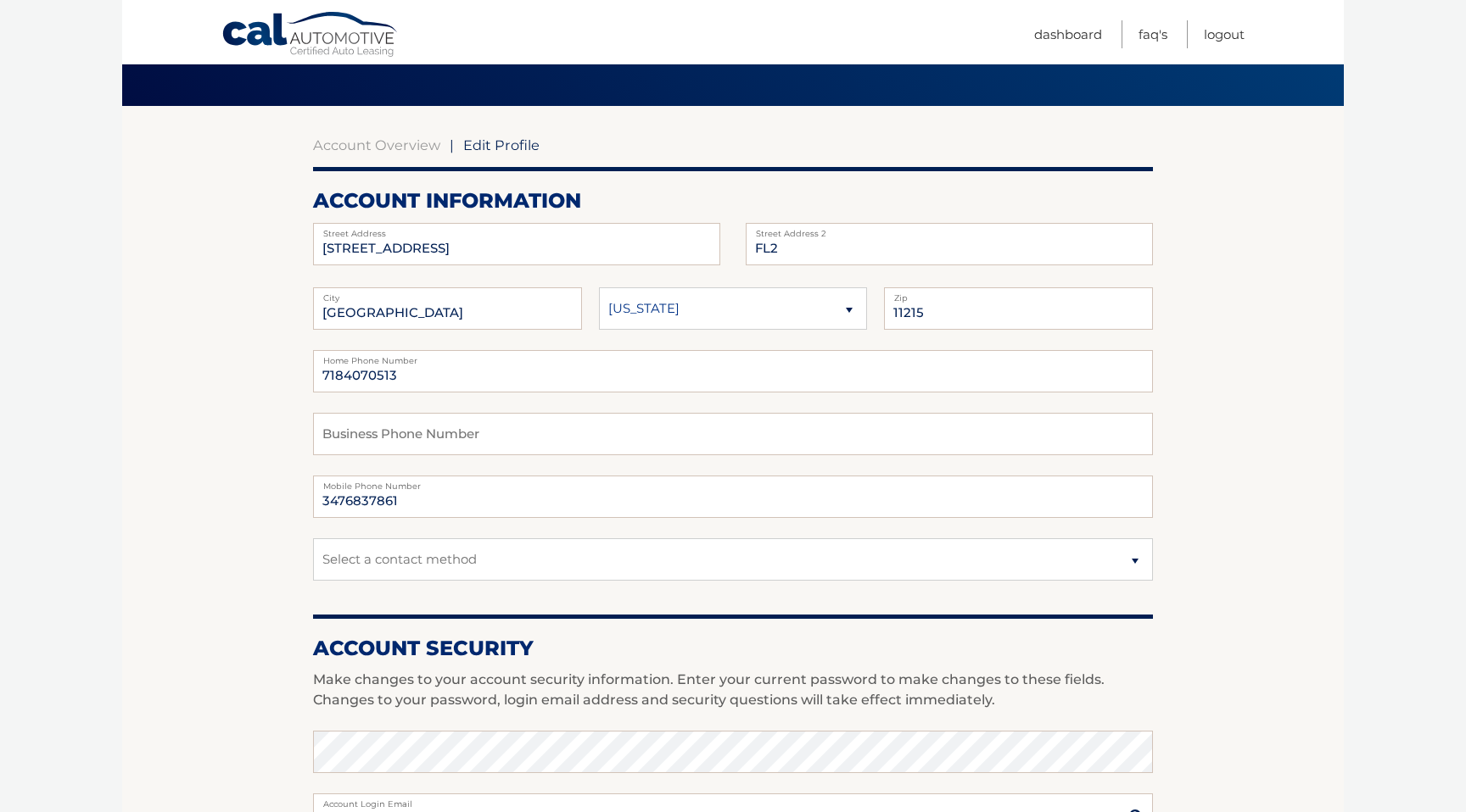
scroll to position [148, 0]
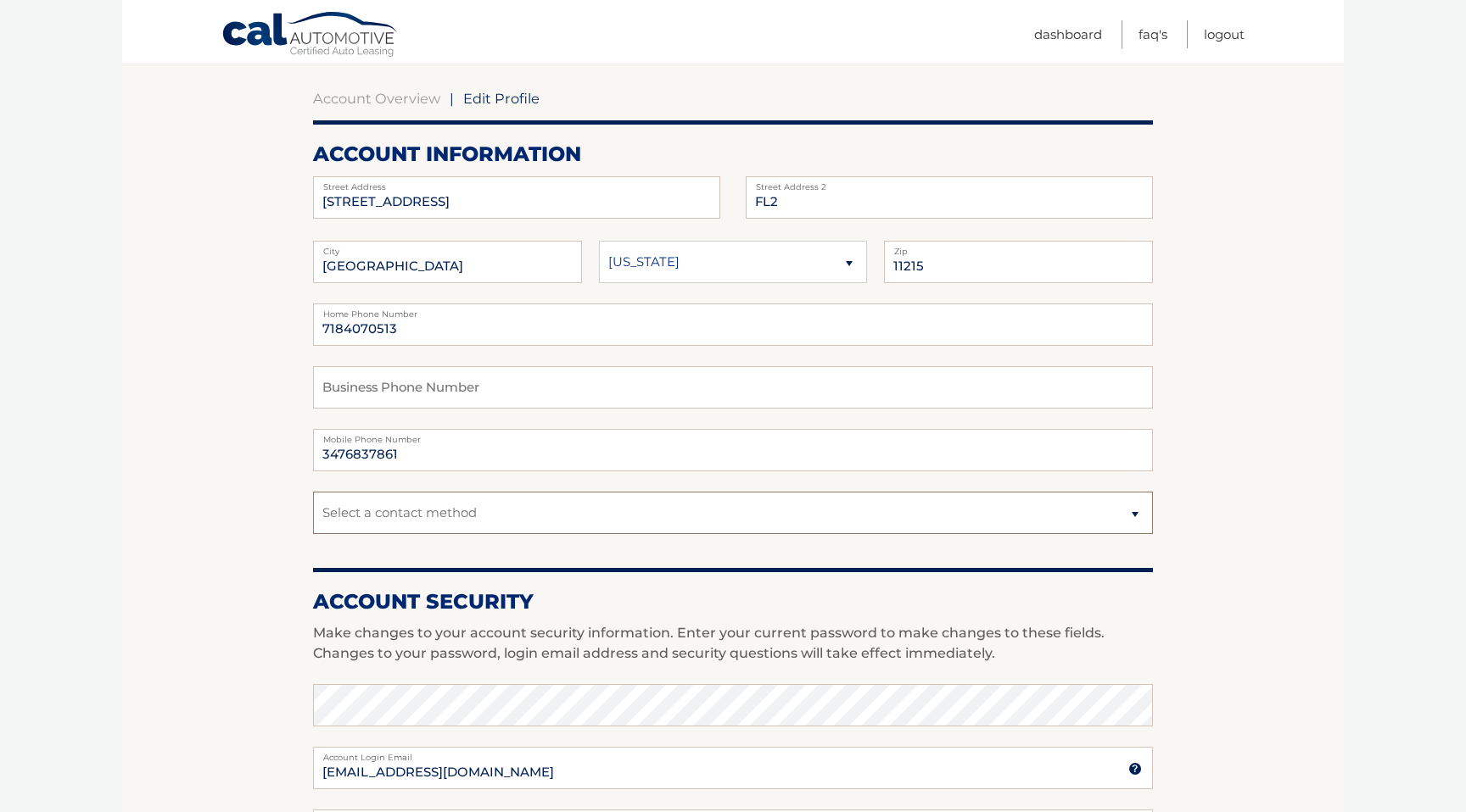
click at [1122, 516] on select "Select a contact method Mobile Home" at bounding box center [733, 512] width 839 height 42
select select "1"
click at [1360, 446] on body "Cal Automotive Menu Dashboard FAQ's Logout | FL2" at bounding box center [733, 258] width 1466 height 812
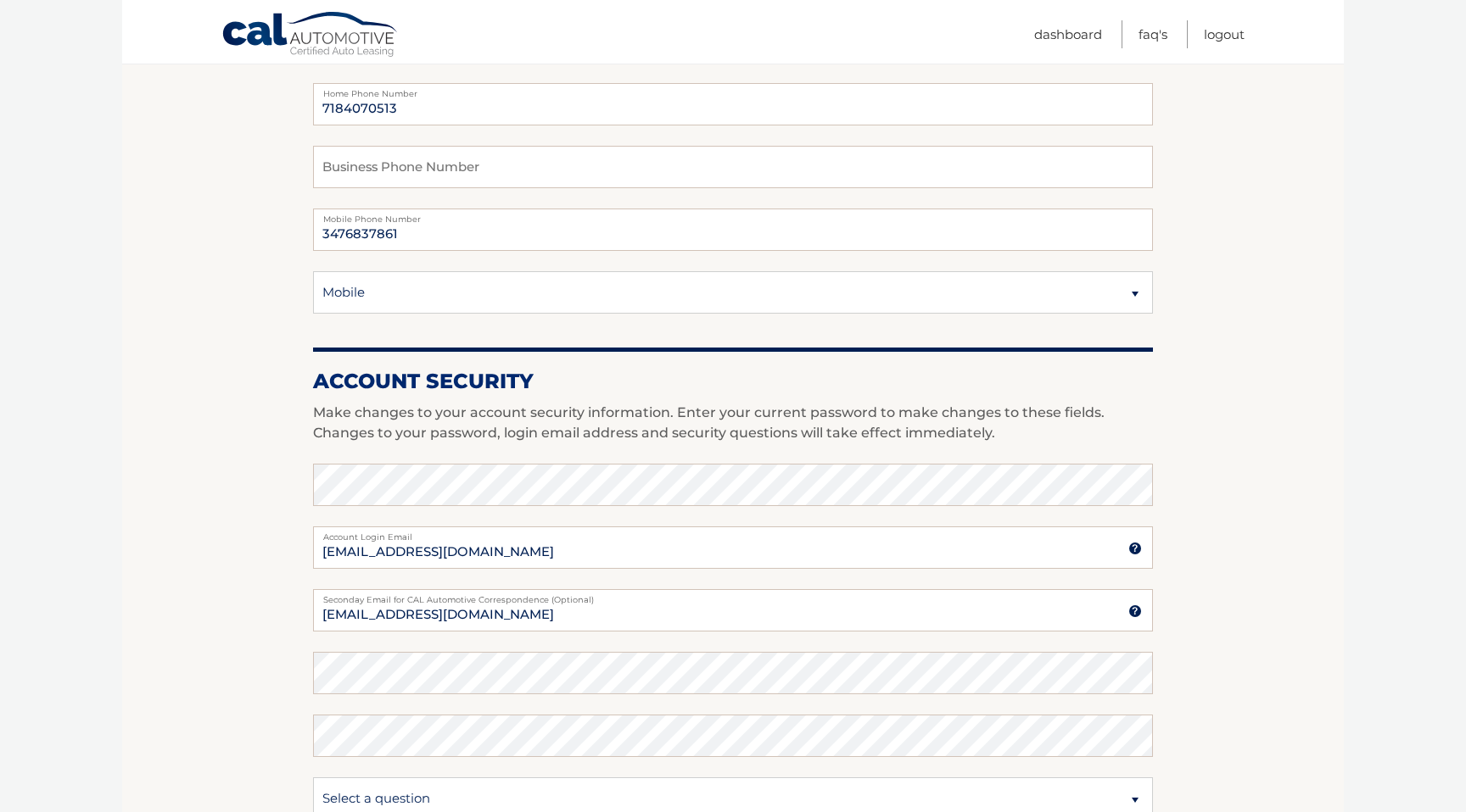
scroll to position [581, 0]
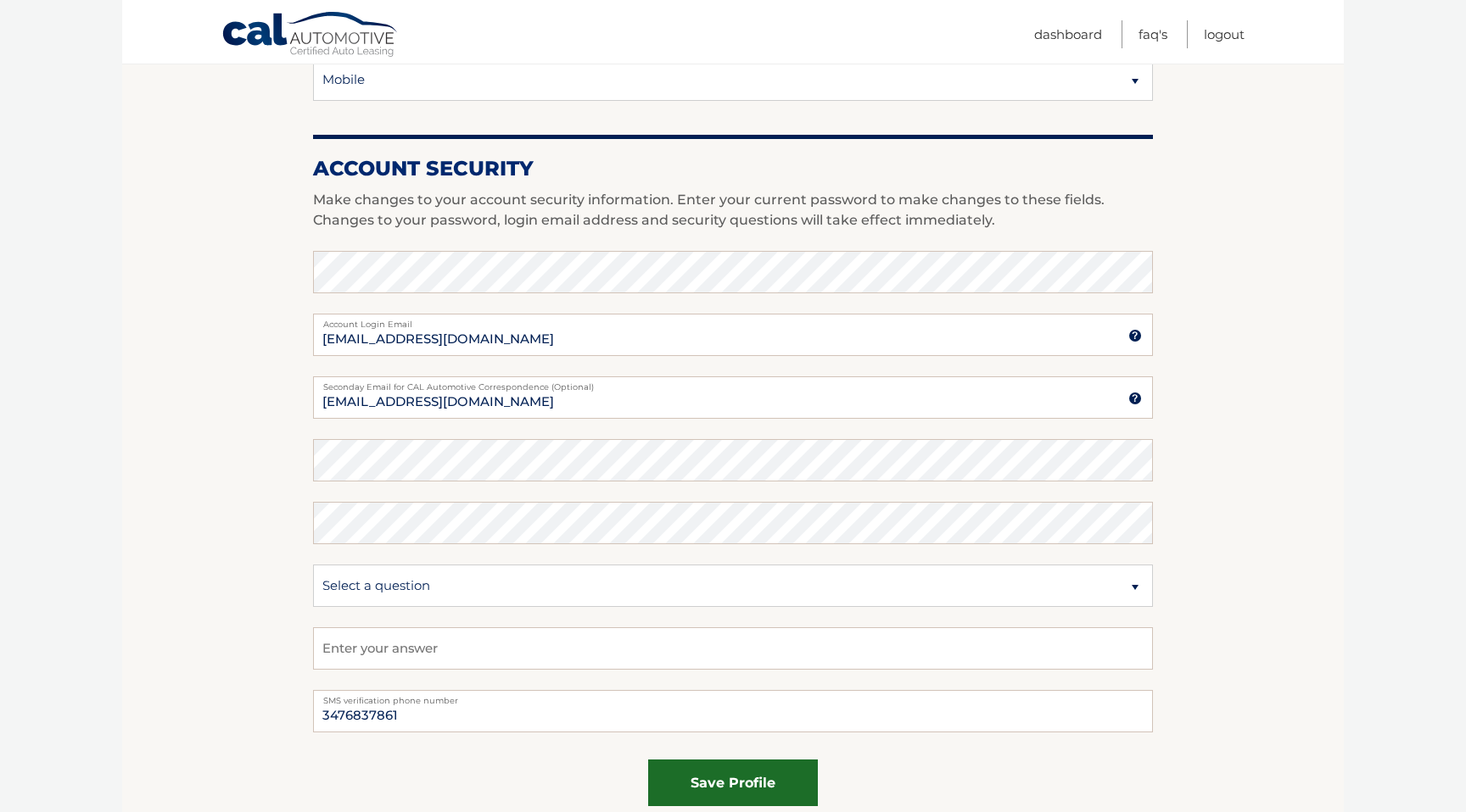
click at [735, 784] on button "save profile" at bounding box center [733, 783] width 170 height 47
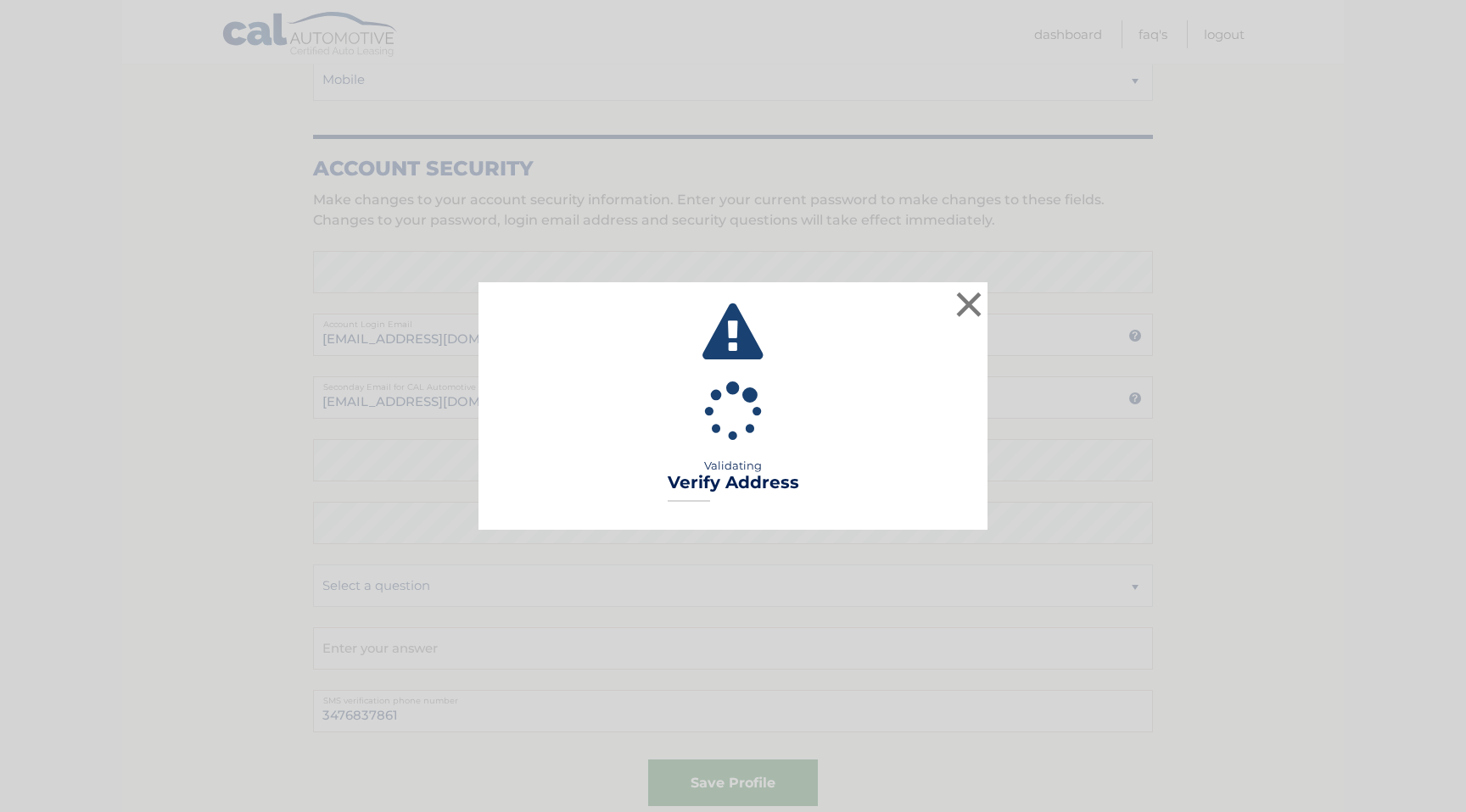
type input "FL 2"
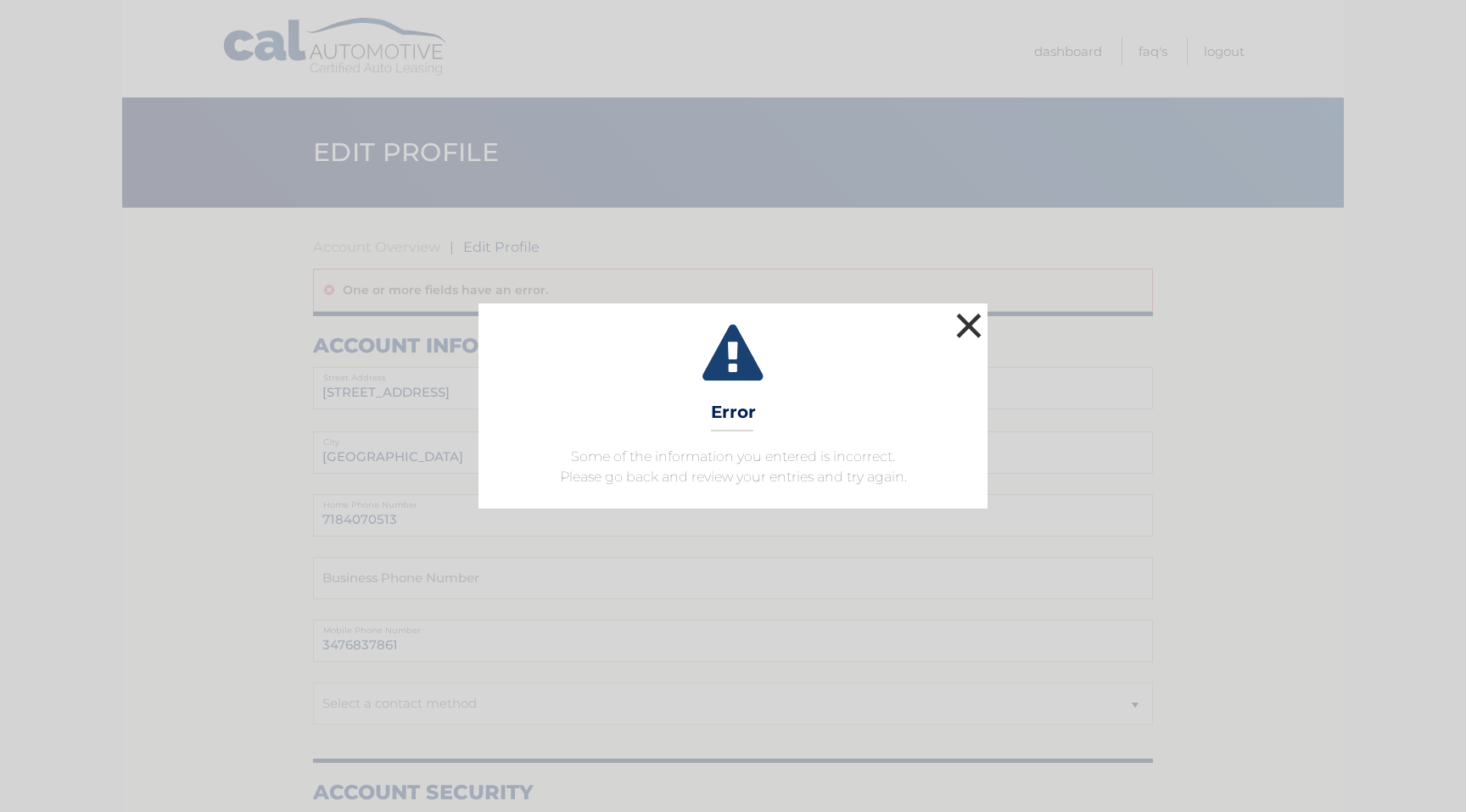
click at [976, 329] on button "×" at bounding box center [969, 326] width 34 height 34
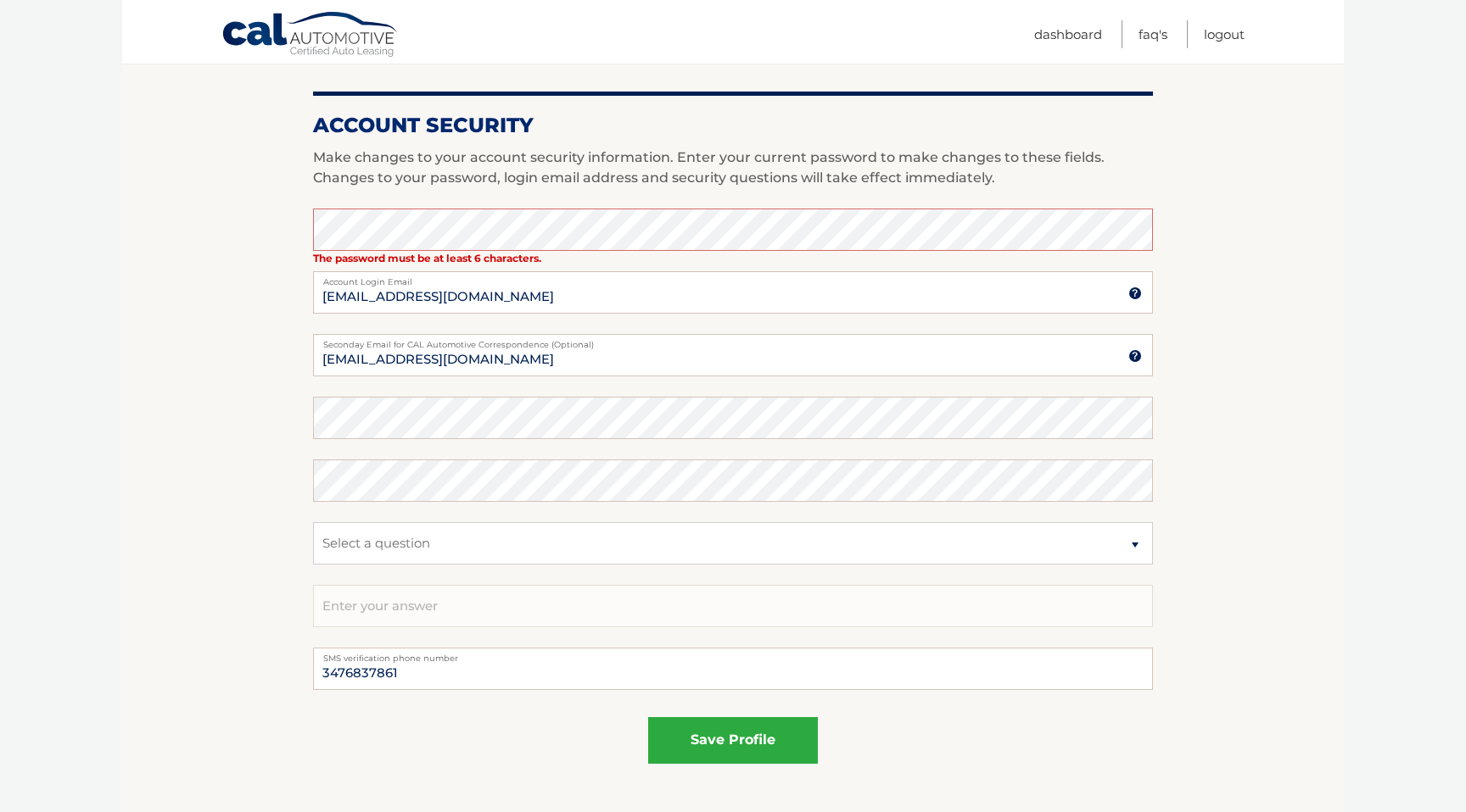
scroll to position [668, 0]
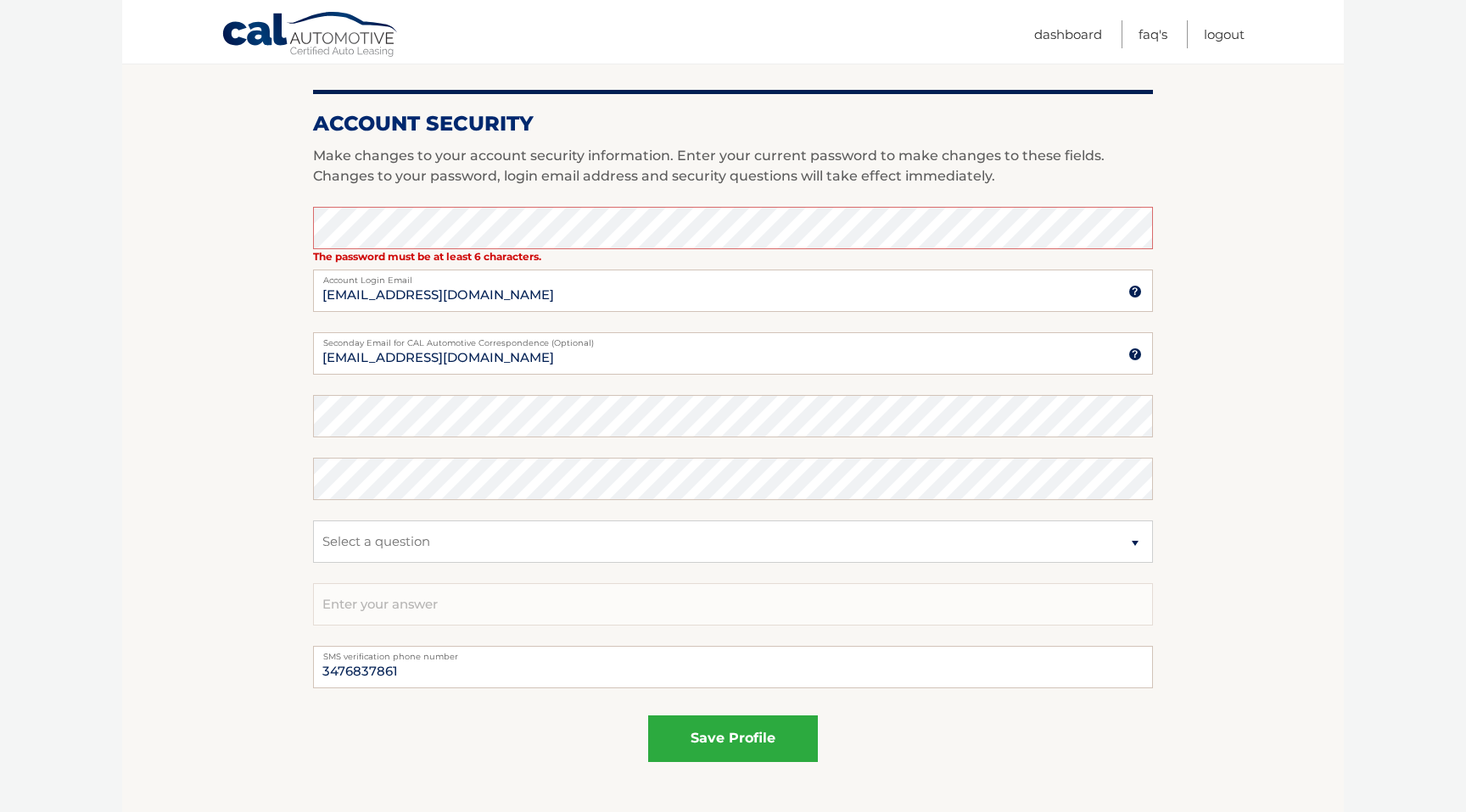
click at [1330, 340] on section "Account Overview | Edit Profile One or more fields have an error. account infor…" at bounding box center [733, 178] width 1222 height 1278
click at [1229, 38] on link "Logout" at bounding box center [1224, 34] width 40 height 28
